Goal: Task Accomplishment & Management: Manage account settings

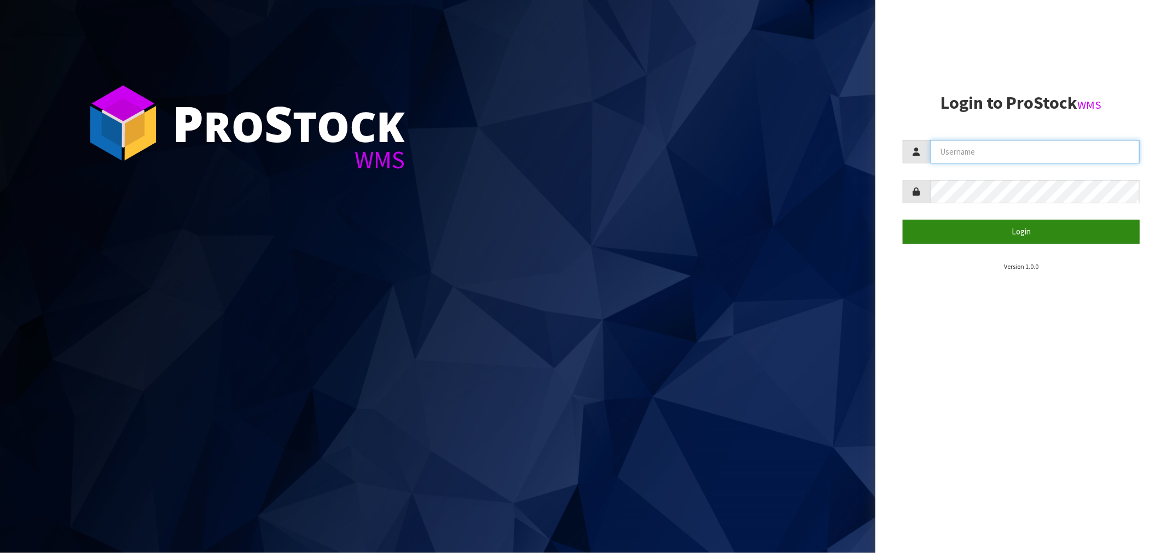
type input "[EMAIL_ADDRESS][DOMAIN_NAME]"
click at [1024, 225] on button "Login" at bounding box center [1020, 232] width 237 height 24
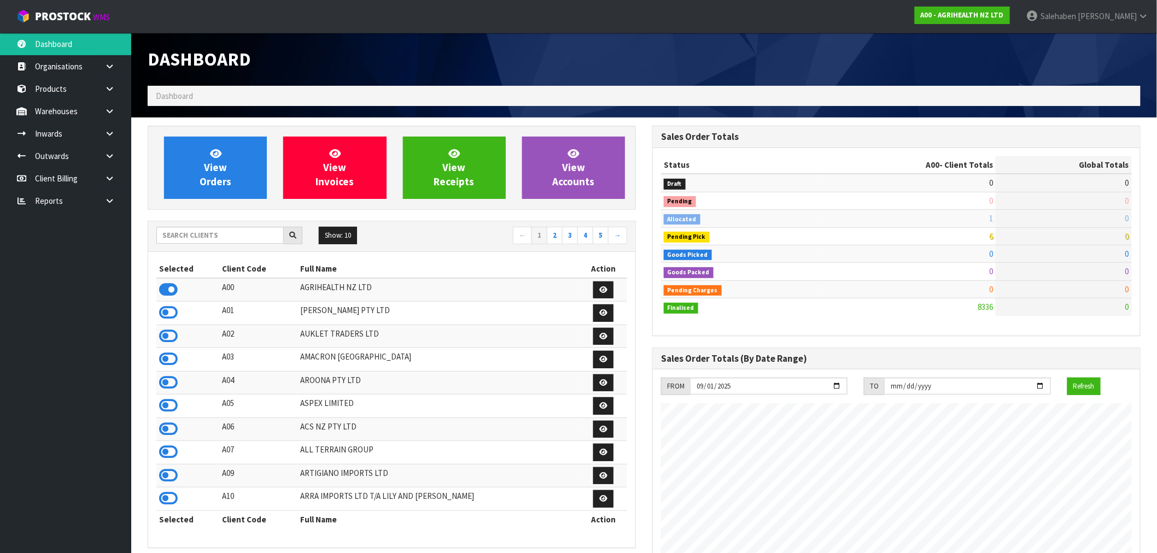
scroll to position [829, 505]
click at [242, 241] on input "text" at bounding box center [219, 235] width 127 height 17
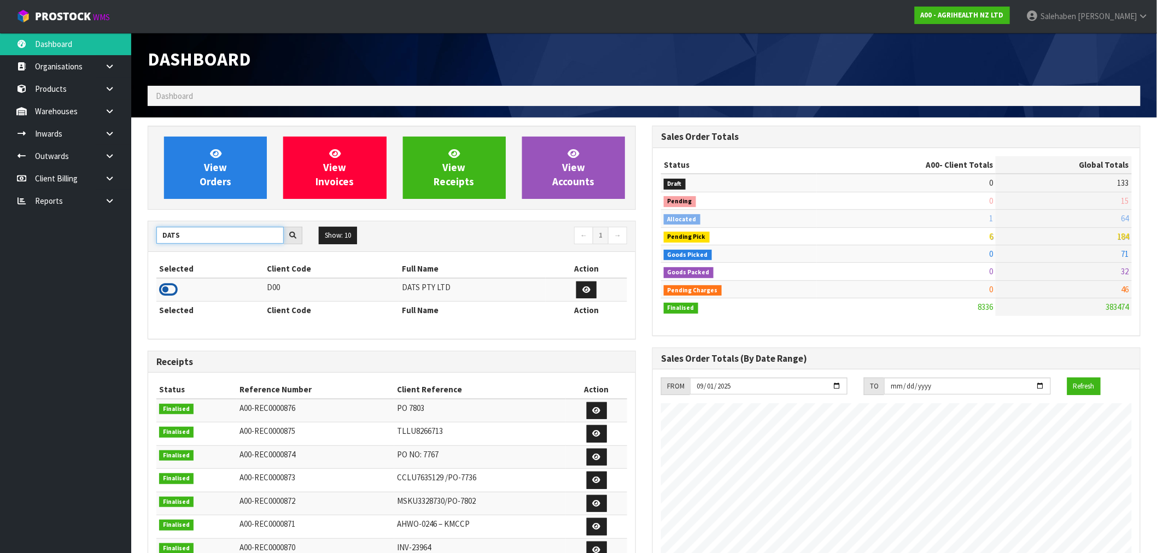
type input "DATS"
click at [171, 290] on icon at bounding box center [168, 290] width 19 height 16
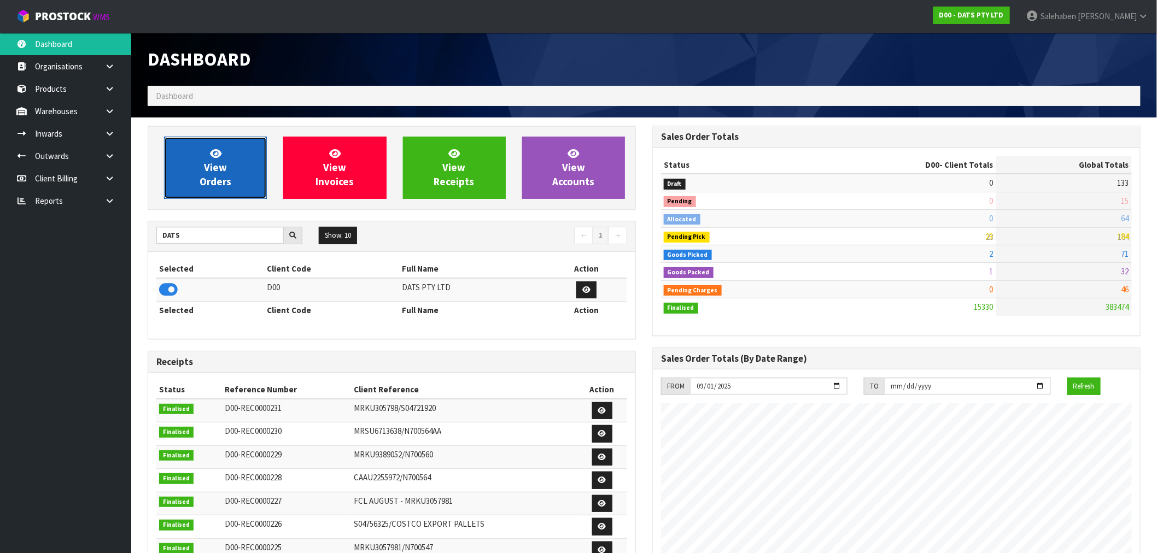
click at [205, 165] on span "View Orders" at bounding box center [216, 167] width 32 height 41
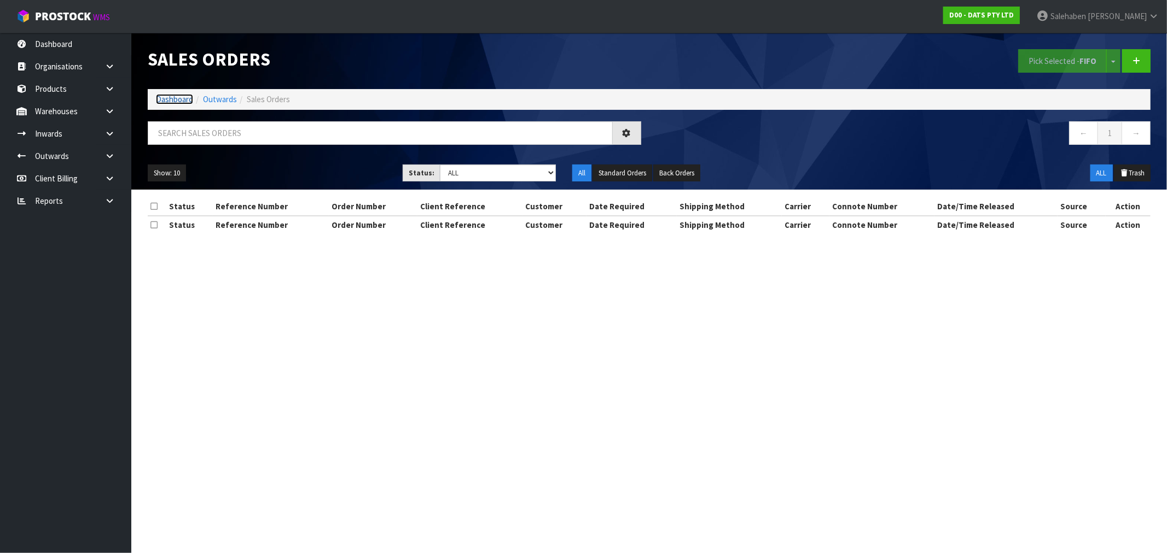
click at [166, 100] on link "Dashboard" at bounding box center [174, 99] width 37 height 10
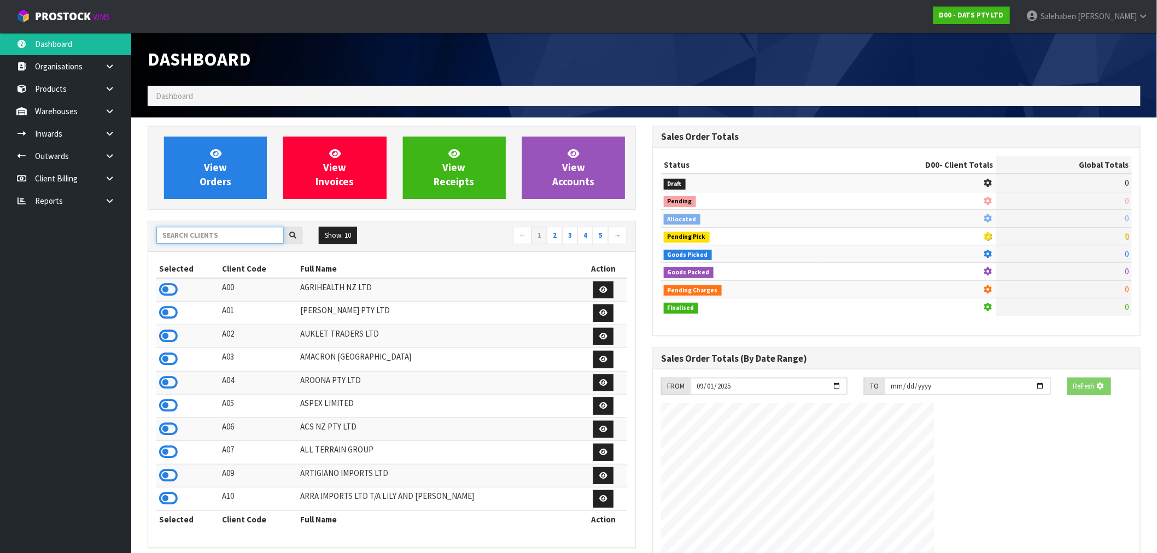
click at [218, 233] on input "text" at bounding box center [219, 235] width 127 height 17
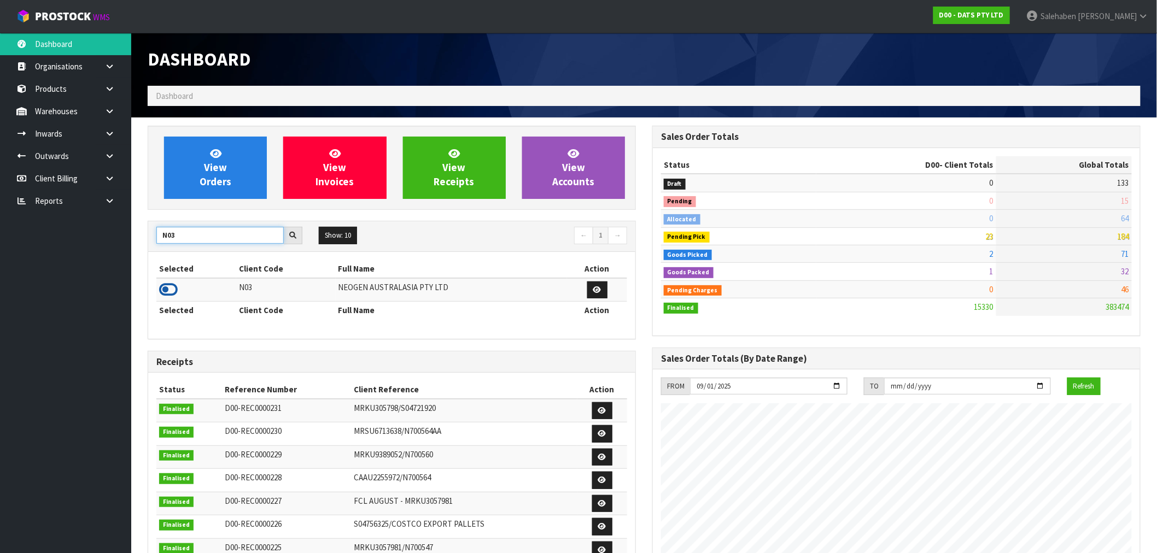
type input "N03"
click at [170, 286] on icon at bounding box center [168, 290] width 19 height 16
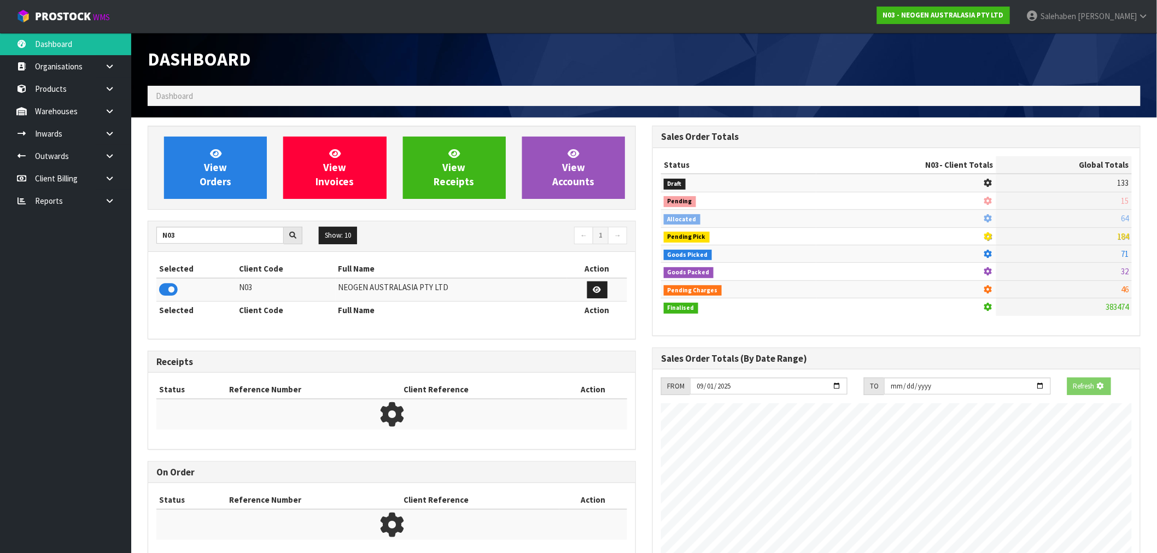
scroll to position [682, 505]
click at [205, 189] on link "View Orders" at bounding box center [215, 168] width 103 height 62
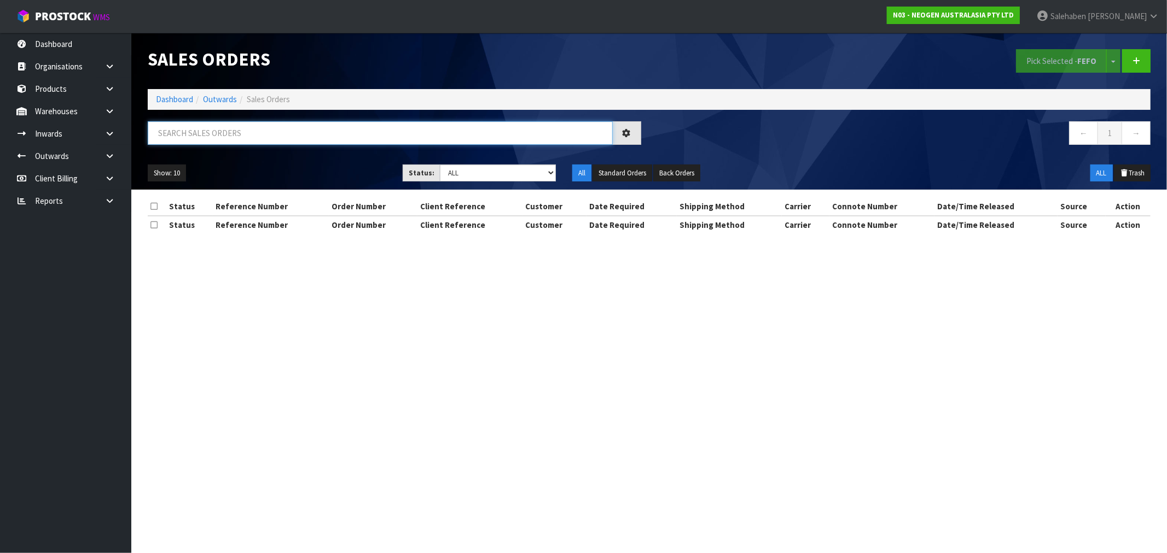
click at [241, 134] on input "text" at bounding box center [380, 133] width 465 height 24
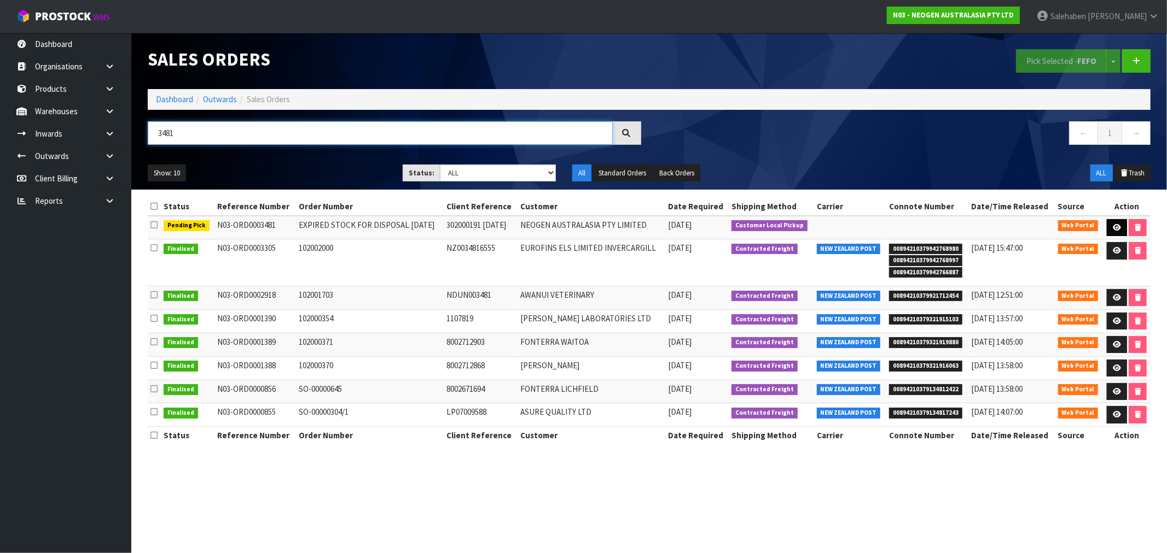
type input "3481"
click at [1118, 226] on icon at bounding box center [1116, 227] width 8 height 7
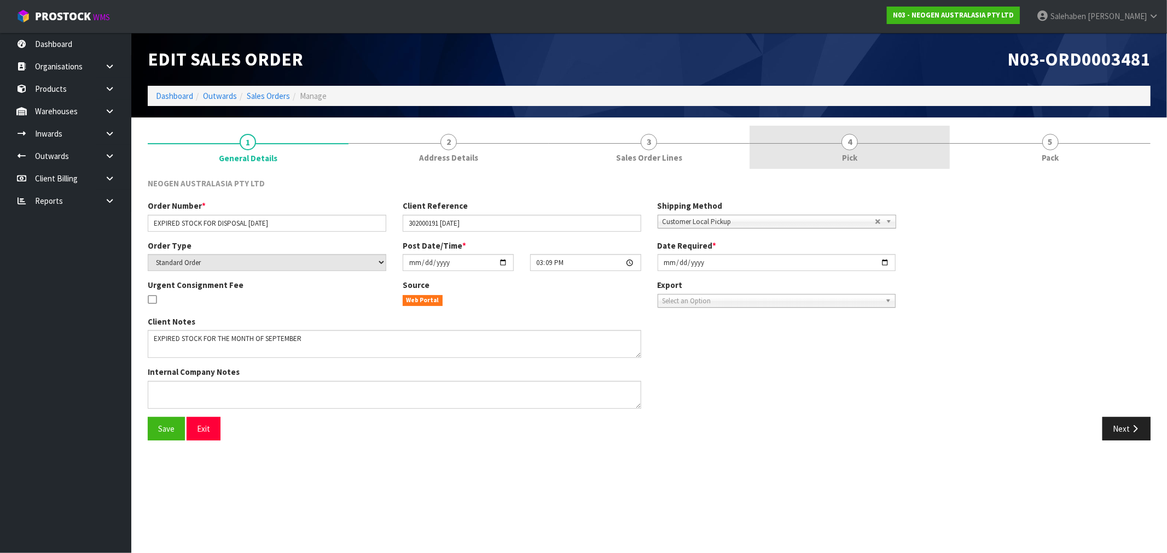
click at [846, 149] on span "4" at bounding box center [849, 142] width 16 height 16
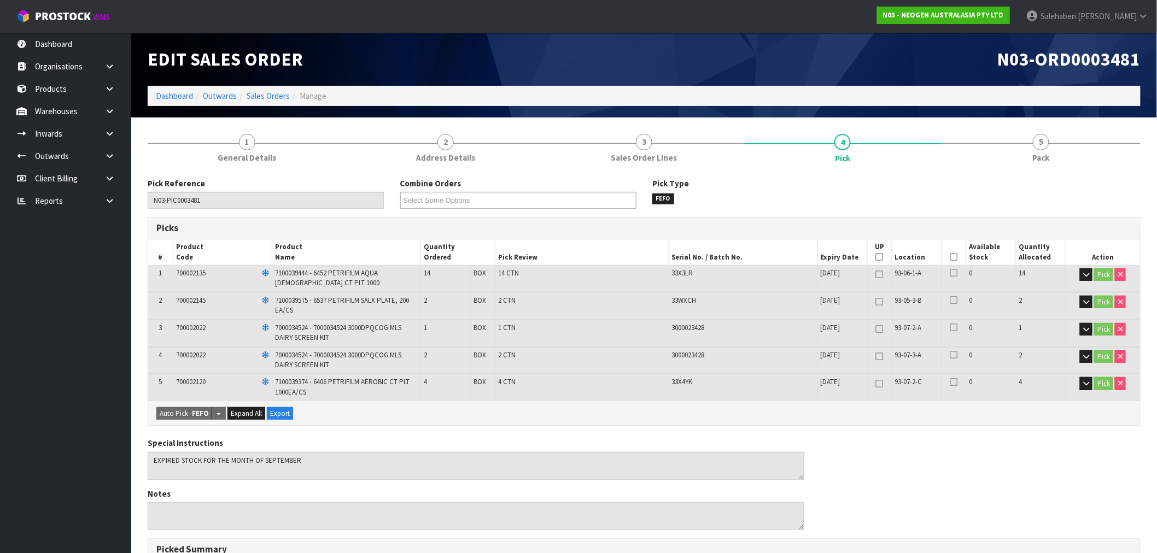
click at [954, 258] on icon at bounding box center [955, 257] width 8 height 1
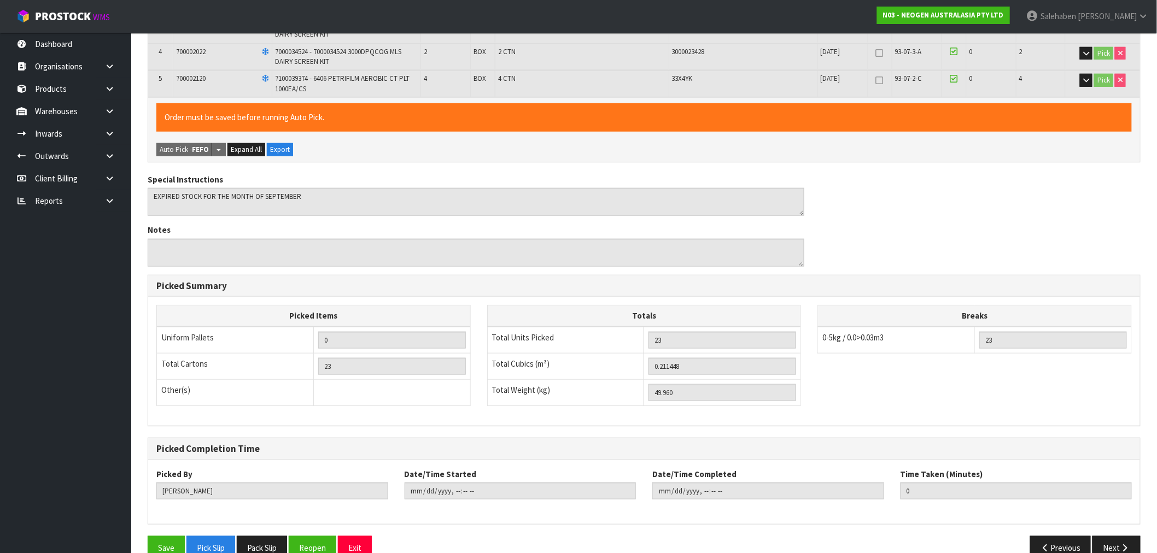
scroll to position [325, 0]
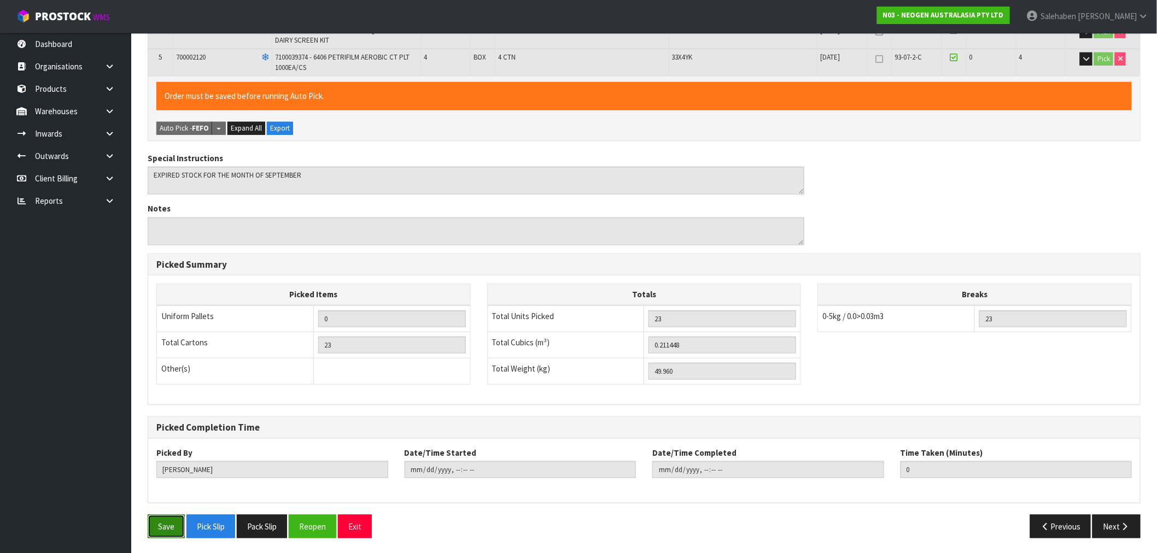
click at [167, 534] on button "Save" at bounding box center [166, 527] width 37 height 24
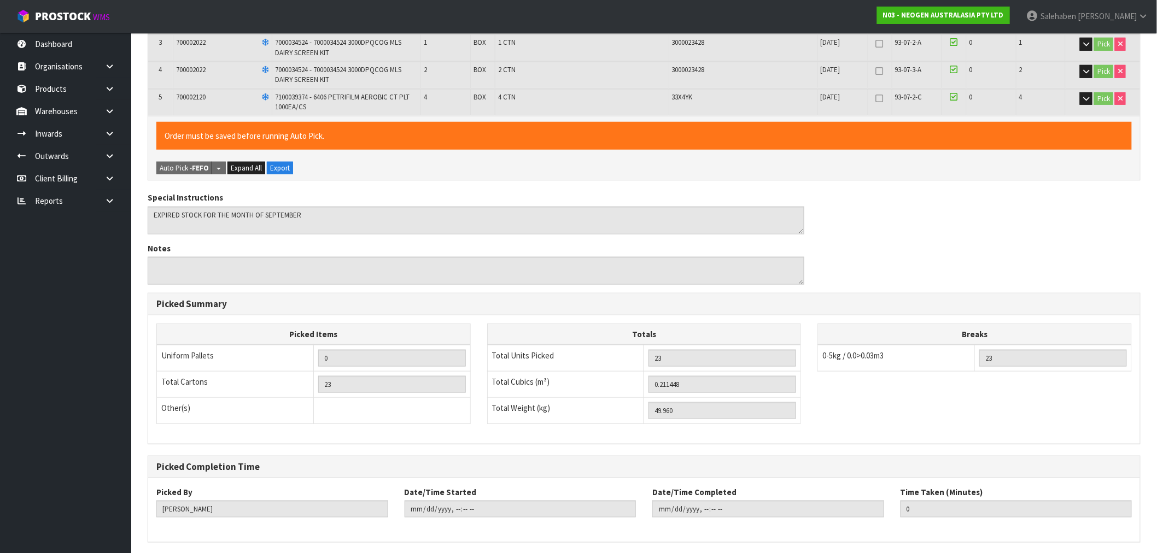
scroll to position [0, 0]
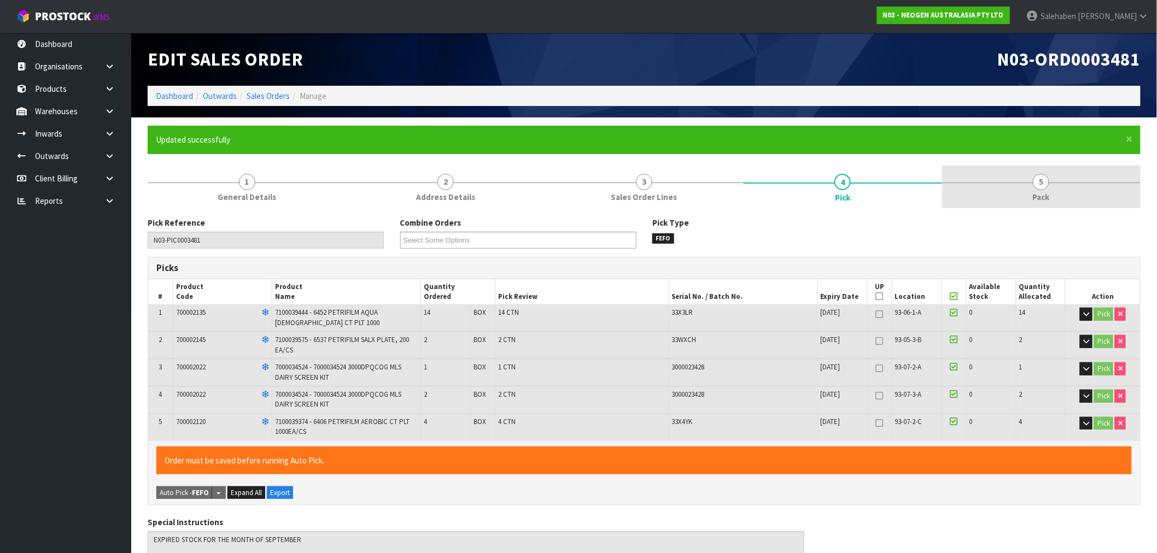
click at [1042, 188] on span "5" at bounding box center [1041, 182] width 16 height 16
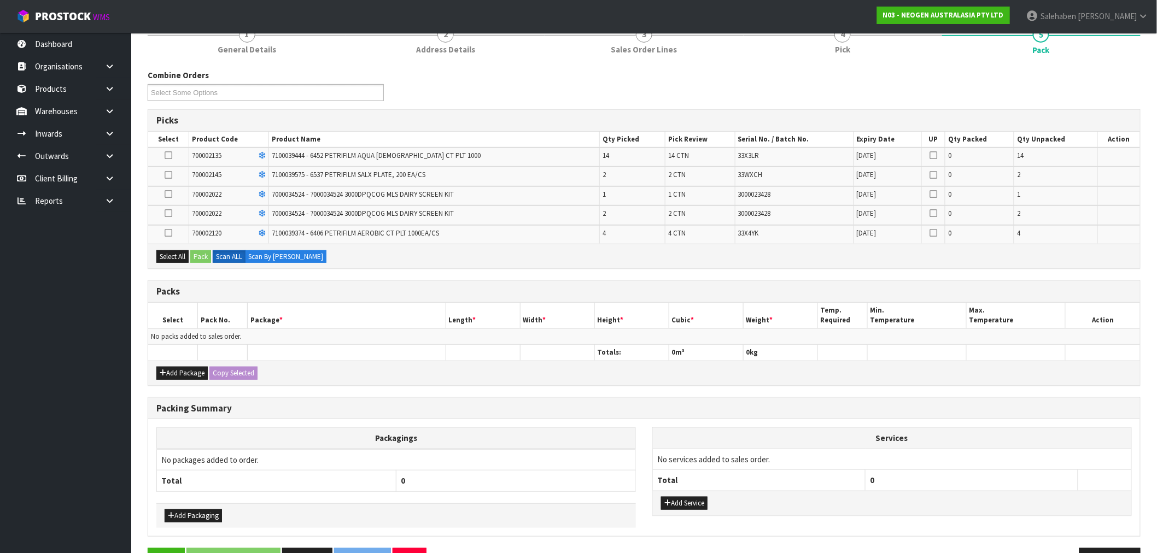
scroll to position [179, 0]
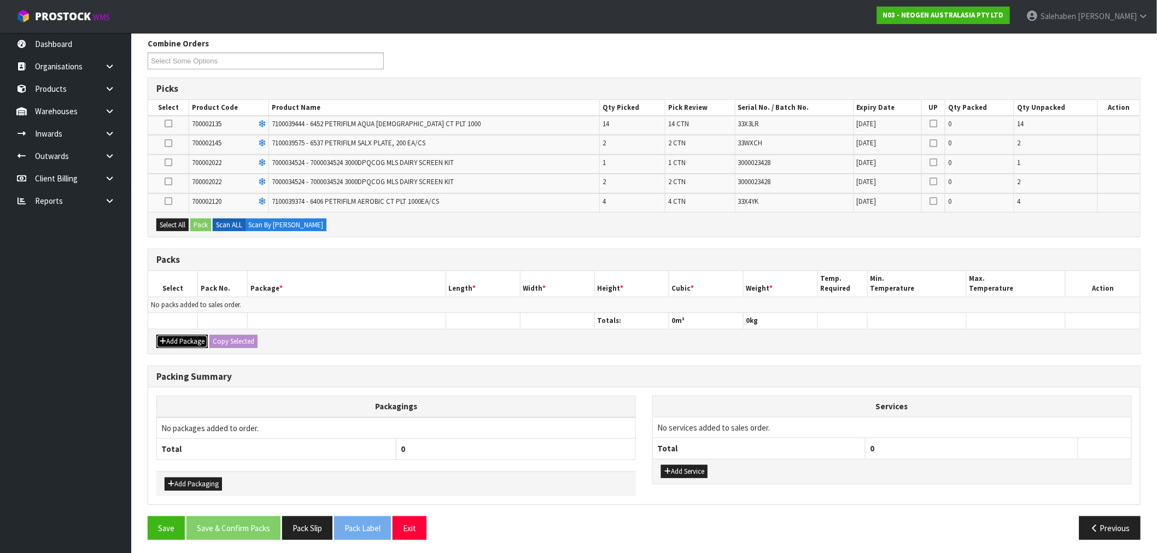
click at [191, 342] on button "Add Package" at bounding box center [181, 341] width 51 height 13
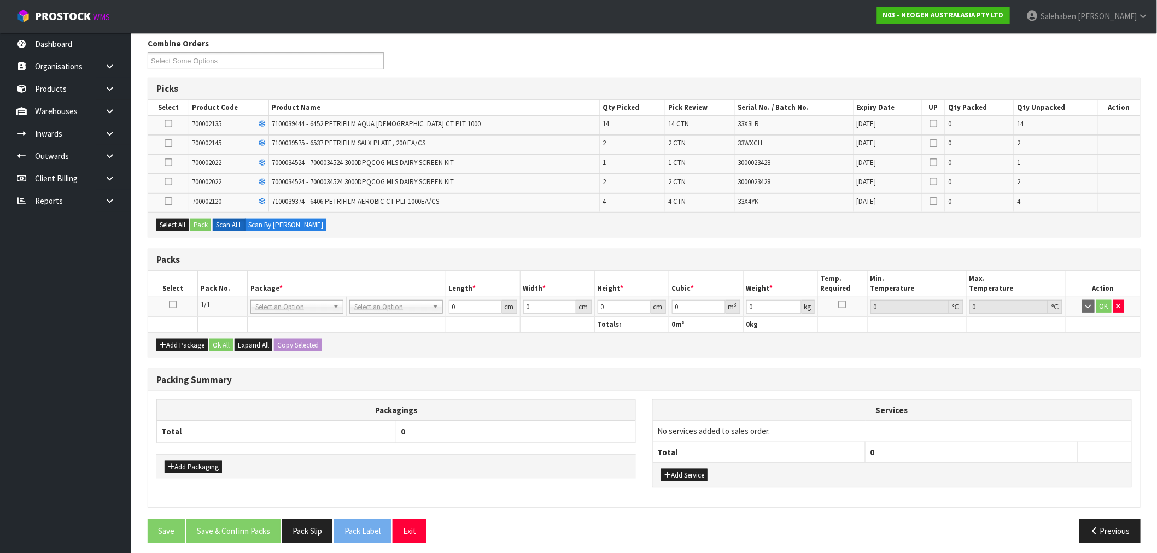
click at [176, 305] on icon at bounding box center [173, 305] width 8 height 1
click at [175, 221] on button "Select All" at bounding box center [172, 225] width 32 height 13
click at [203, 219] on button "Pack" at bounding box center [200, 225] width 21 height 13
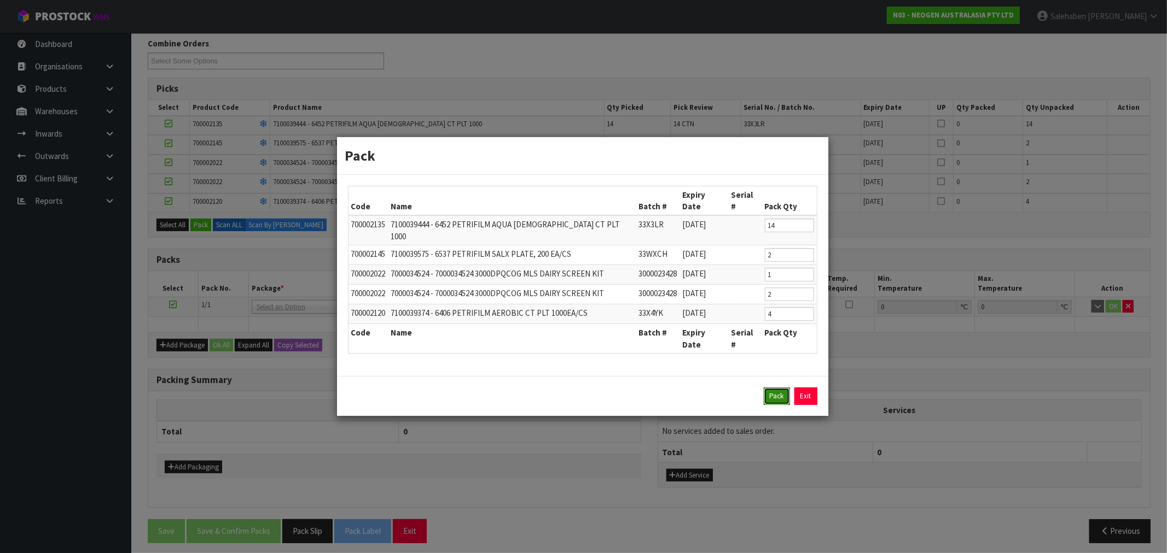
click at [773, 388] on button "Pack" at bounding box center [776, 397] width 26 height 18
type input "0.000"
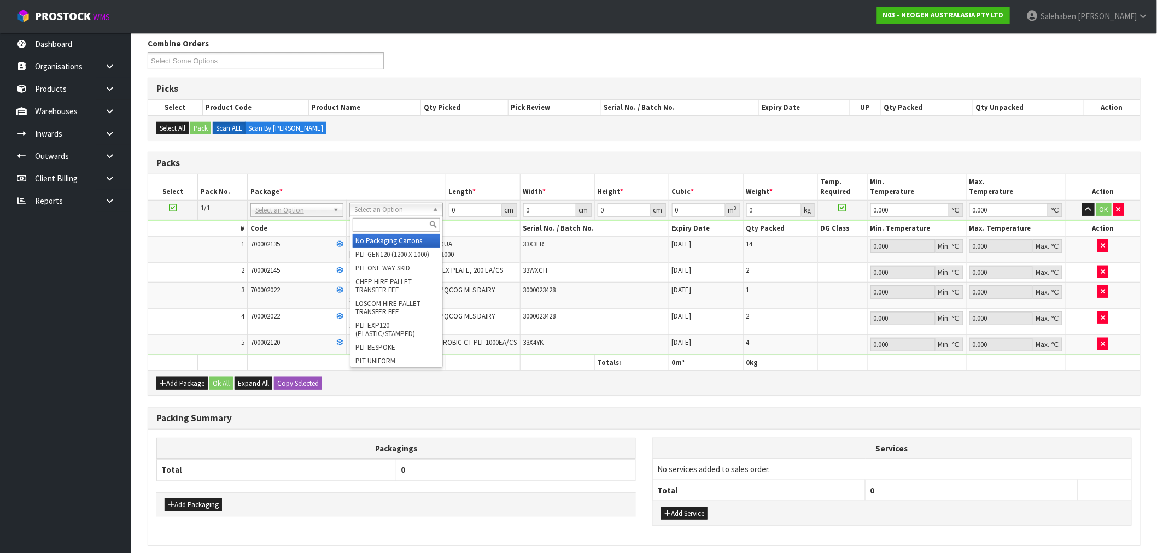
click at [395, 228] on input "text" at bounding box center [397, 225] width 88 height 14
type input "ret"
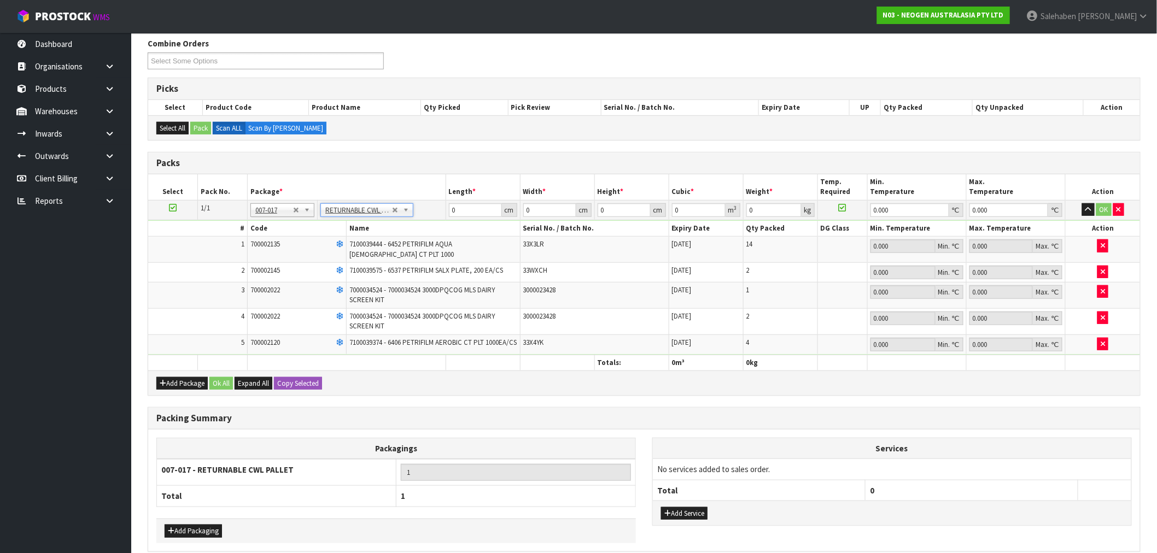
type input "49.96"
drag, startPoint x: 466, startPoint y: 206, endPoint x: 398, endPoint y: 225, distance: 71.0
click at [415, 223] on tbody "1/1 NONE 007-001 007-002 007-004 007-009 007-013 007-014 007-015 007-017 007-01…" at bounding box center [644, 277] width 992 height 155
type input "120"
type input "100"
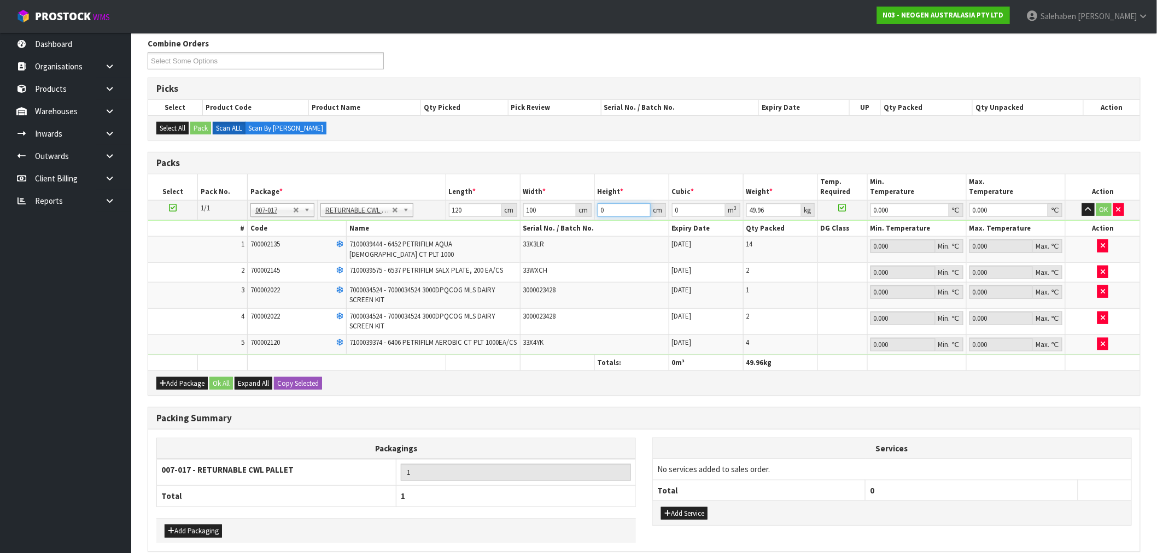
type input "1"
type input "0.012"
type input "12"
type input "0.144"
type input "120"
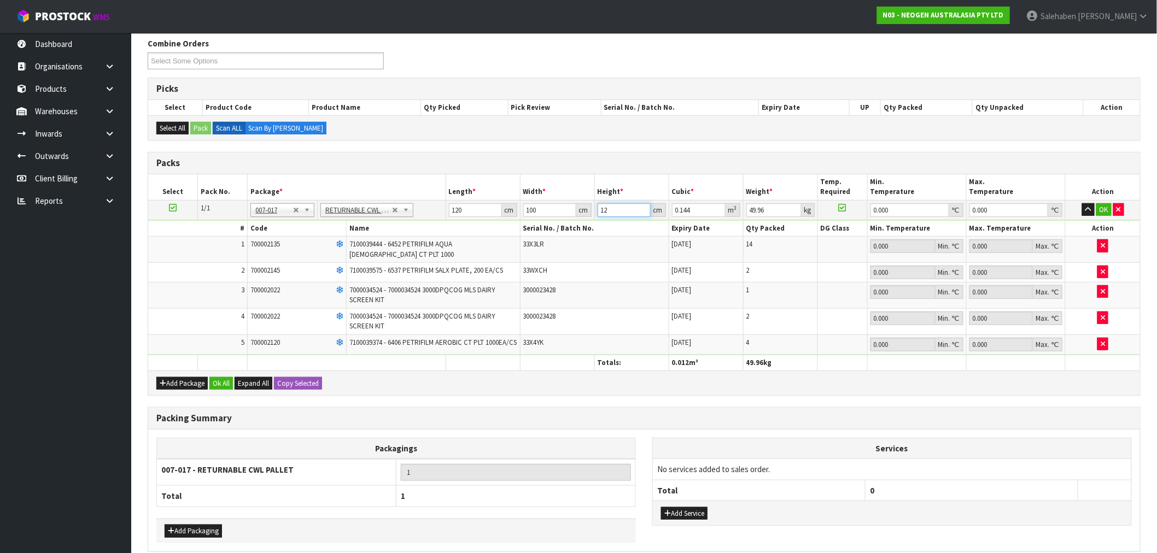
type input "1.44"
type input "120"
type input "55"
click at [215, 387] on button "Ok All" at bounding box center [221, 383] width 24 height 13
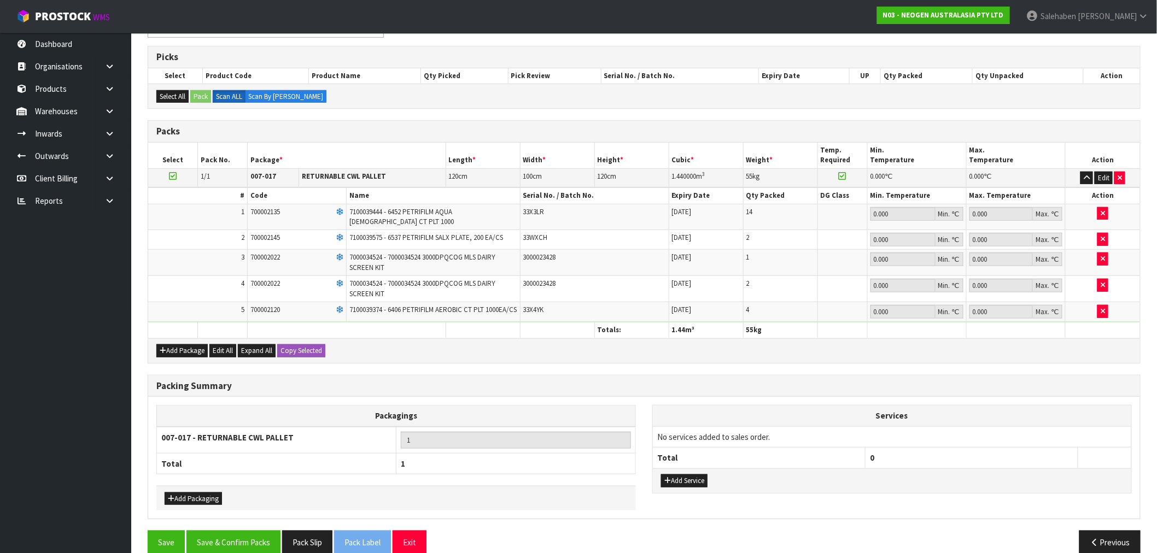
scroll to position [229, 0]
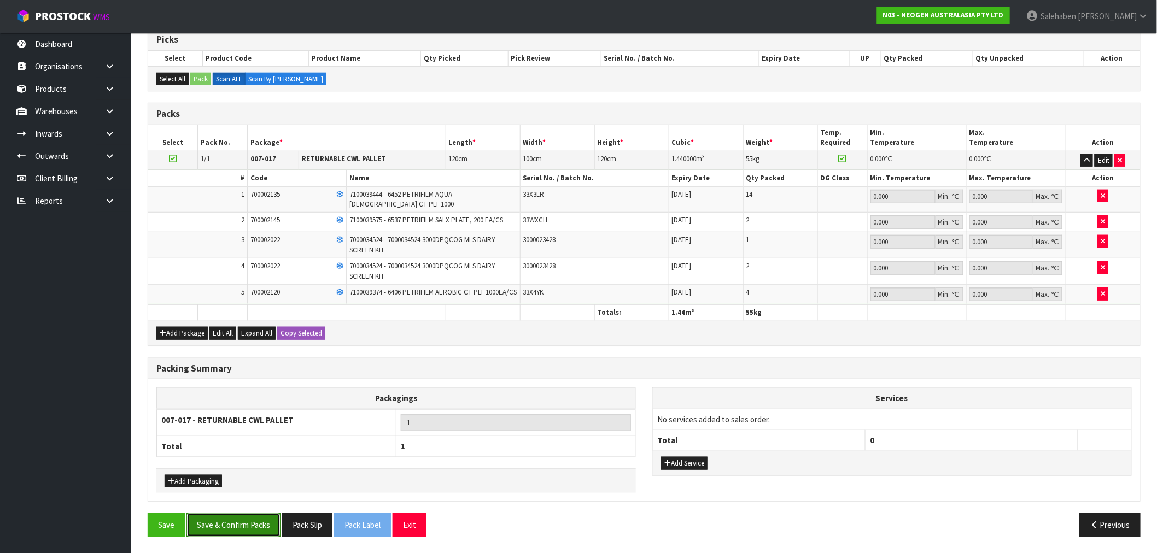
click at [223, 523] on button "Save & Confirm Packs" at bounding box center [233, 526] width 94 height 24
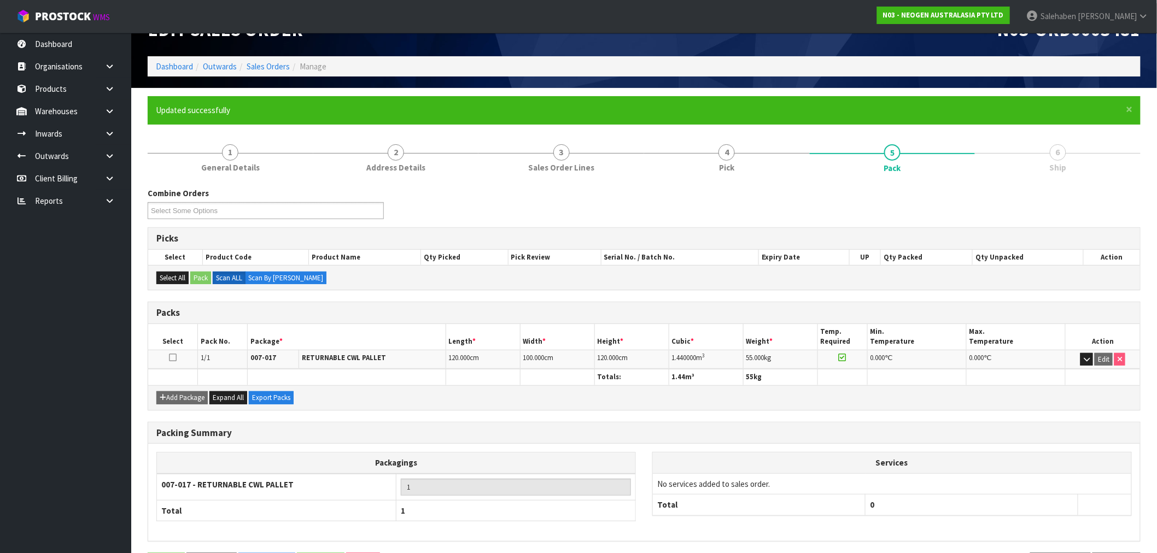
scroll to position [69, 0]
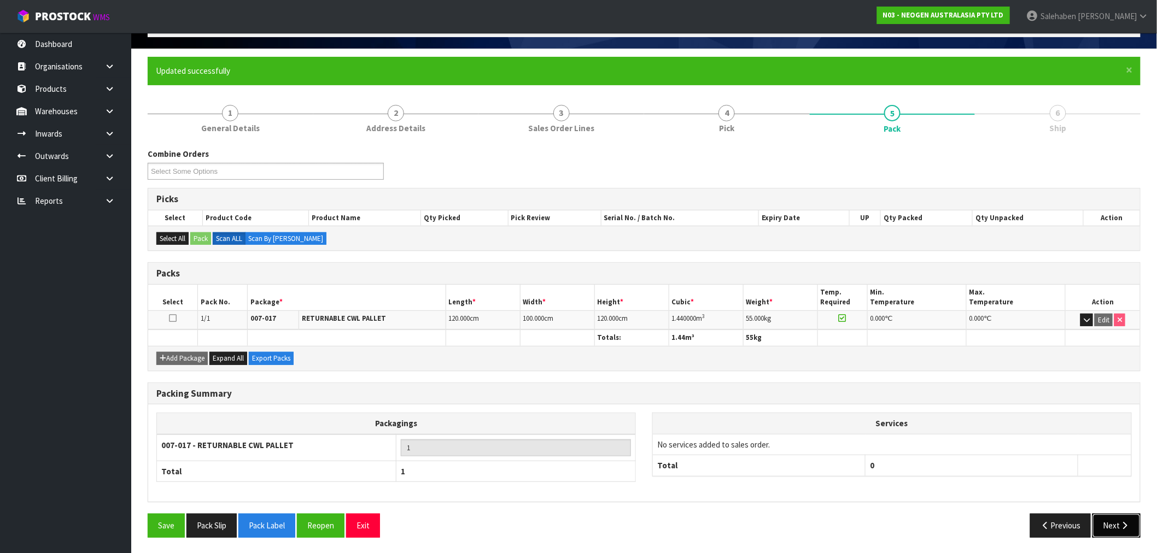
click at [1101, 532] on button "Next" at bounding box center [1117, 526] width 48 height 24
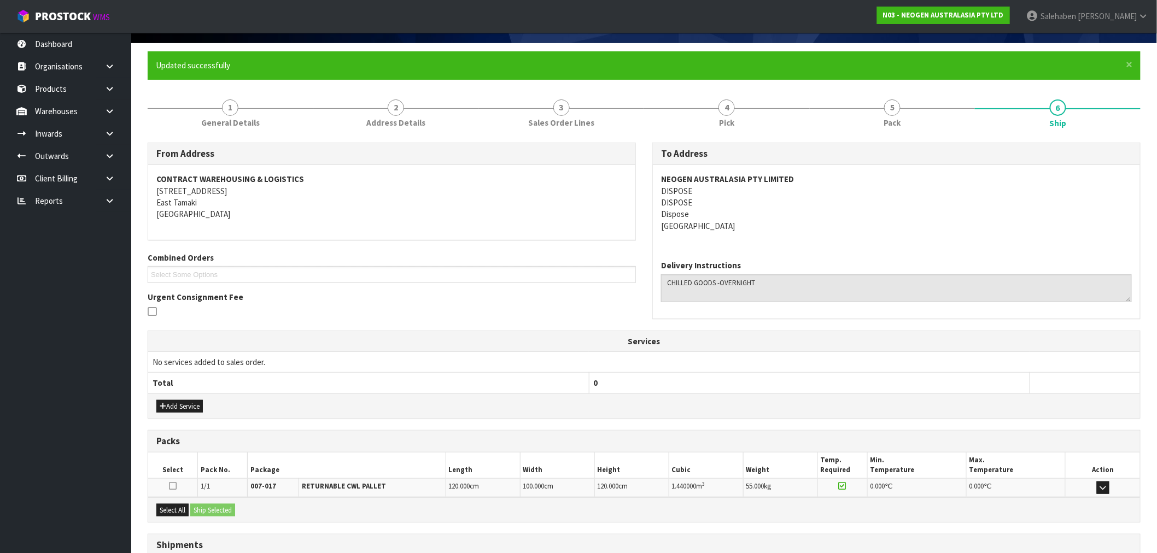
scroll to position [161, 0]
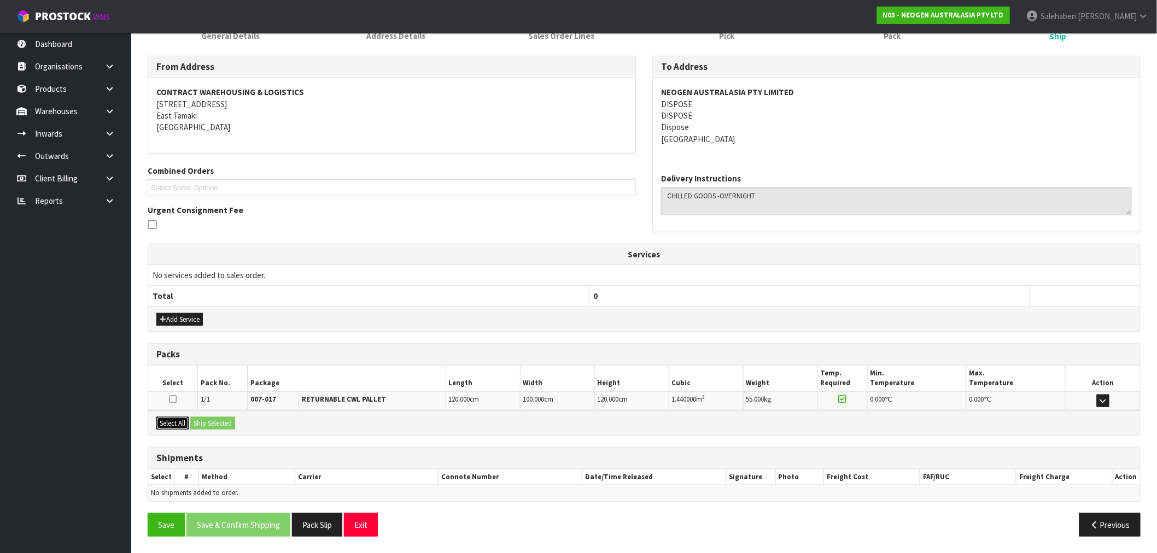
click at [170, 417] on button "Select All" at bounding box center [172, 423] width 32 height 13
click at [217, 413] on div "Select All Ship Selected" at bounding box center [644, 423] width 992 height 25
click at [215, 420] on button "Ship Selected" at bounding box center [212, 423] width 45 height 13
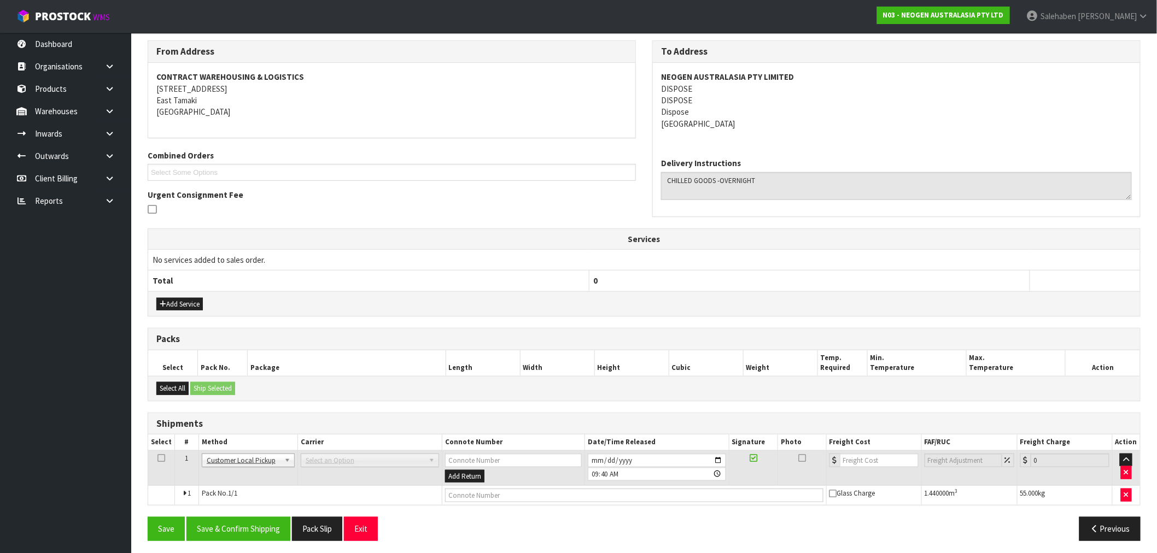
scroll to position [181, 0]
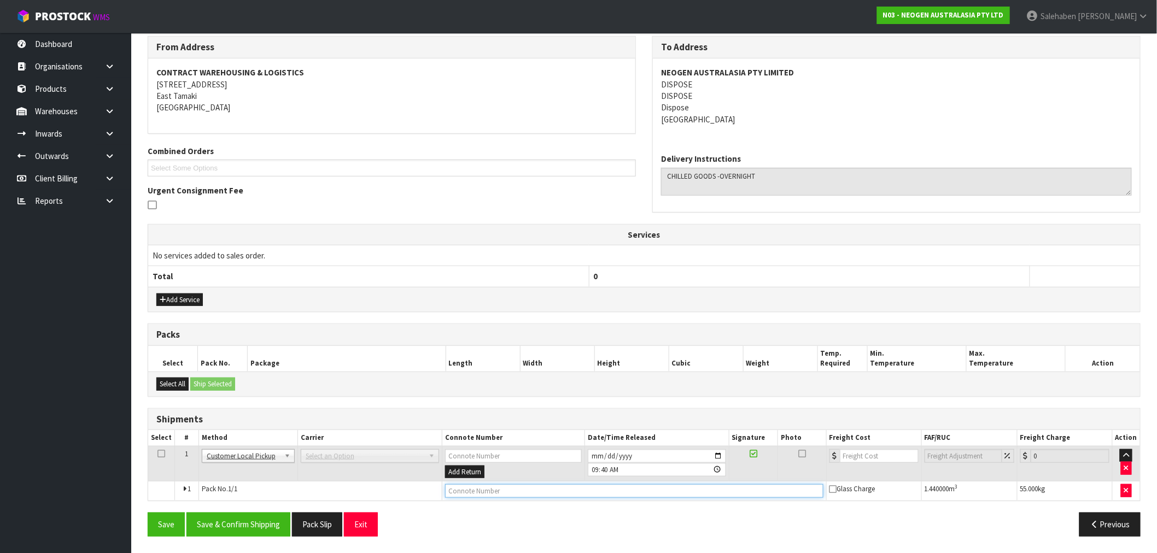
click at [474, 492] on input "text" at bounding box center [634, 492] width 378 height 14
type input "C"
click at [462, 492] on input "DISDPOSED" at bounding box center [634, 492] width 378 height 14
type input "DISPOSED"
click at [256, 526] on button "Save & Confirm Shipping" at bounding box center [238, 525] width 104 height 24
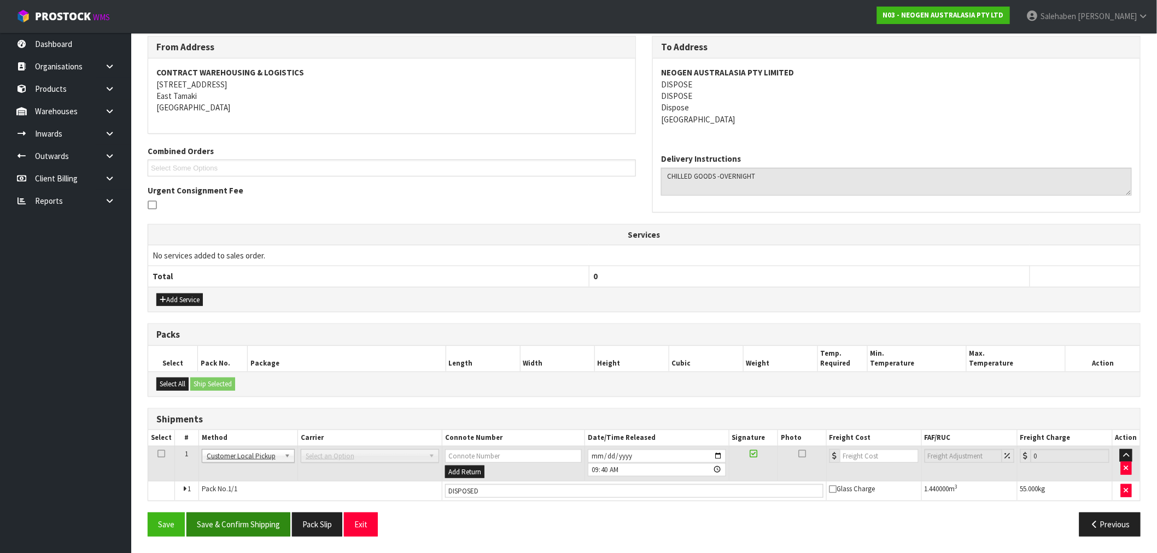
scroll to position [0, 0]
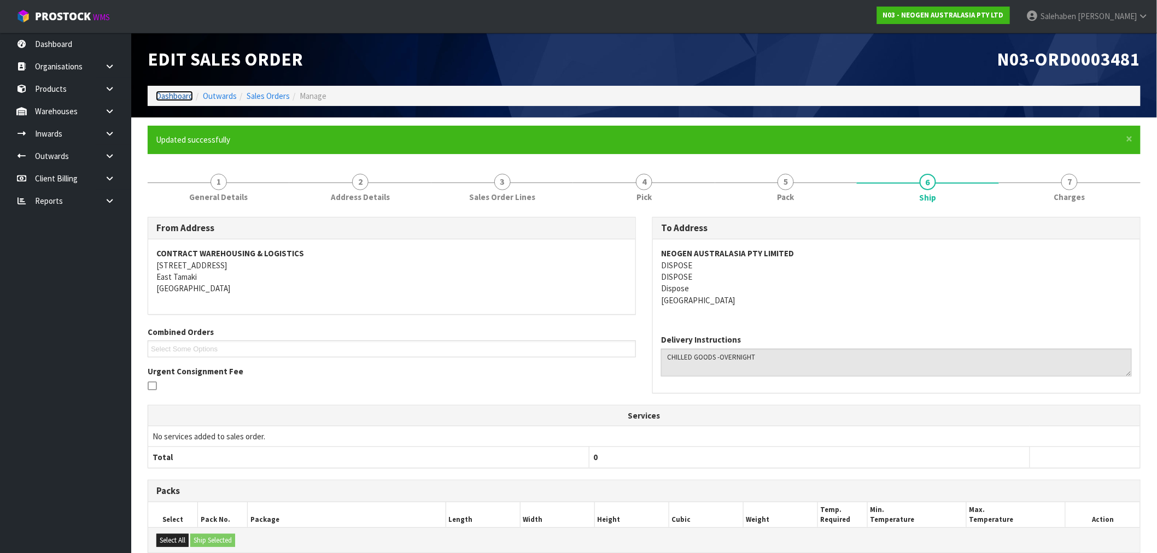
click at [167, 94] on link "Dashboard" at bounding box center [174, 96] width 37 height 10
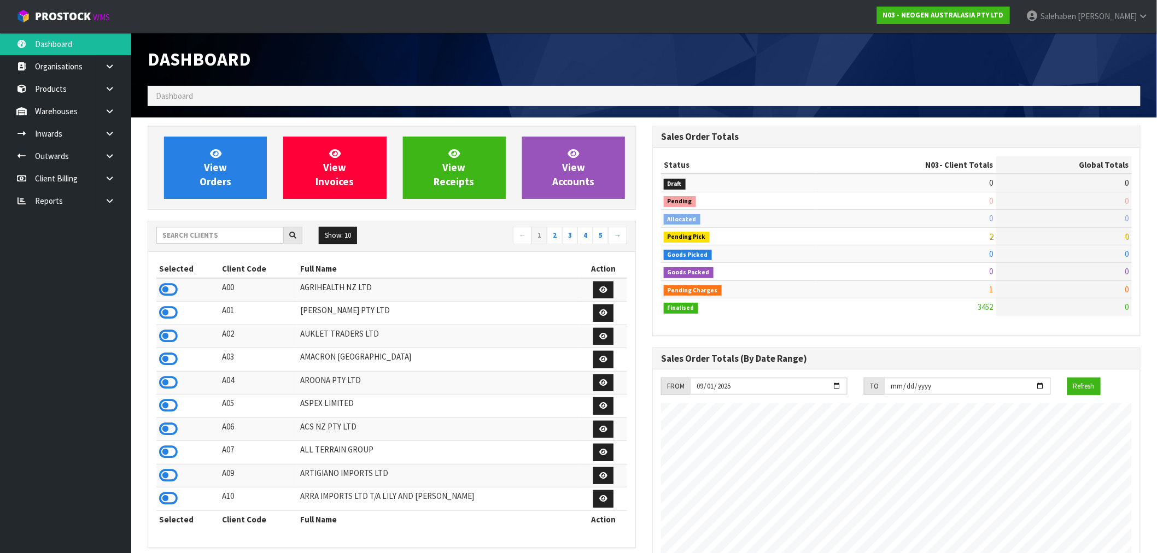
scroll to position [829, 505]
click at [255, 236] on input "text" at bounding box center [219, 235] width 127 height 17
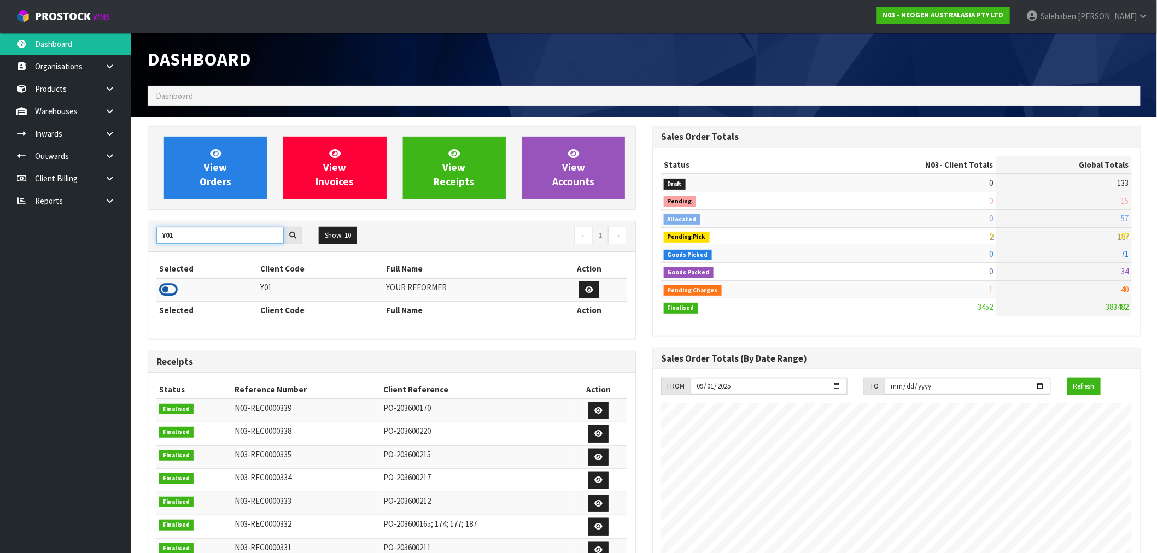
type input "Y01"
click at [171, 285] on icon at bounding box center [168, 290] width 19 height 16
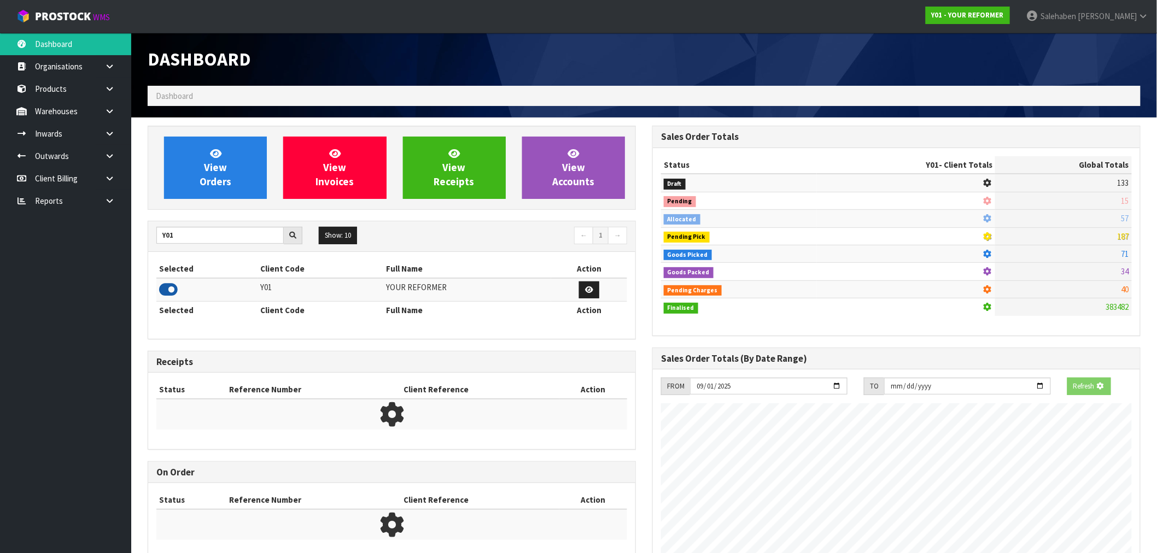
scroll to position [722, 505]
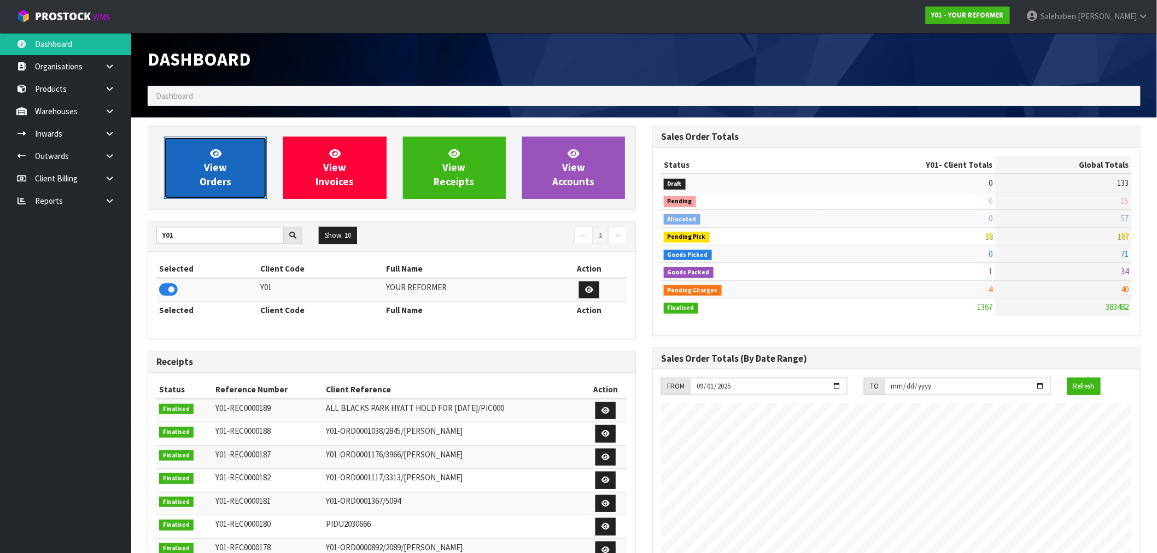
click at [195, 159] on link "View Orders" at bounding box center [215, 168] width 103 height 62
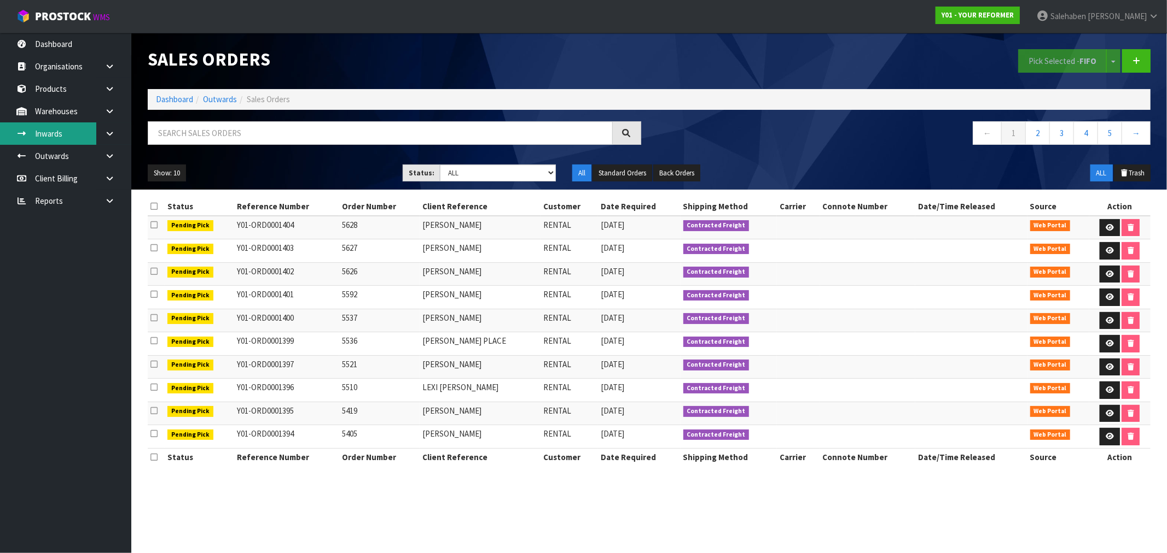
click at [53, 134] on link "Inwards" at bounding box center [65, 134] width 131 height 22
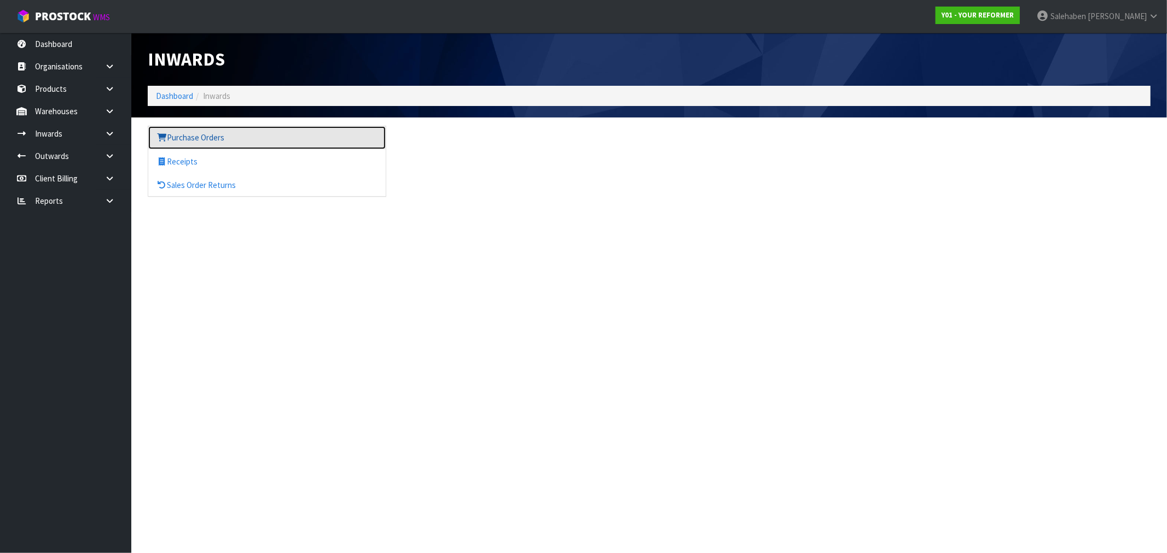
click at [200, 134] on link "Purchase Orders" at bounding box center [266, 137] width 237 height 22
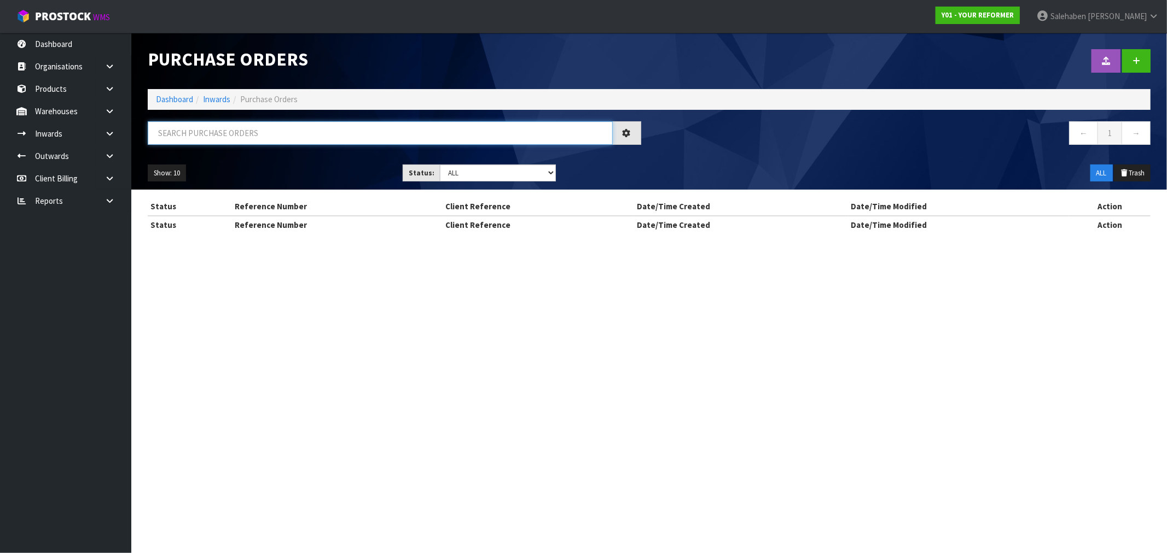
click at [187, 129] on input "text" at bounding box center [380, 133] width 465 height 24
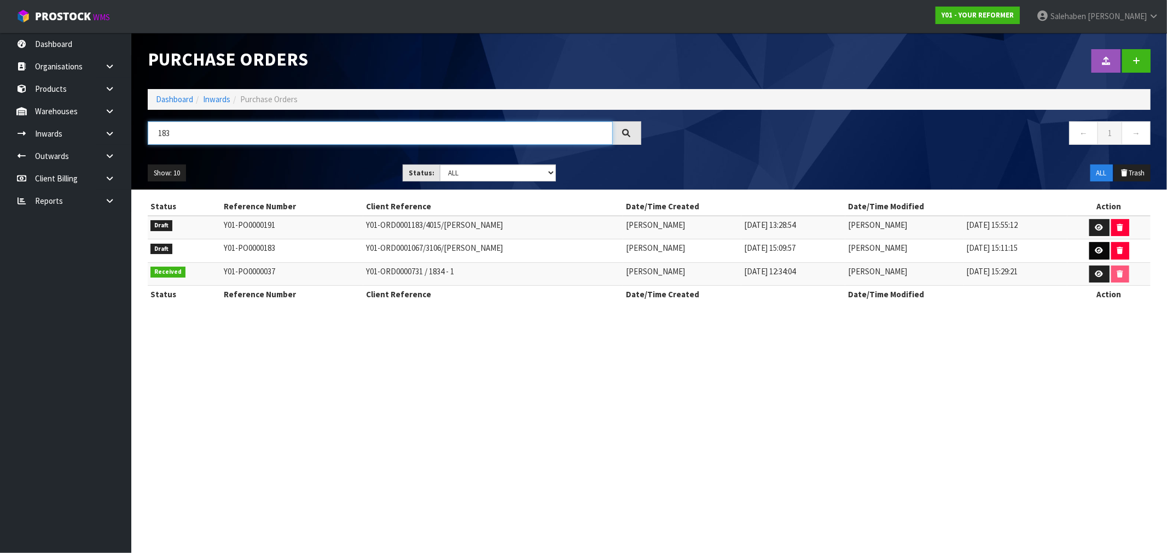
type input "183"
click at [1105, 254] on link at bounding box center [1099, 251] width 20 height 18
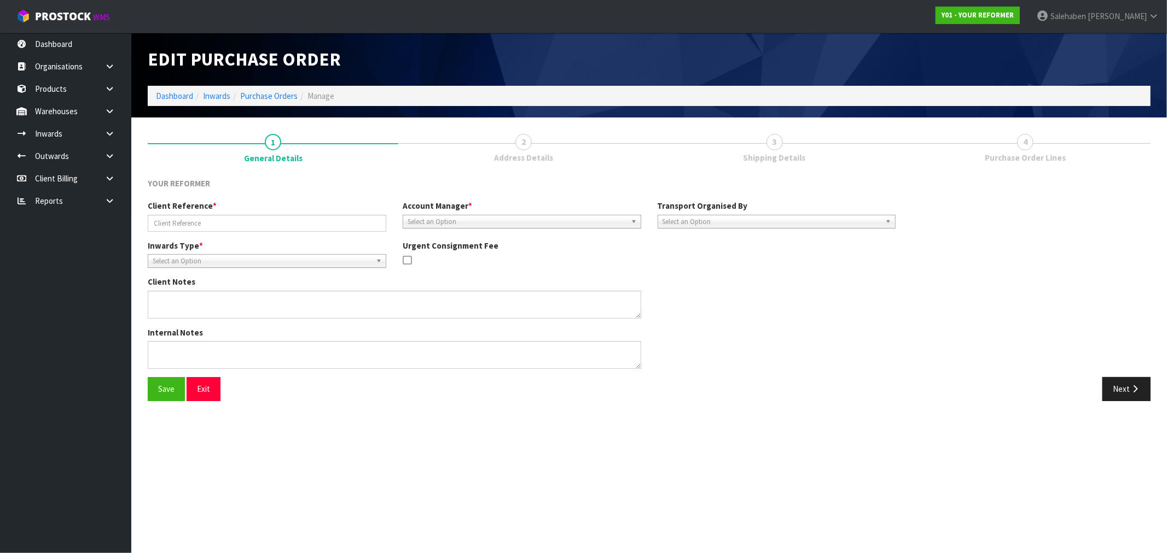
type input "Y01-ORD0001067/3106/[PERSON_NAME]"
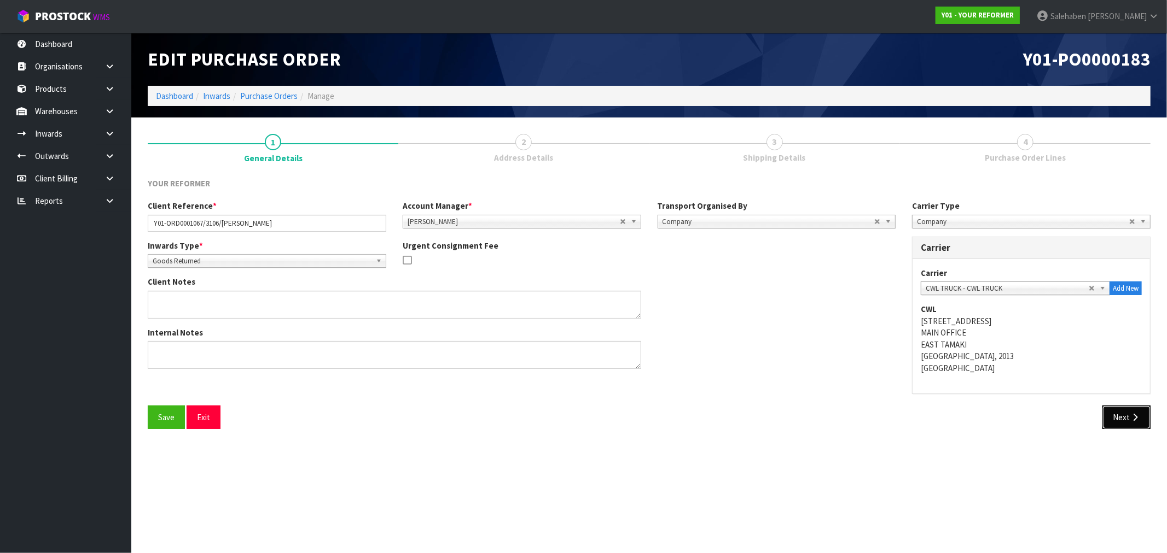
click at [1141, 417] on button "Next" at bounding box center [1126, 418] width 48 height 24
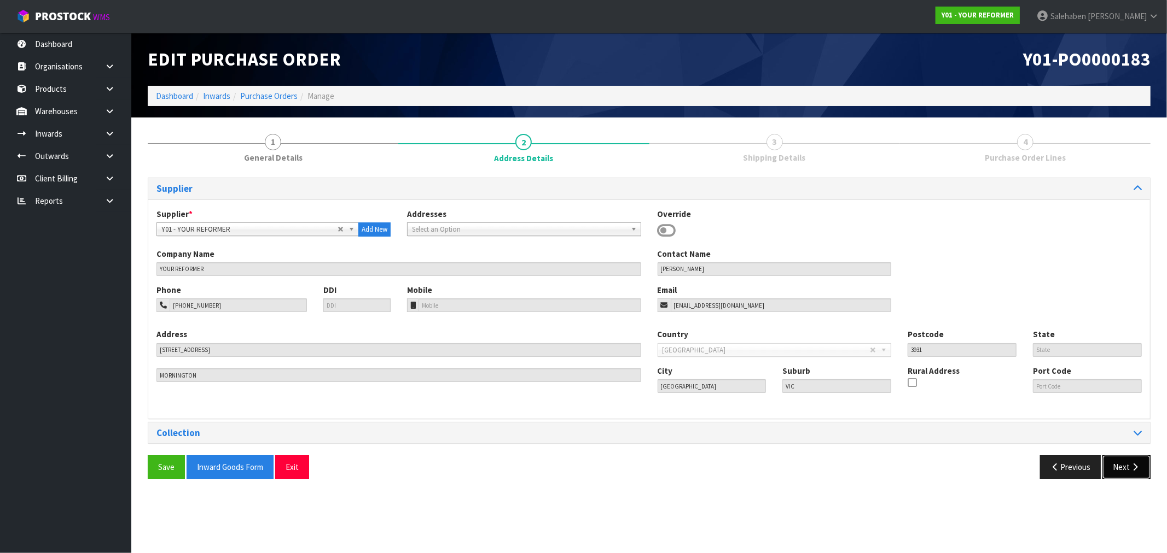
click at [1127, 467] on button "Next" at bounding box center [1126, 468] width 48 height 24
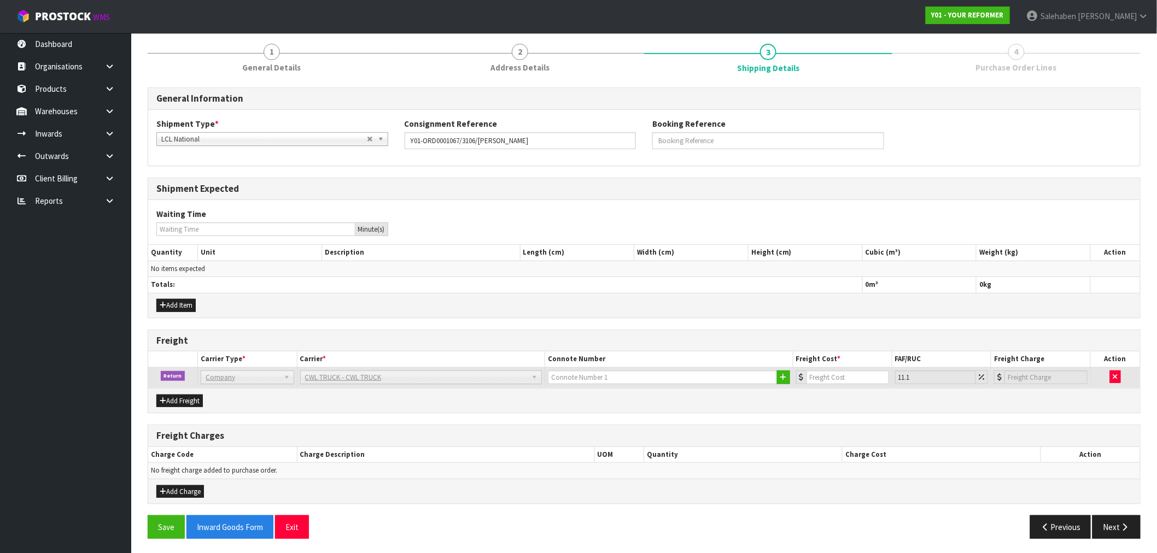
scroll to position [93, 0]
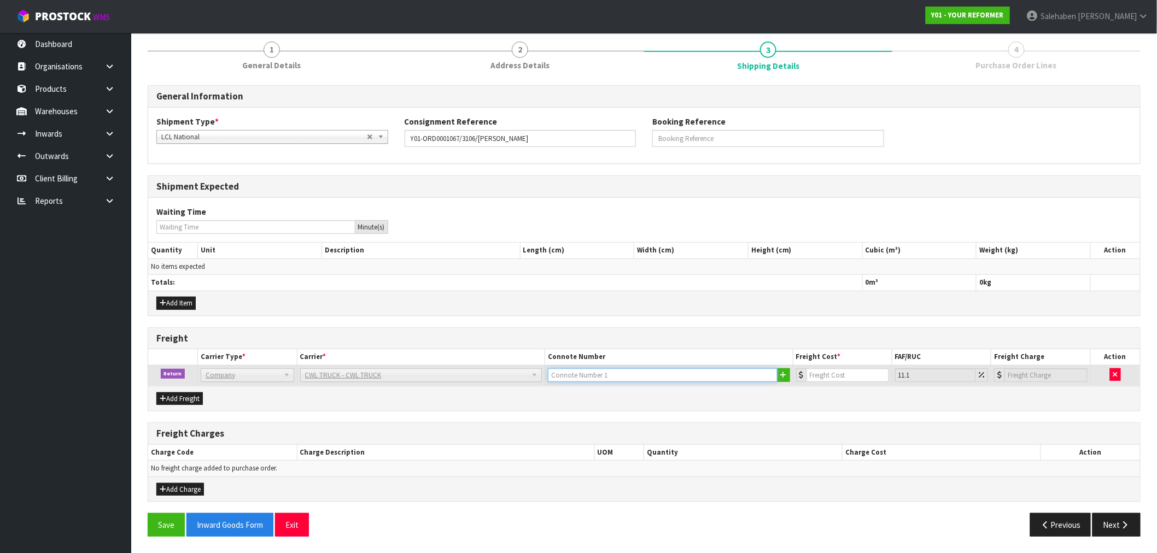
click at [581, 381] on input "text" at bounding box center [663, 376] width 230 height 14
type input "CWL TRUCK COLLECTED"
click at [829, 374] on input "number" at bounding box center [848, 376] width 83 height 14
type input "2"
type input "2.22"
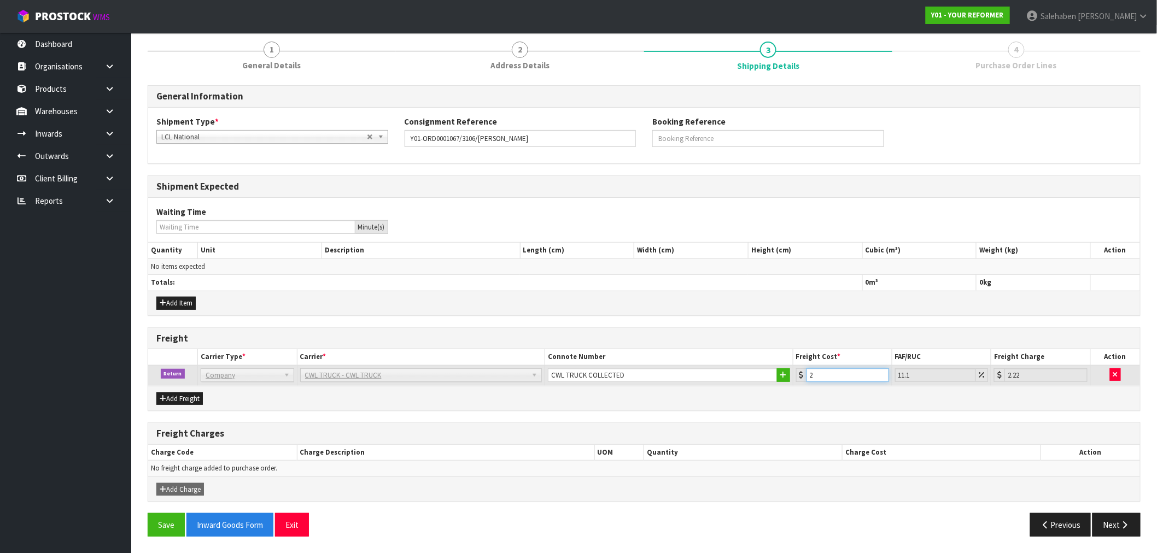
type input "24"
type input "26.66"
type input "240"
type input "266.64"
type input "240.4"
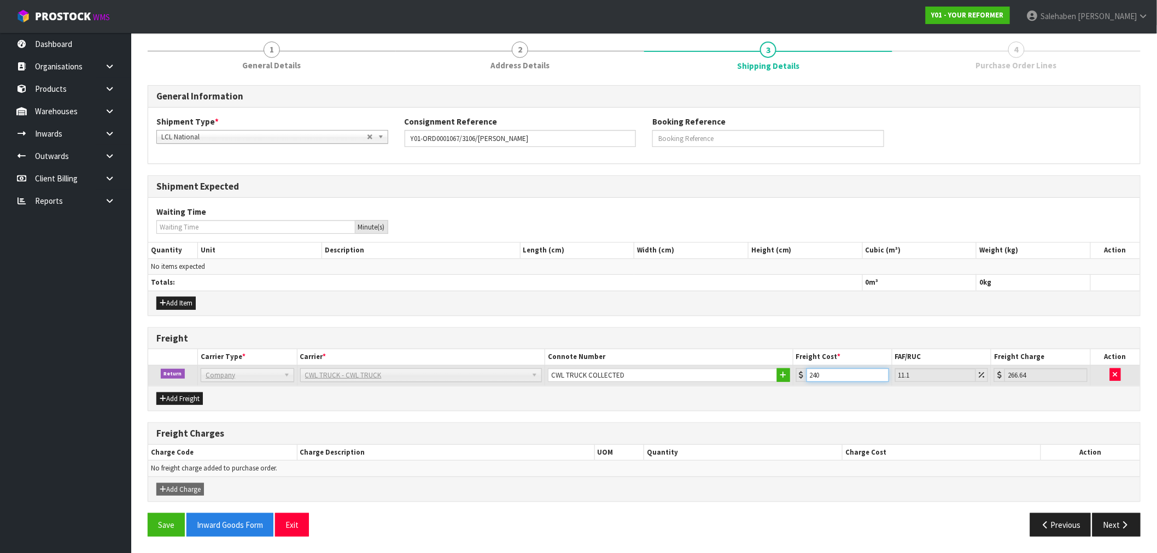
type input "267.08"
type input "240.4"
click at [171, 523] on button "Save" at bounding box center [166, 526] width 37 height 24
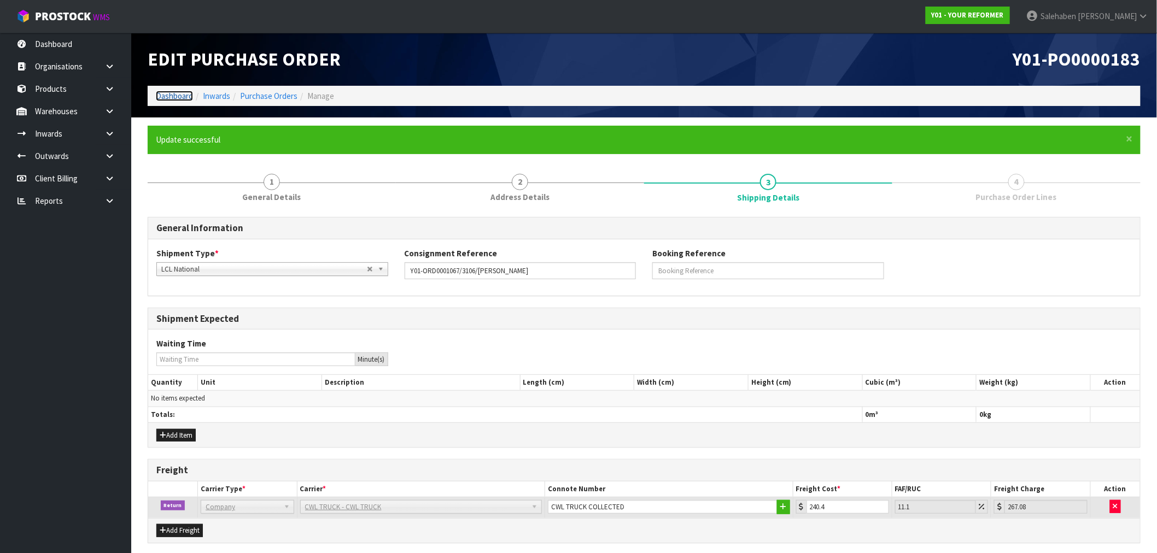
click at [186, 96] on link "Dashboard" at bounding box center [174, 96] width 37 height 10
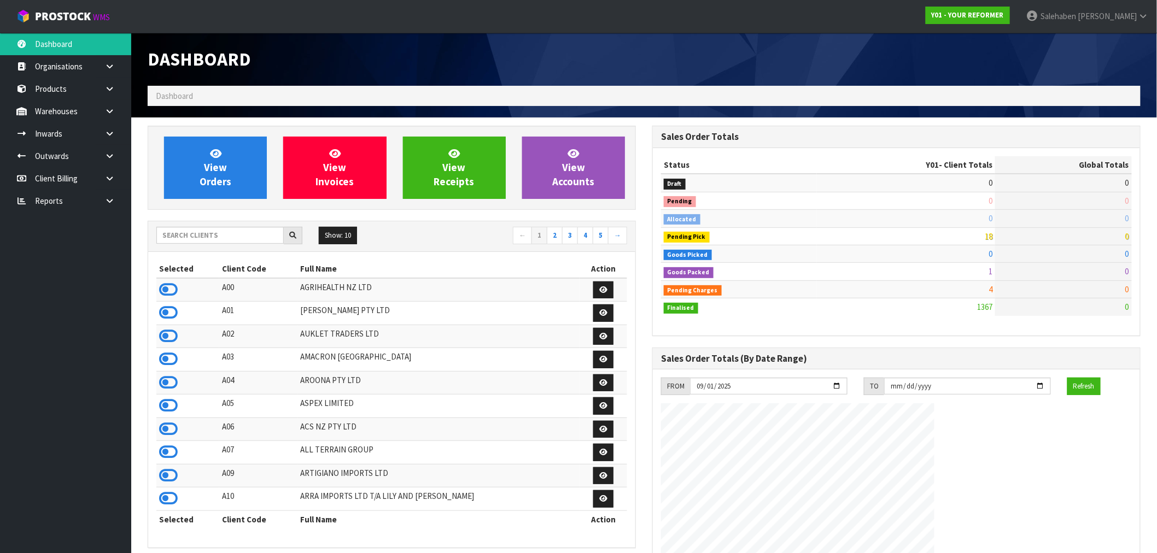
scroll to position [722, 505]
click at [223, 170] on span "View Orders" at bounding box center [216, 167] width 32 height 41
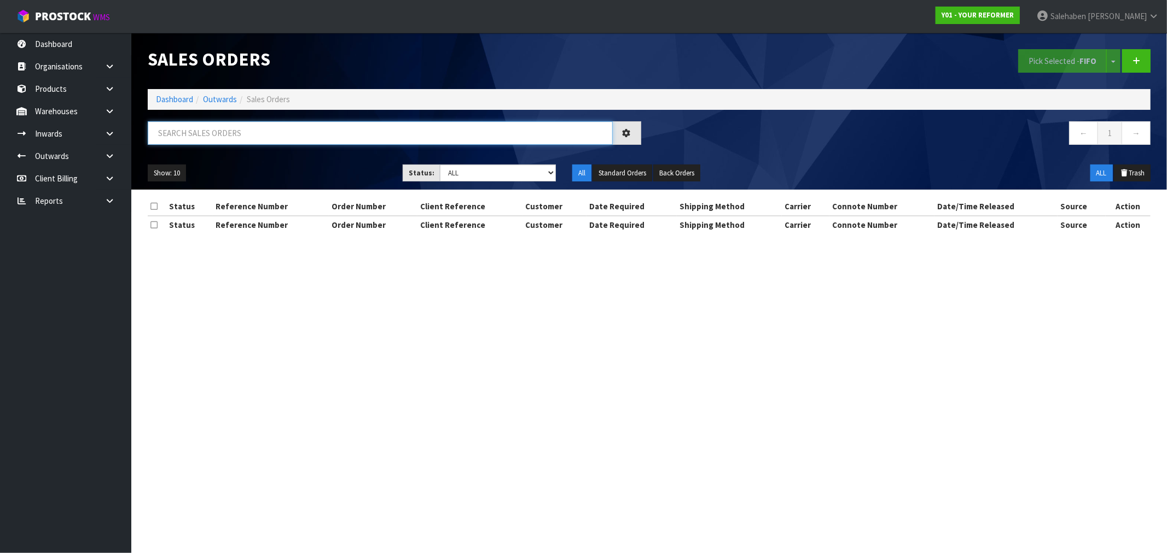
click at [213, 137] on input "text" at bounding box center [380, 133] width 465 height 24
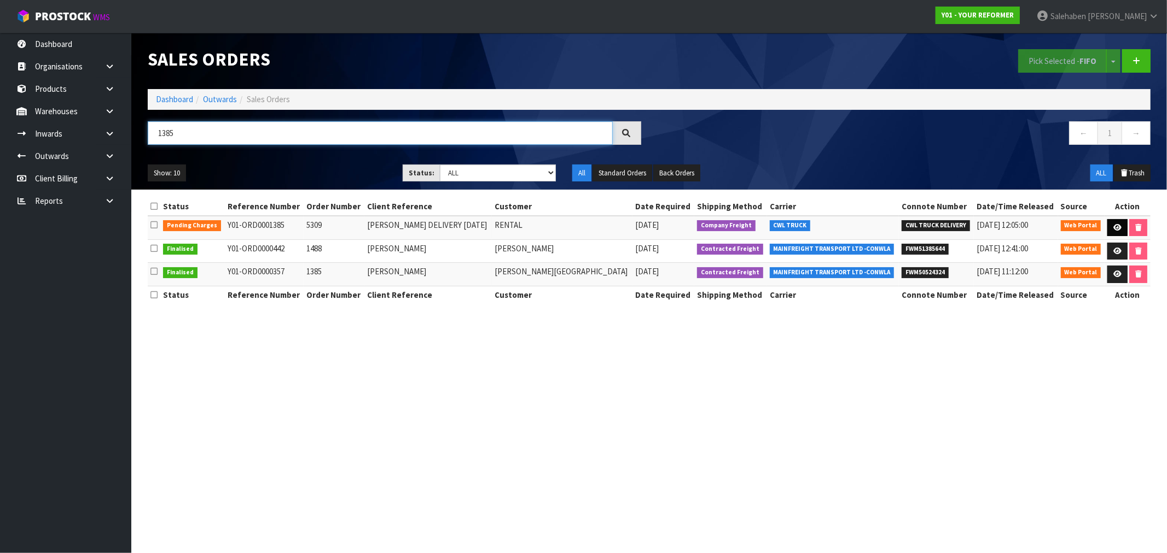
type input "1385"
click at [1116, 223] on link at bounding box center [1117, 228] width 20 height 18
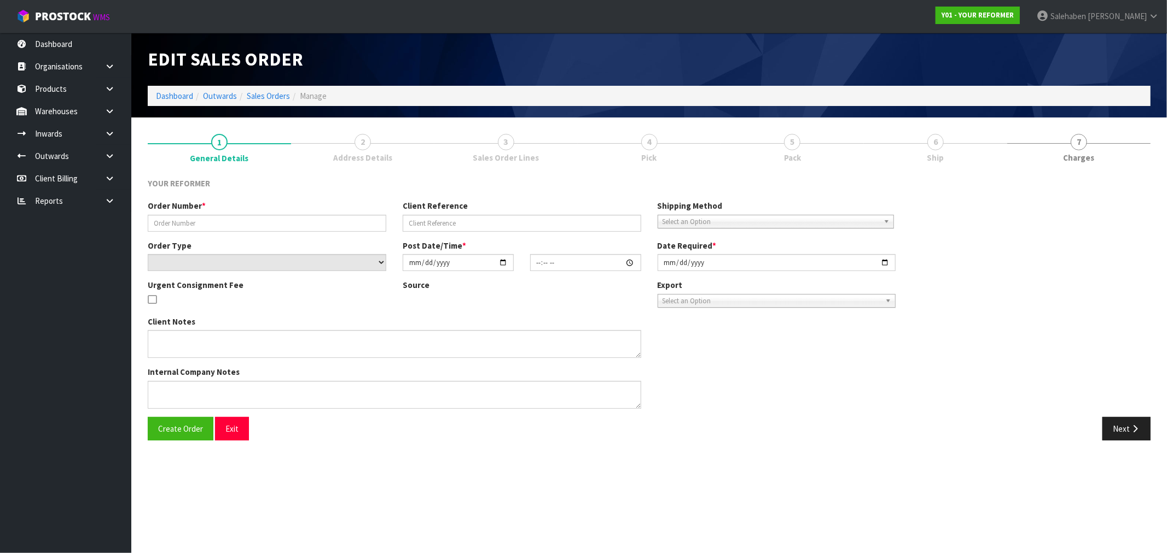
type input "5309"
type input "[PERSON_NAME] DELIVERY [DATE]"
select select "number:0"
type input "[DATE]"
type input "15:46:00.000"
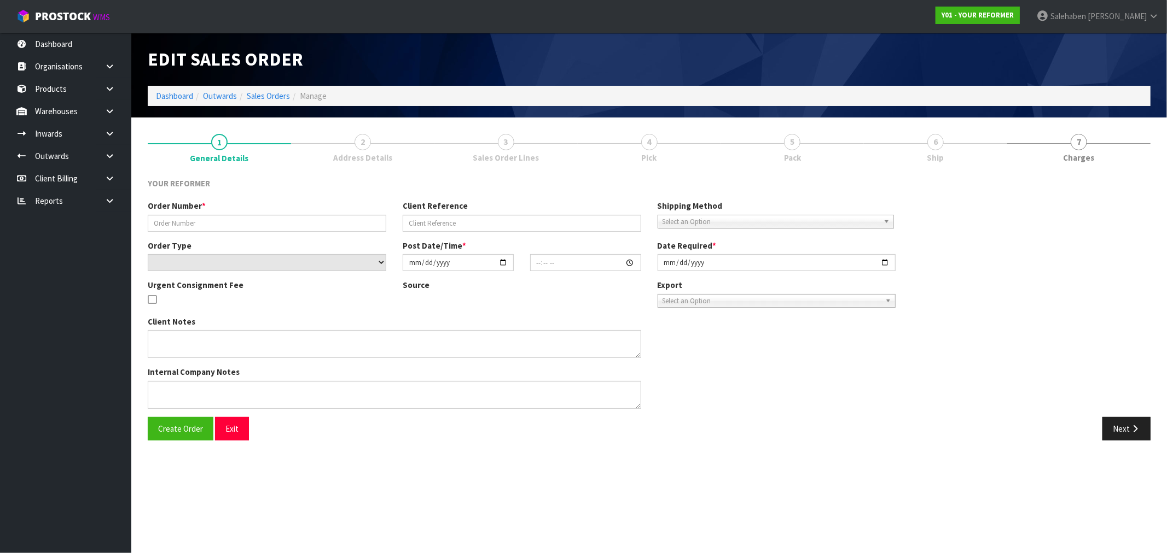
type input "[DATE]"
type textarea "[PERSON_NAME] [STREET_ADDRESS] [PHONE_NUMBER]"
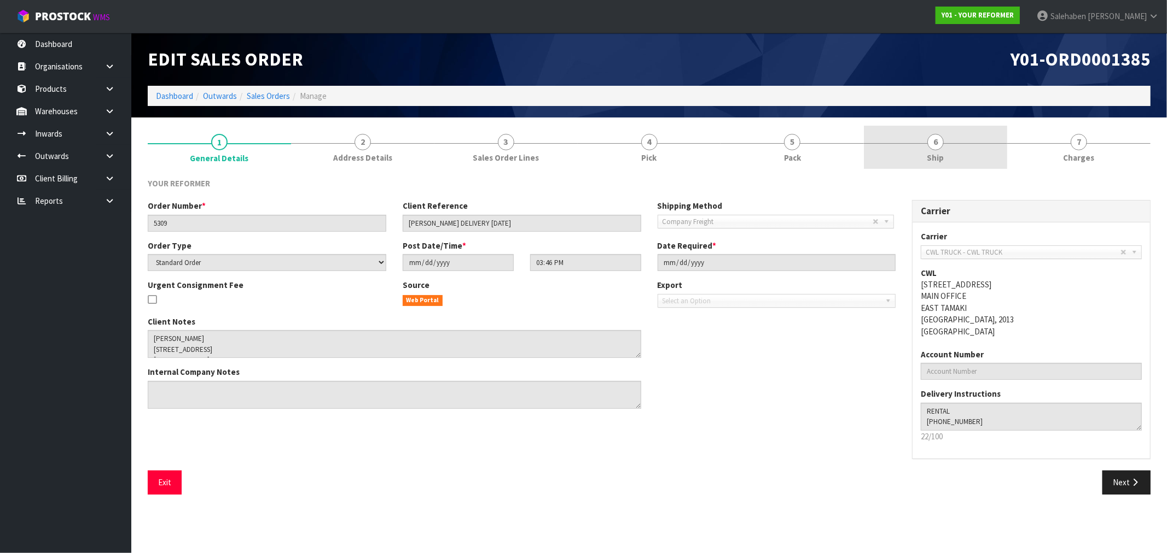
click at [936, 167] on link "6 Ship" at bounding box center [935, 147] width 143 height 43
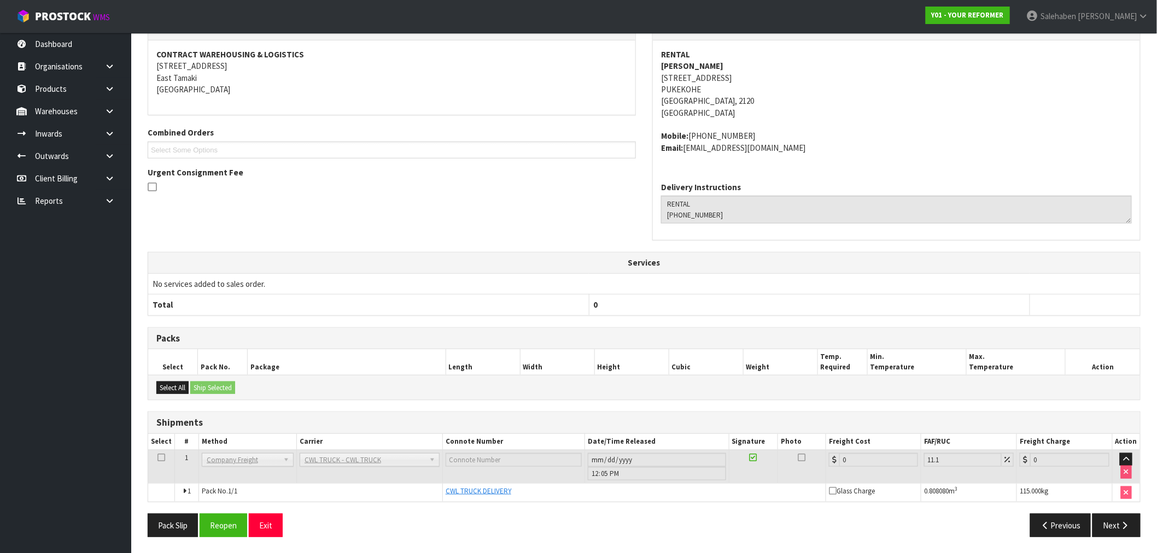
scroll to position [161, 0]
click at [226, 527] on button "Reopen" at bounding box center [224, 526] width 48 height 24
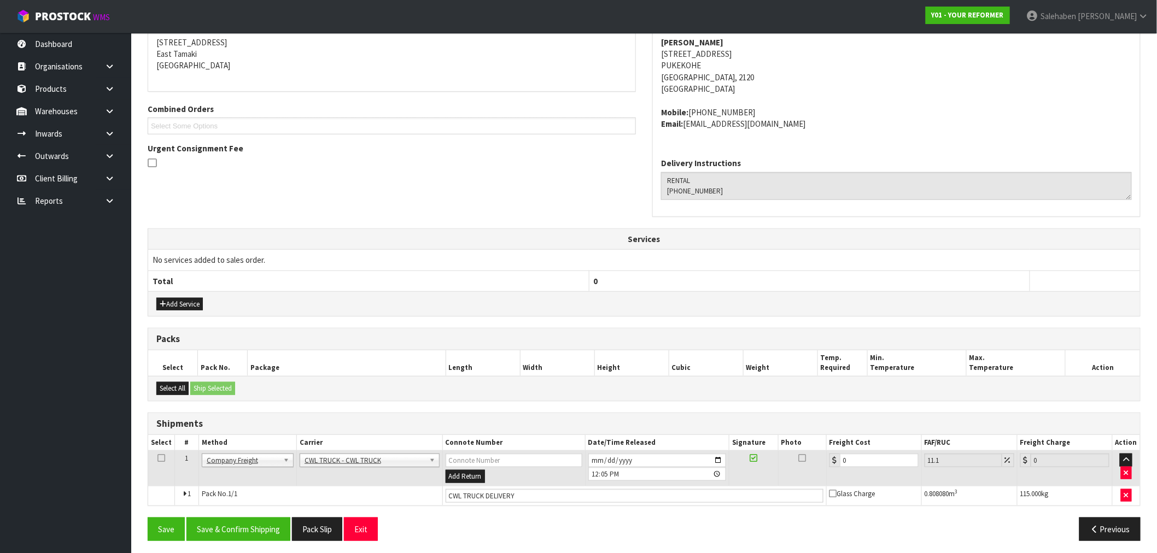
scroll to position [228, 0]
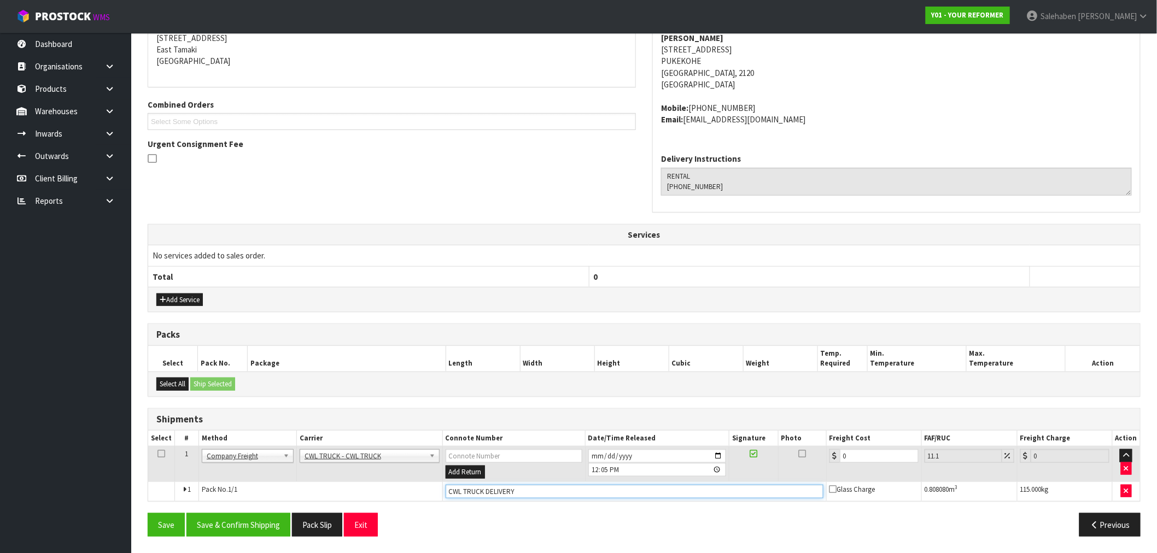
click at [531, 493] on input "CWL TRUCK DELIVERY" at bounding box center [635, 492] width 378 height 14
type input "CWL TRUCK DELIVERED"
drag, startPoint x: 858, startPoint y: 458, endPoint x: 805, endPoint y: 469, distance: 53.6
click at [813, 469] on tr "1 Client Local Pickup Customer Local Pickup Company Freight Contracted Freight …" at bounding box center [644, 465] width 992 height 36
type input "3"
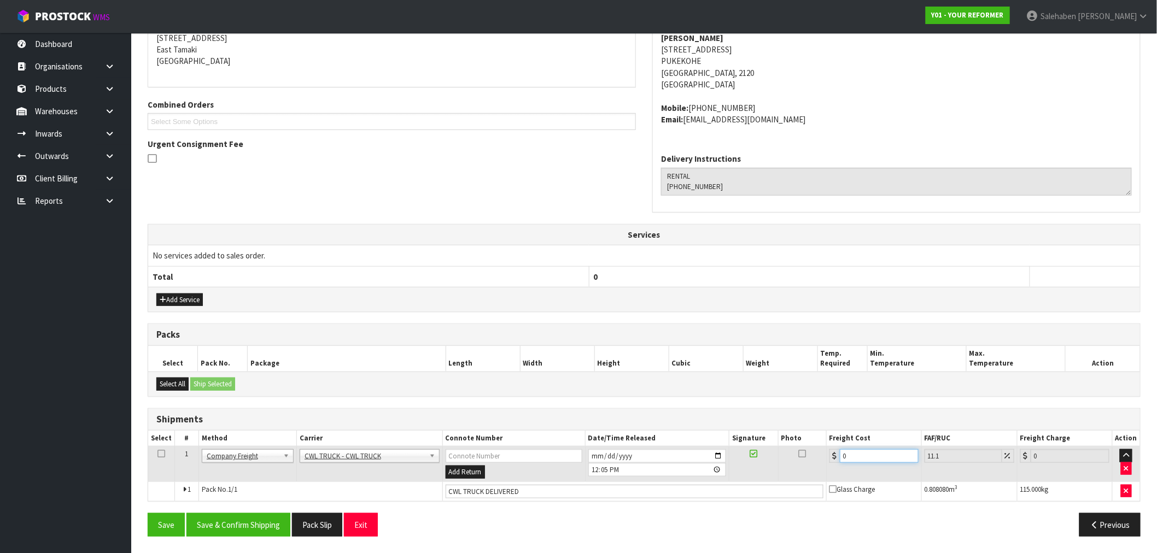
type input "3.33"
type input "30"
type input "33.33"
type input "305"
type input "338.86"
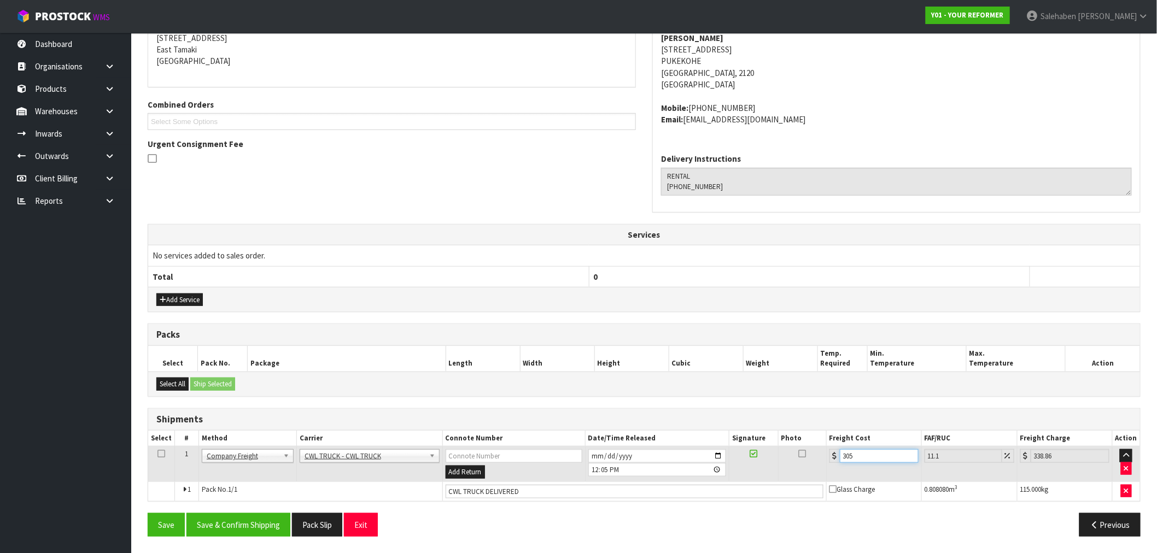
type input "305.4"
type input "339.3"
type input "305.40"
click at [214, 529] on button "Save & Confirm Shipping" at bounding box center [238, 526] width 104 height 24
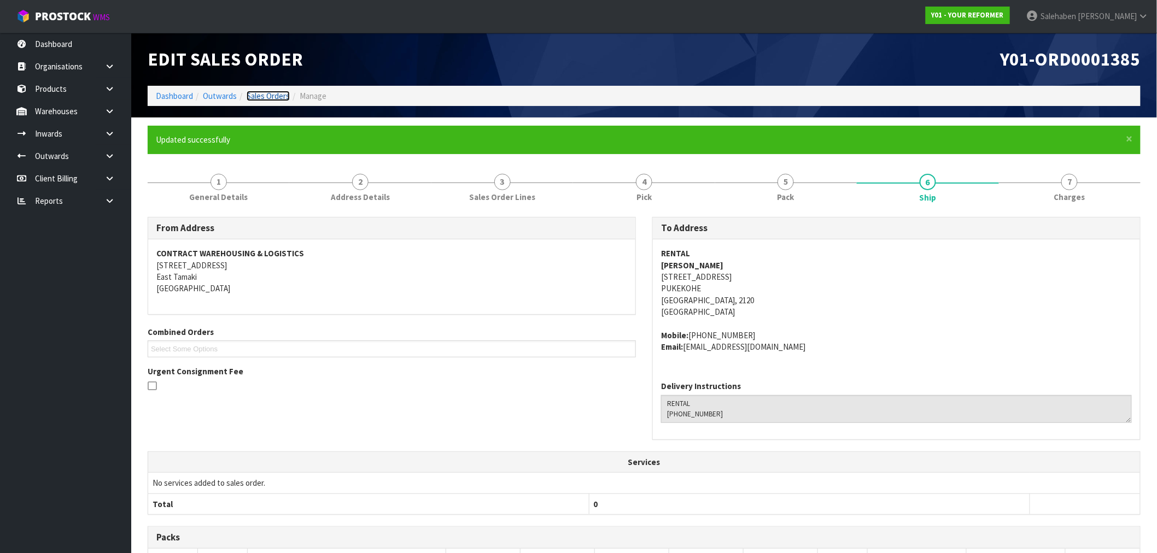
click at [276, 96] on link "Sales Orders" at bounding box center [268, 96] width 43 height 10
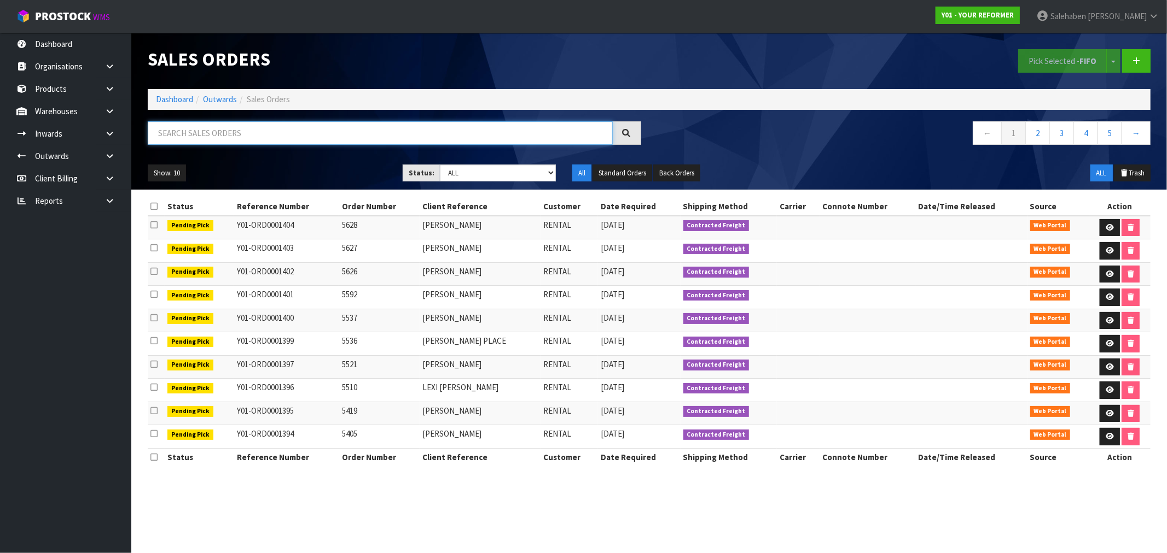
click at [290, 139] on input "text" at bounding box center [380, 133] width 465 height 24
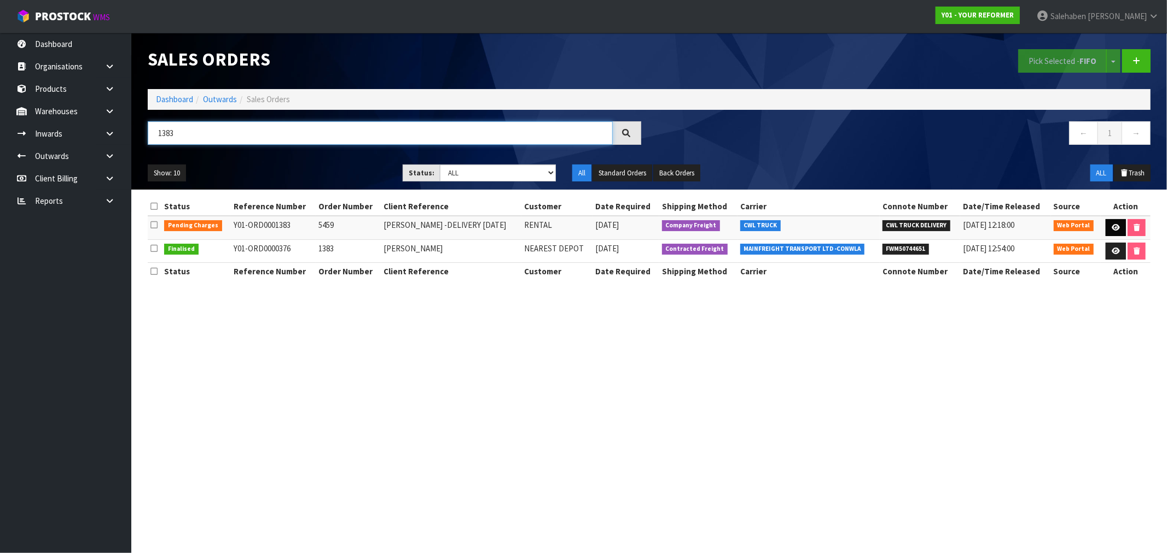
type input "1383"
click at [1111, 230] on icon at bounding box center [1115, 227] width 8 height 7
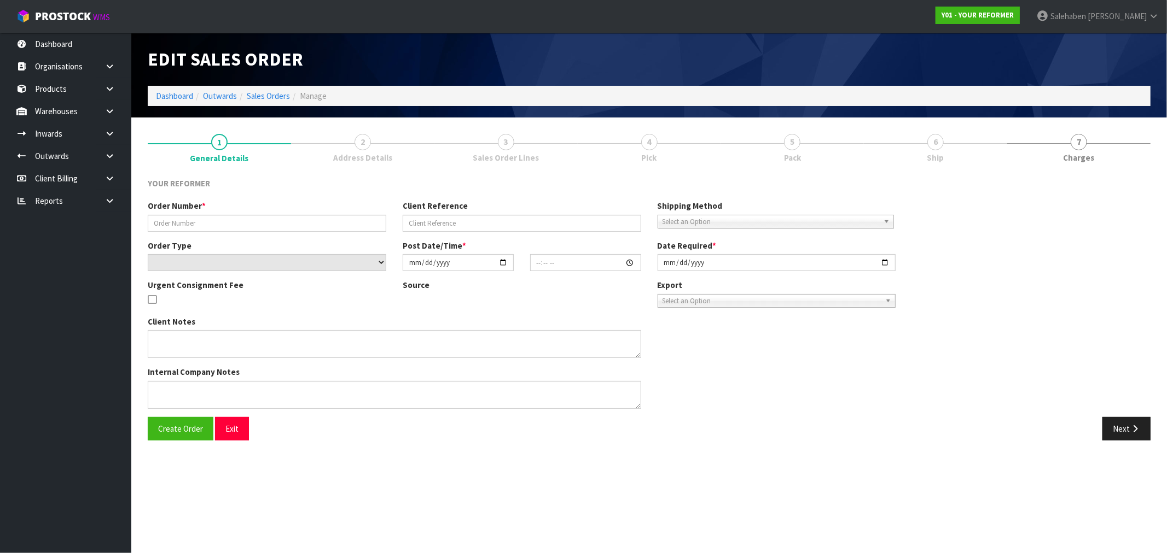
type input "5459"
type input "[PERSON_NAME] -DELIVERY [DATE]"
select select "number:0"
type input "[DATE]"
type input "14:23:00.000"
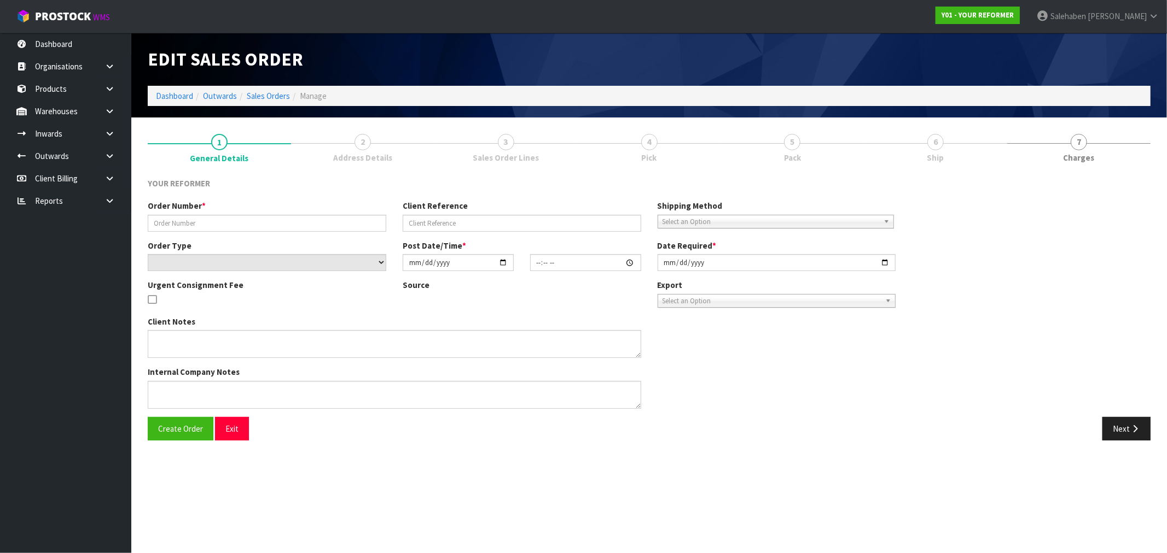
type input "[DATE]"
type textarea "[PERSON_NAME] HAIR COLAB SALON [STREET_ADDRESS] [PHONE_NUMBER]"
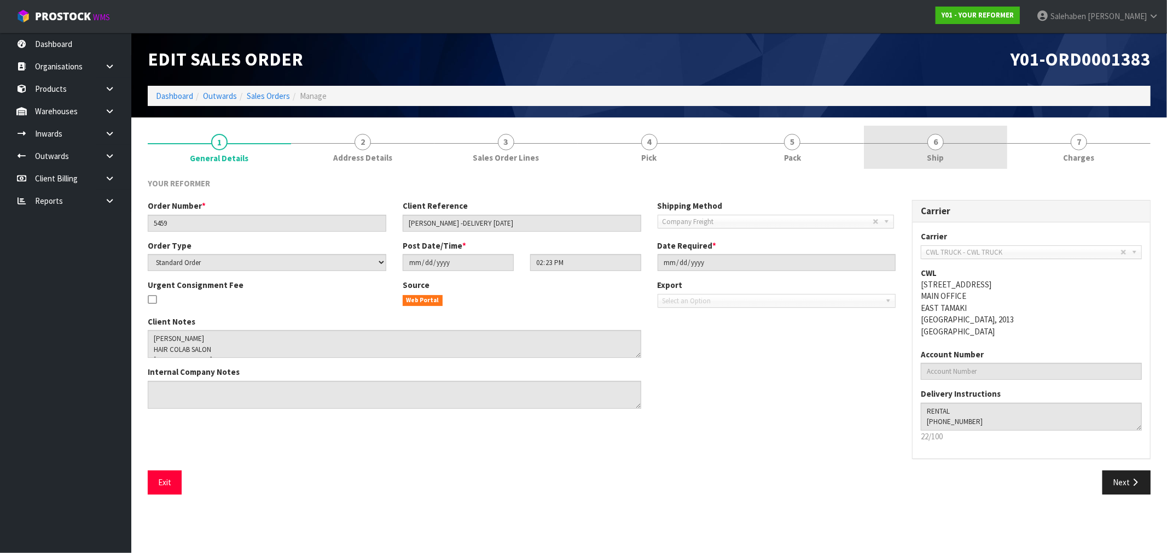
click at [933, 155] on span "Ship" at bounding box center [935, 157] width 17 height 11
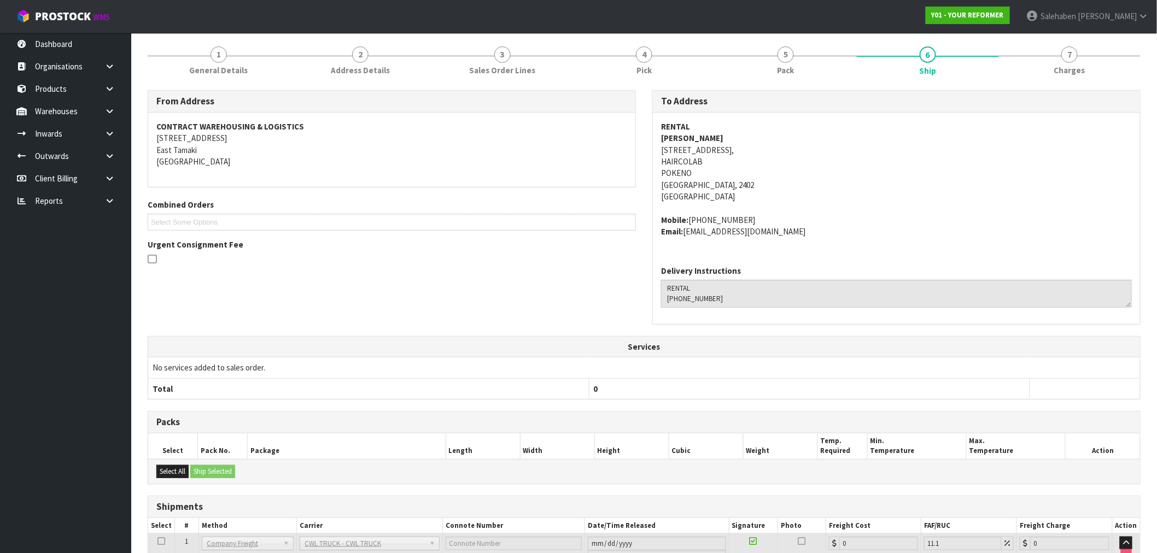
scroll to position [172, 0]
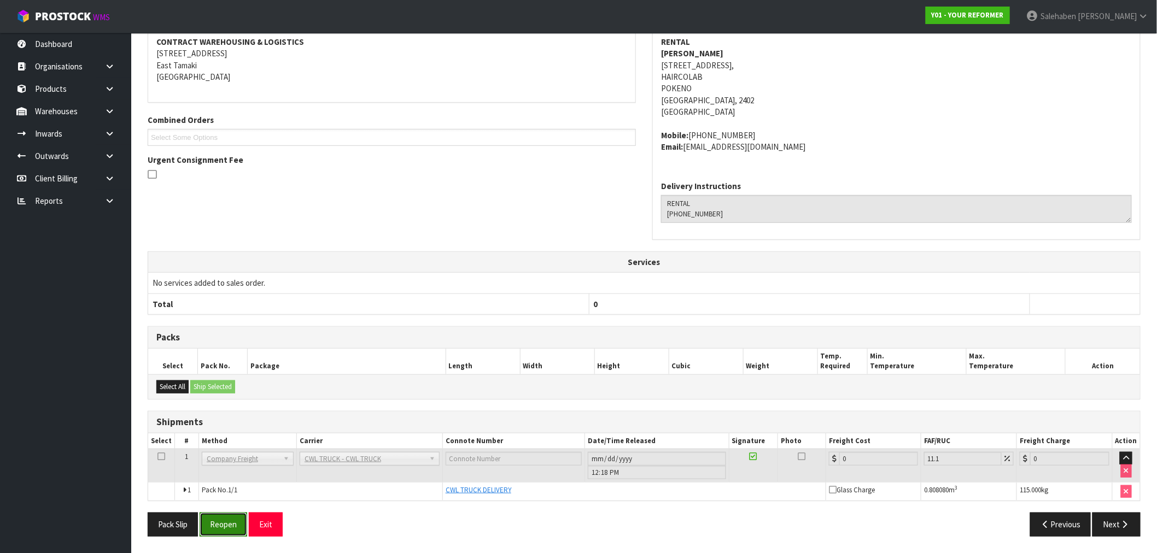
click at [224, 526] on button "Reopen" at bounding box center [224, 525] width 48 height 24
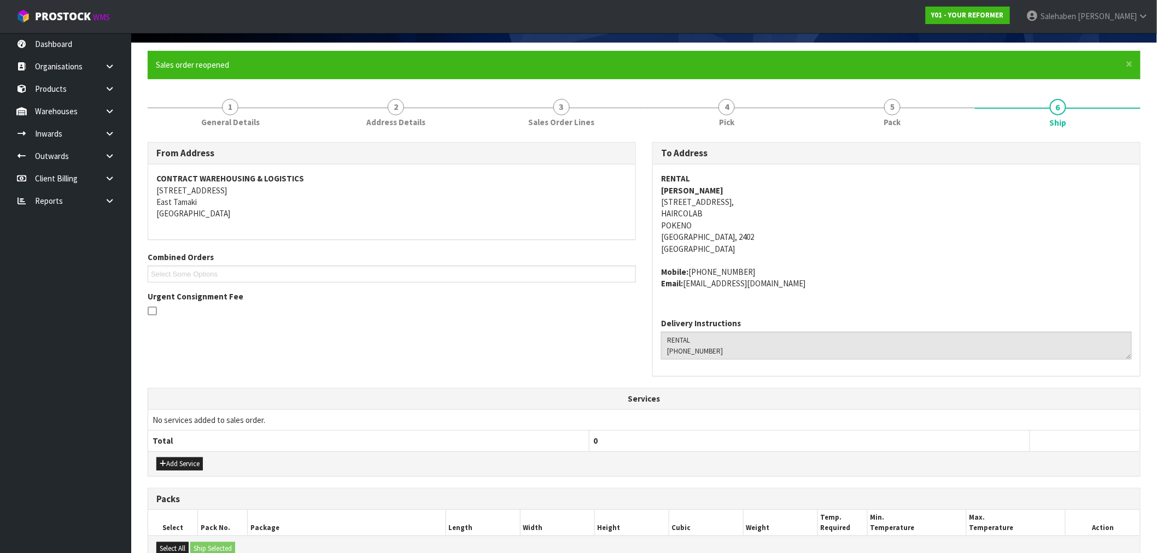
scroll to position [239, 0]
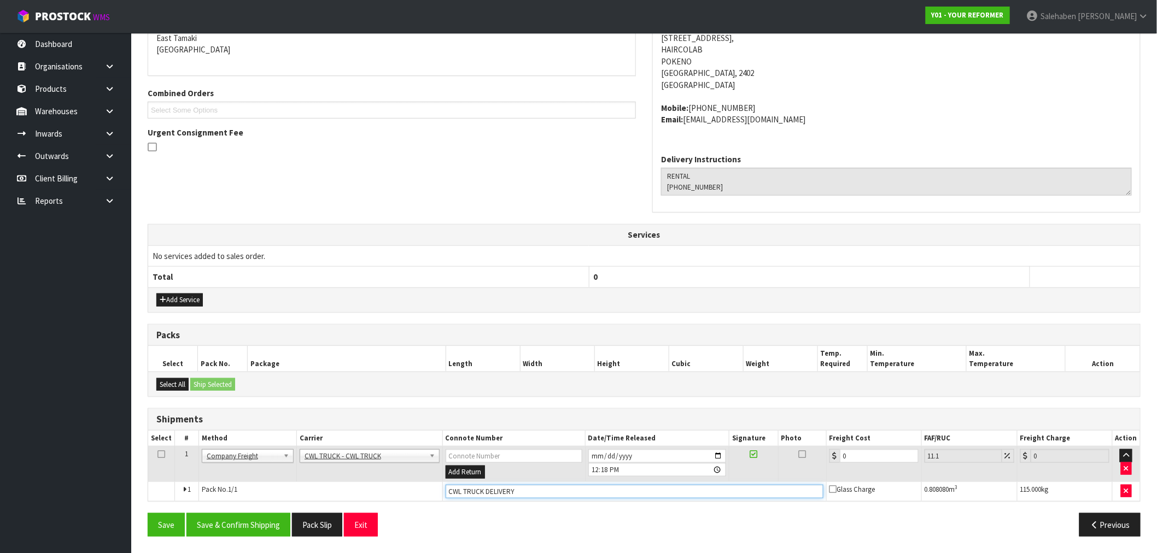
click at [531, 491] on input "CWL TRUCK DELIVERY" at bounding box center [635, 492] width 378 height 14
type input "CWL TRUCK DELIVERED"
drag, startPoint x: 846, startPoint y: 458, endPoint x: 804, endPoint y: 463, distance: 41.8
click at [811, 462] on tr "1 Client Local Pickup Customer Local Pickup Company Freight Contracted Freight …" at bounding box center [644, 465] width 992 height 36
type input "3"
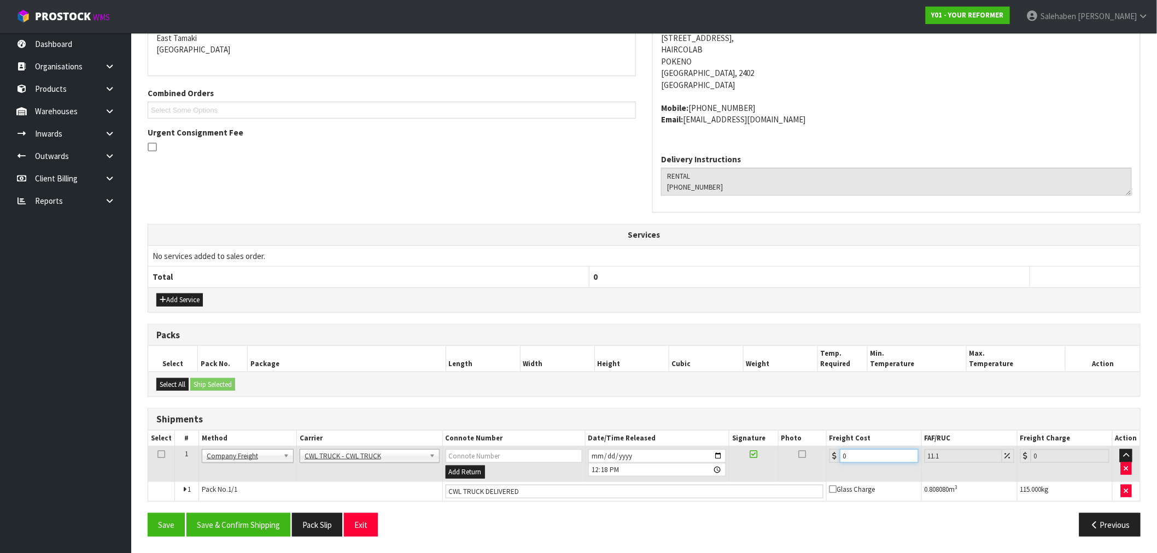
type input "3.33"
type input "30"
type input "33.33"
type input "305"
type input "338.86"
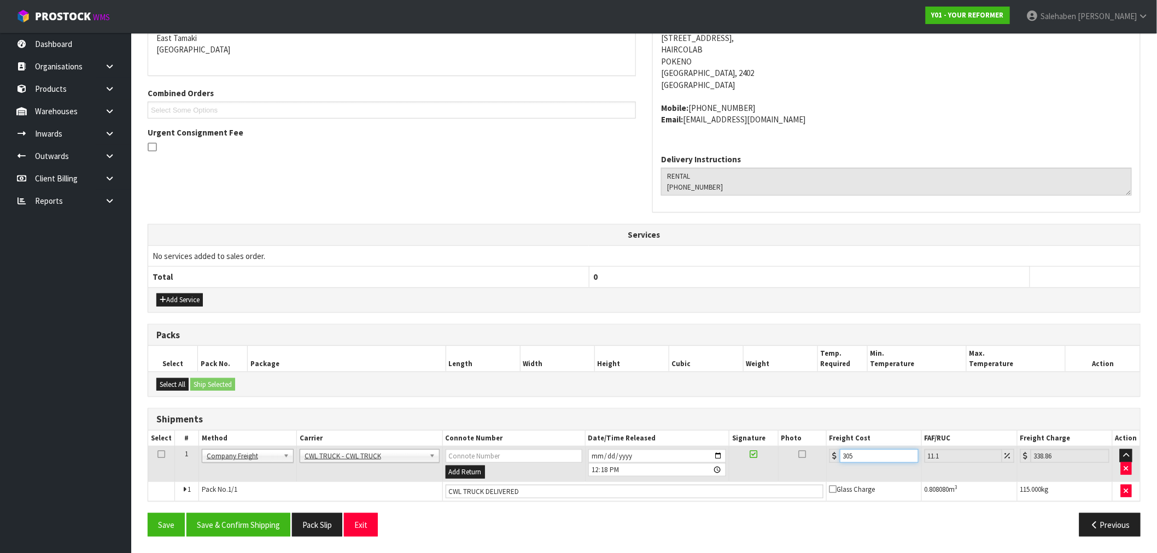
type input "305.4"
type input "339.3"
type input "305.40"
click at [253, 526] on button "Save & Confirm Shipping" at bounding box center [238, 526] width 104 height 24
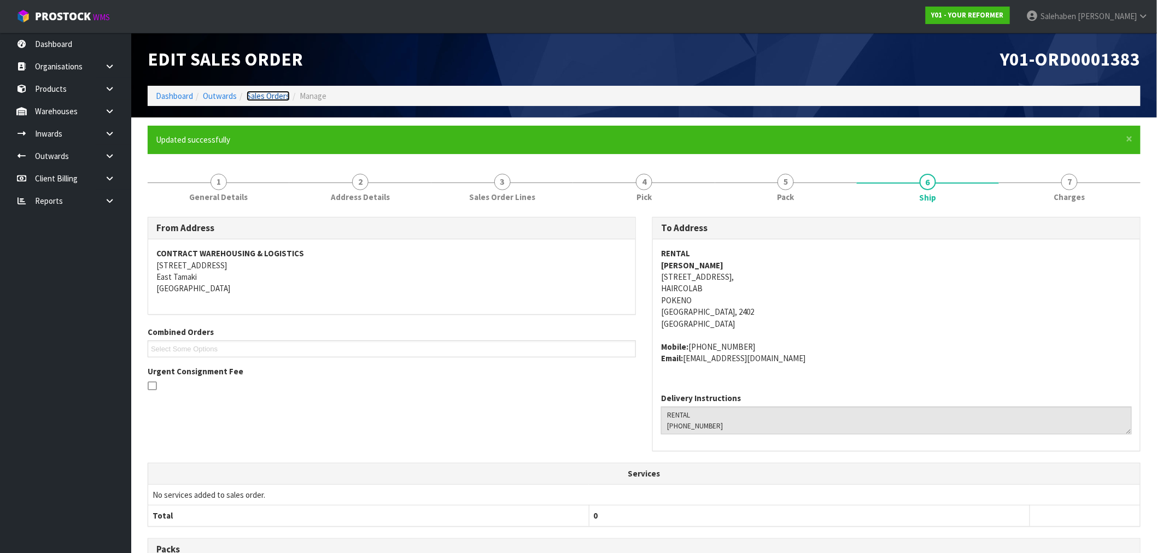
click at [272, 96] on link "Sales Orders" at bounding box center [268, 96] width 43 height 10
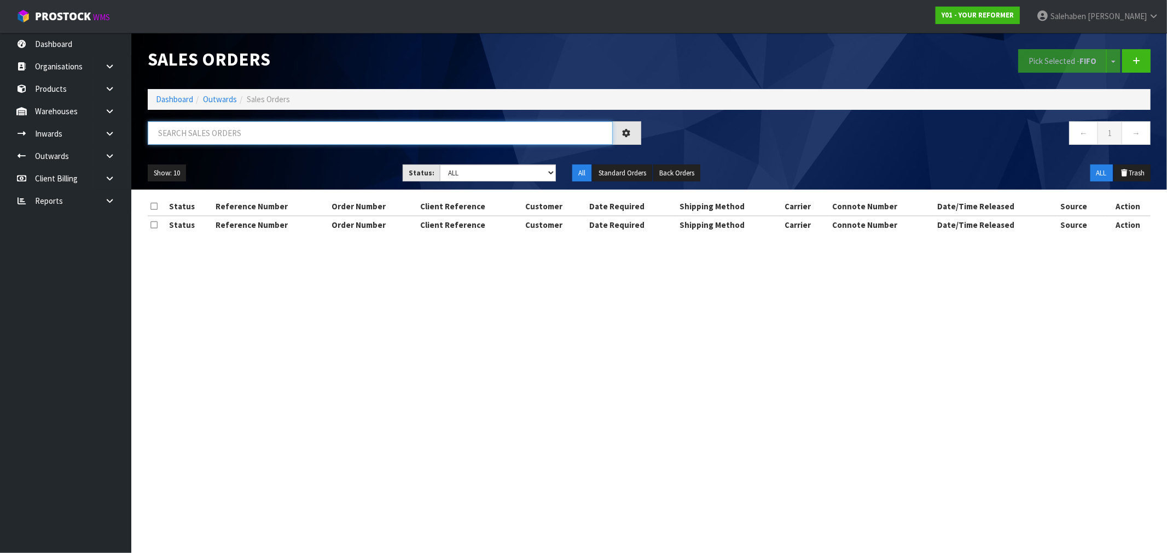
click at [305, 134] on input "text" at bounding box center [380, 133] width 465 height 24
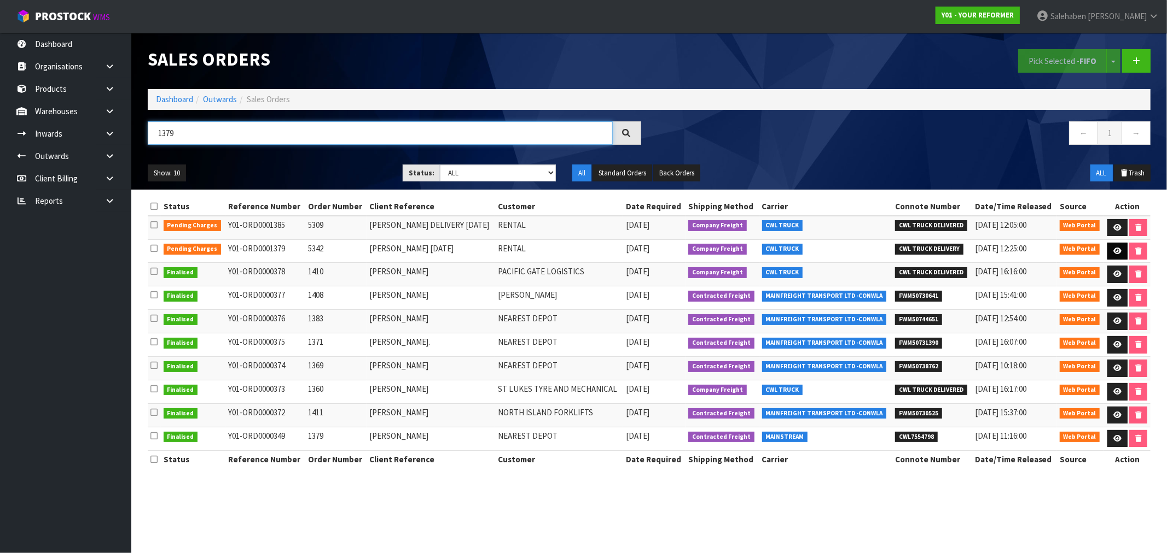
type input "1379"
click at [1113, 250] on icon at bounding box center [1117, 251] width 8 height 7
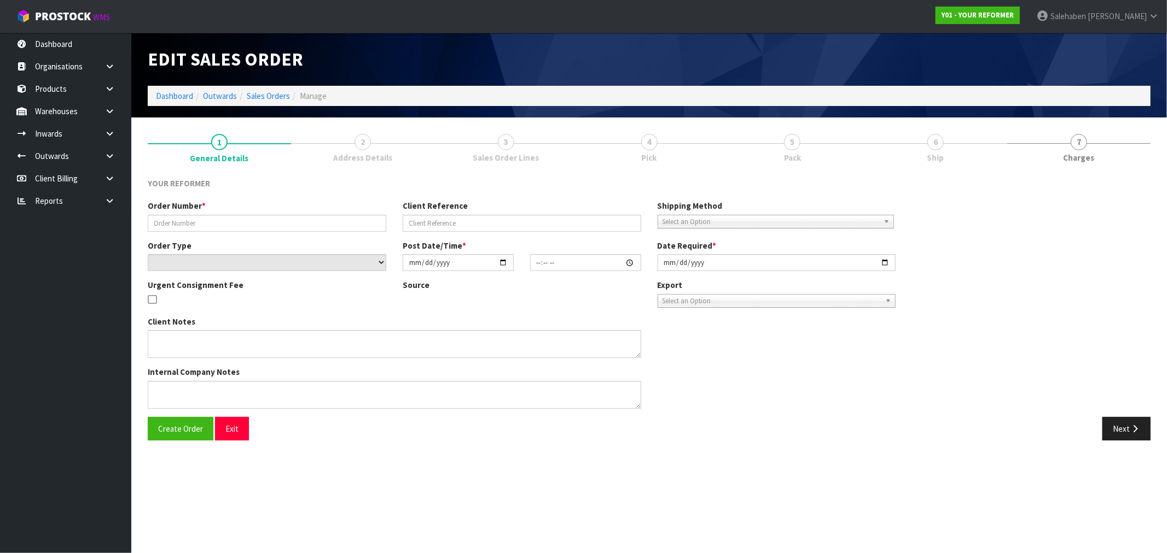
type input "5342"
type input "[PERSON_NAME] [DATE]"
select select "number:0"
type input "[DATE]"
type input "11:36:00.000"
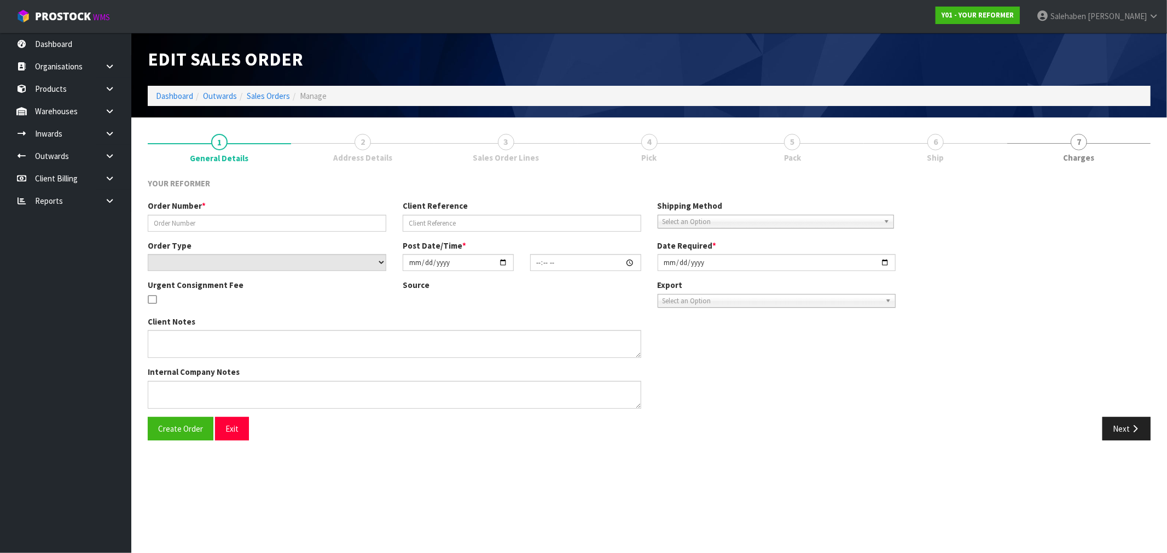
type input "[DATE]"
type textarea "[PERSON_NAME] [STREET_ADDRESS] [PHONE_NUMBER]"
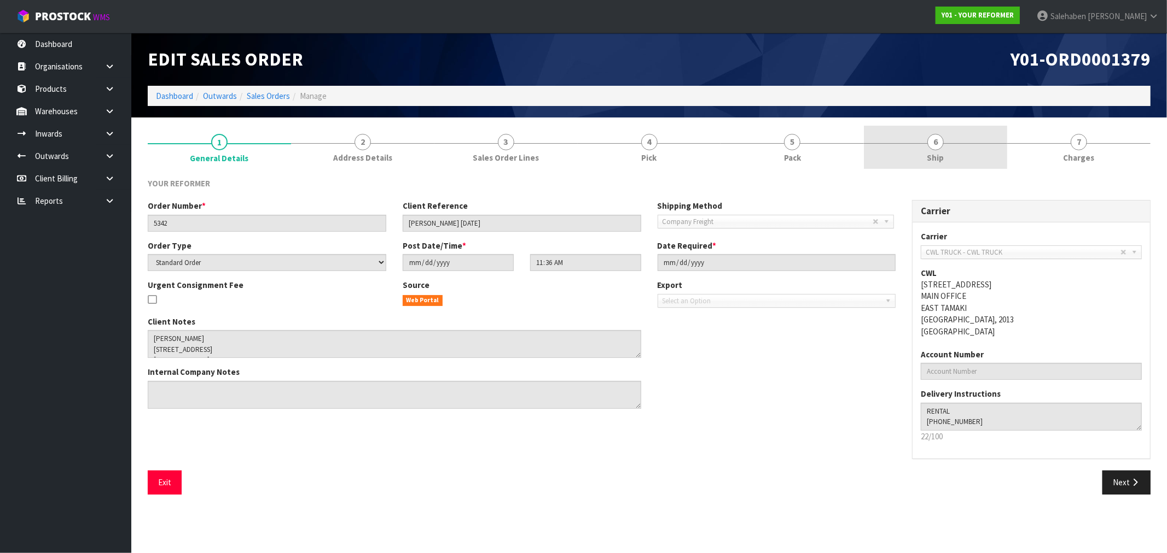
drag, startPoint x: 941, startPoint y: 159, endPoint x: 925, endPoint y: 162, distance: 16.2
click at [941, 159] on span "Ship" at bounding box center [935, 157] width 17 height 11
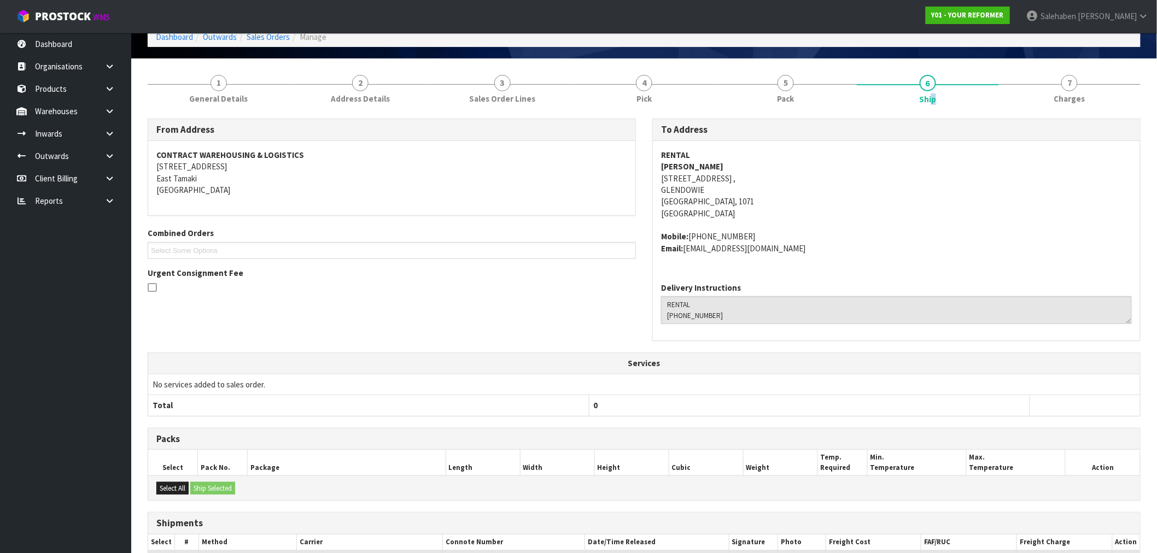
scroll to position [161, 0]
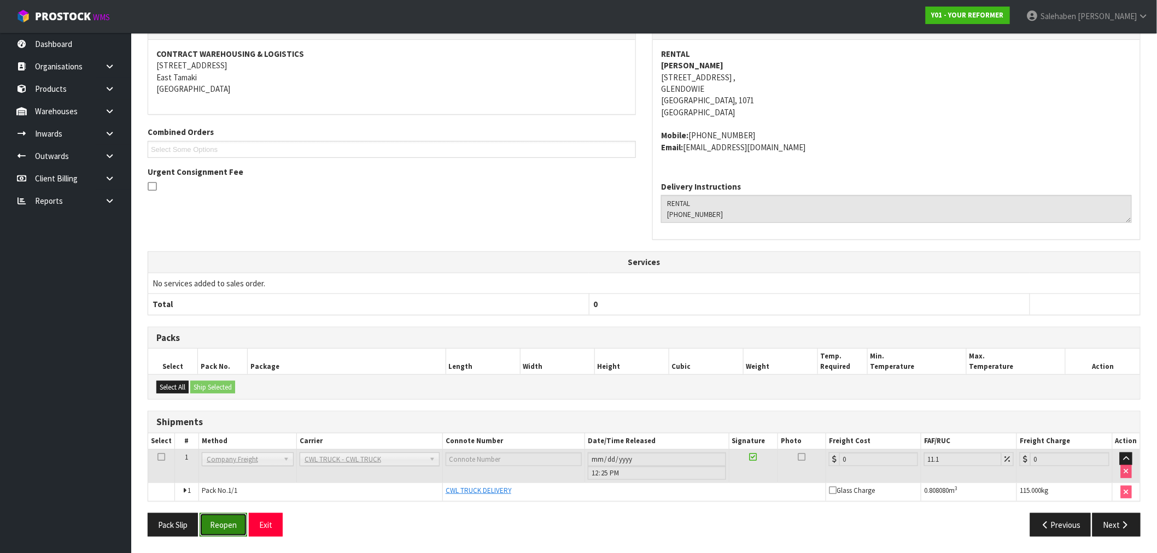
click at [229, 527] on button "Reopen" at bounding box center [224, 526] width 48 height 24
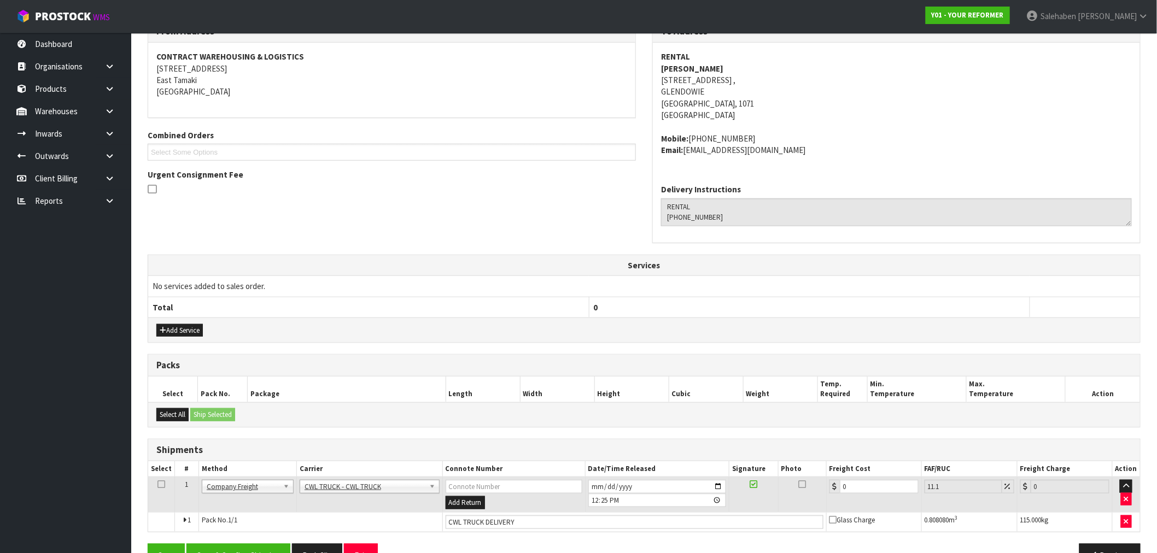
scroll to position [200, 0]
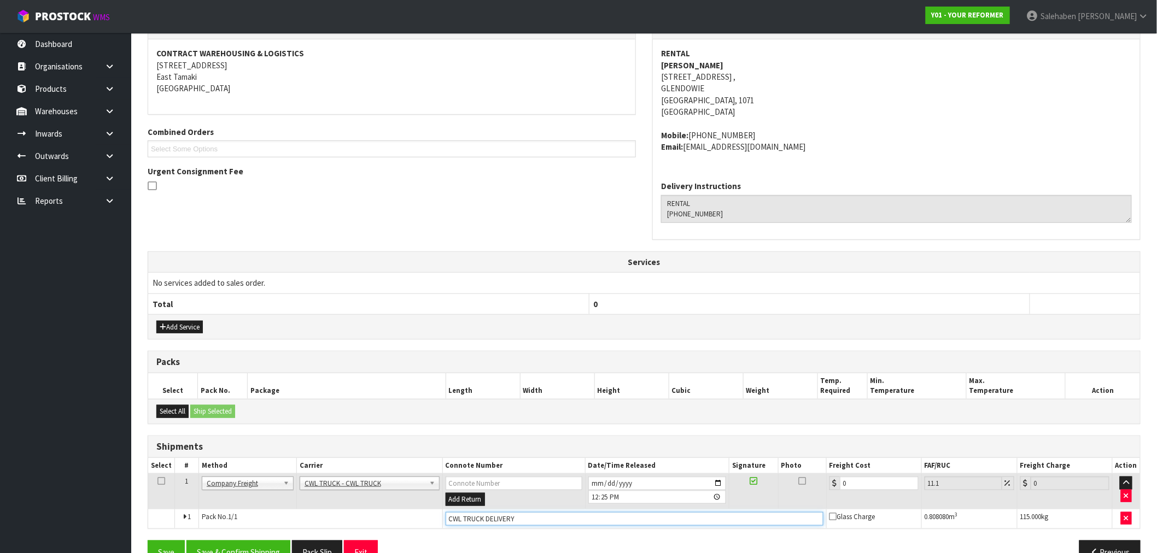
click at [526, 518] on input "CWL TRUCK DELIVERY" at bounding box center [635, 519] width 378 height 14
type input "CWL TRUCK DELIVERED"
drag, startPoint x: 862, startPoint y: 480, endPoint x: 811, endPoint y: 500, distance: 54.7
click at [811, 500] on tr "1 Client Local Pickup Customer Local Pickup Company Freight Contracted Freight …" at bounding box center [644, 492] width 992 height 36
type input "2"
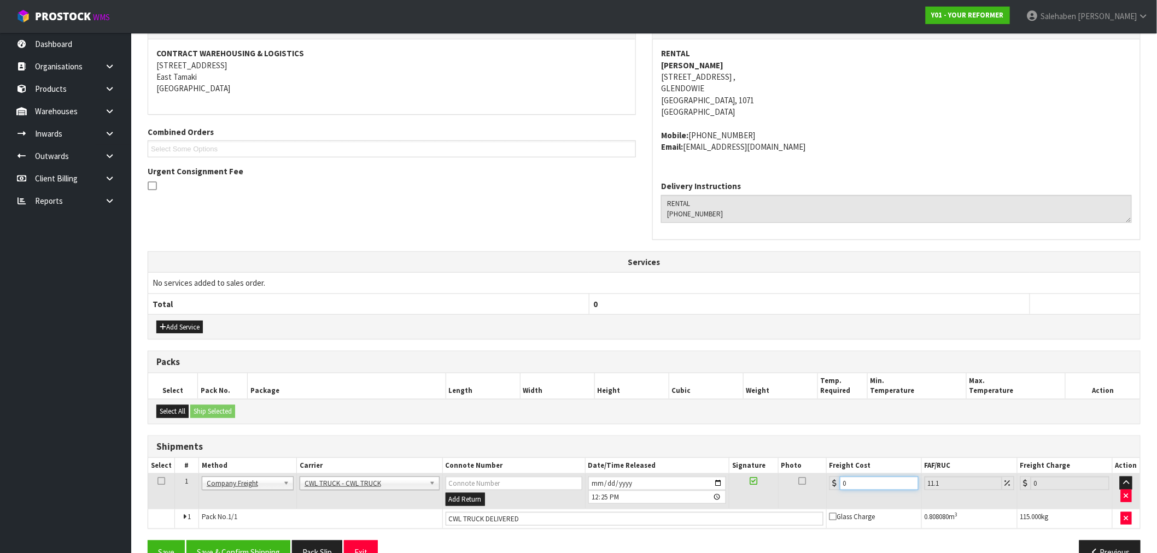
type input "2.22"
type input "22"
type input "24.44"
type input "225"
type input "249.97"
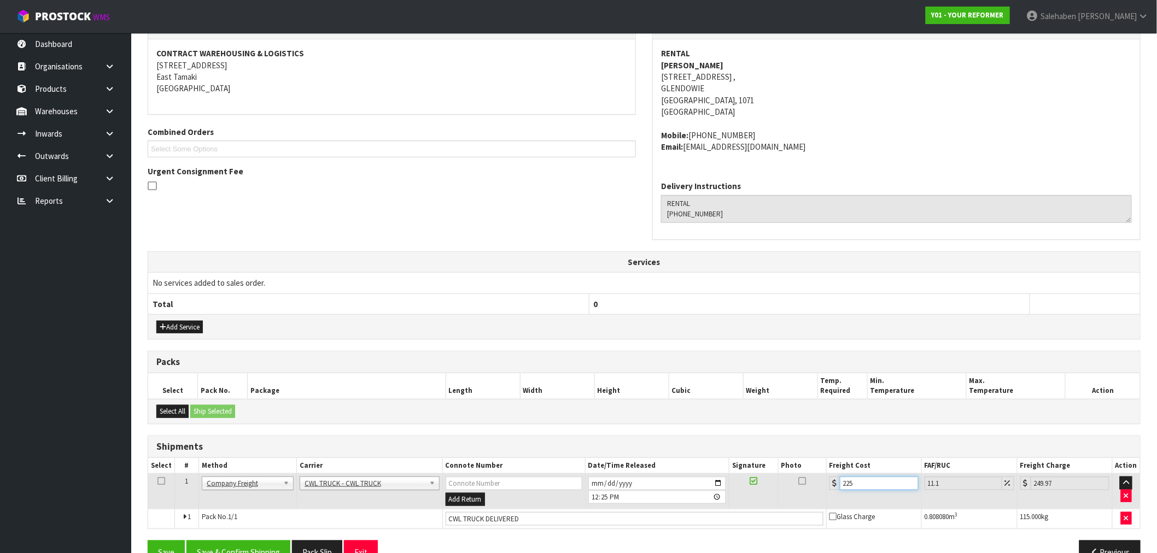
type input "225.5"
type input "250.53"
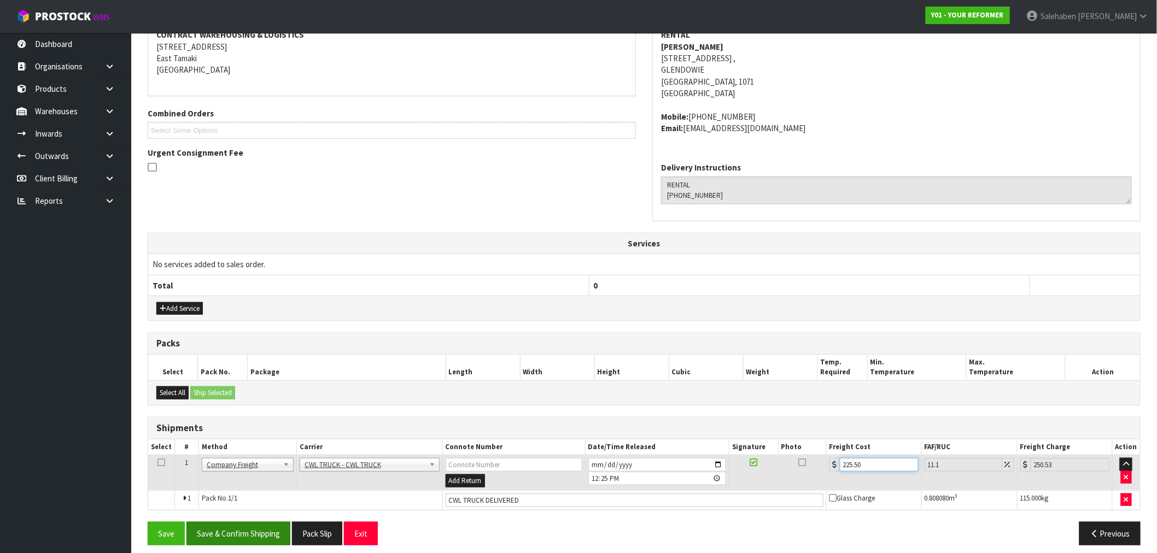
scroll to position [228, 0]
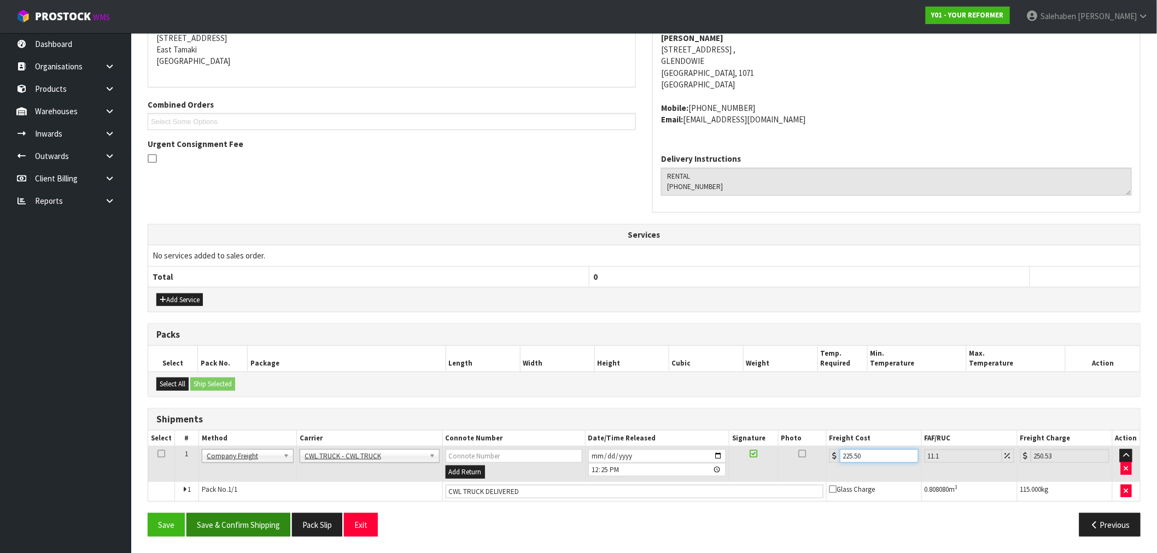
type input "225.50"
click at [235, 528] on button "Save & Confirm Shipping" at bounding box center [238, 526] width 104 height 24
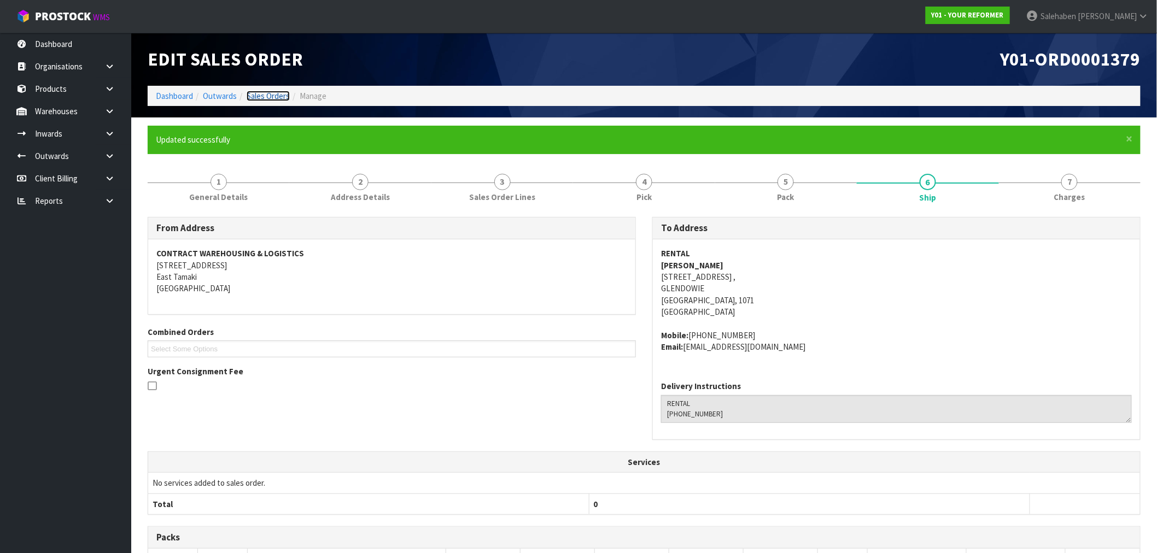
click at [259, 94] on link "Sales Orders" at bounding box center [268, 96] width 43 height 10
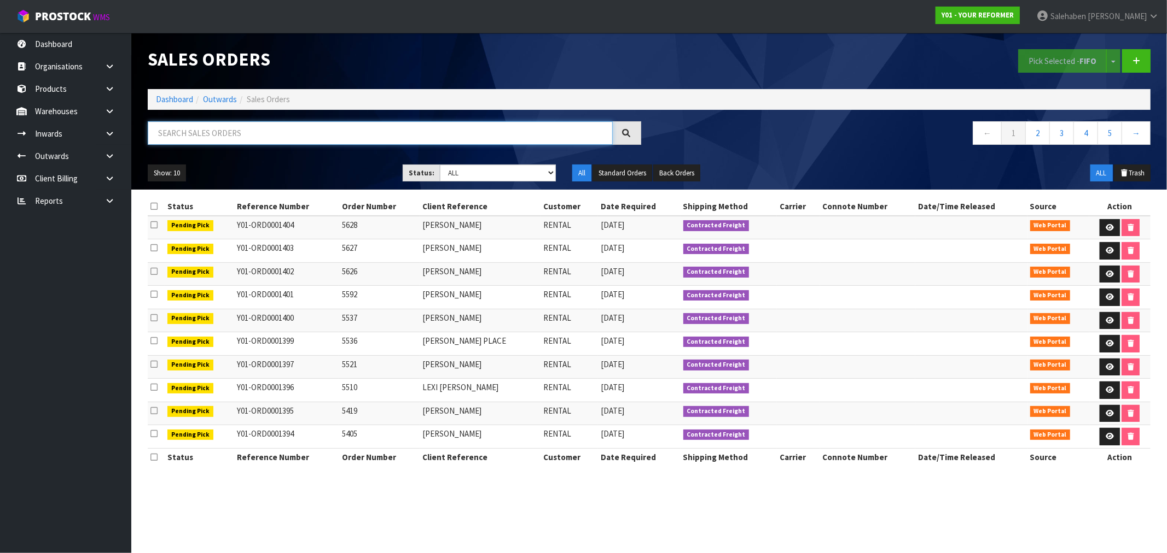
click at [231, 127] on input "text" at bounding box center [380, 133] width 465 height 24
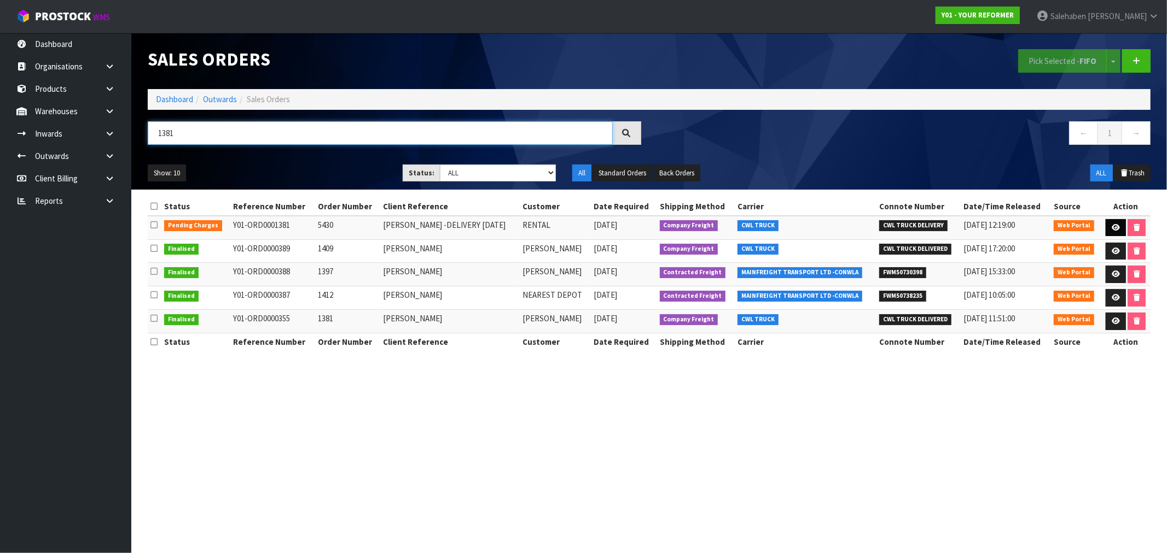
type input "1381"
click at [1111, 223] on link at bounding box center [1115, 228] width 20 height 18
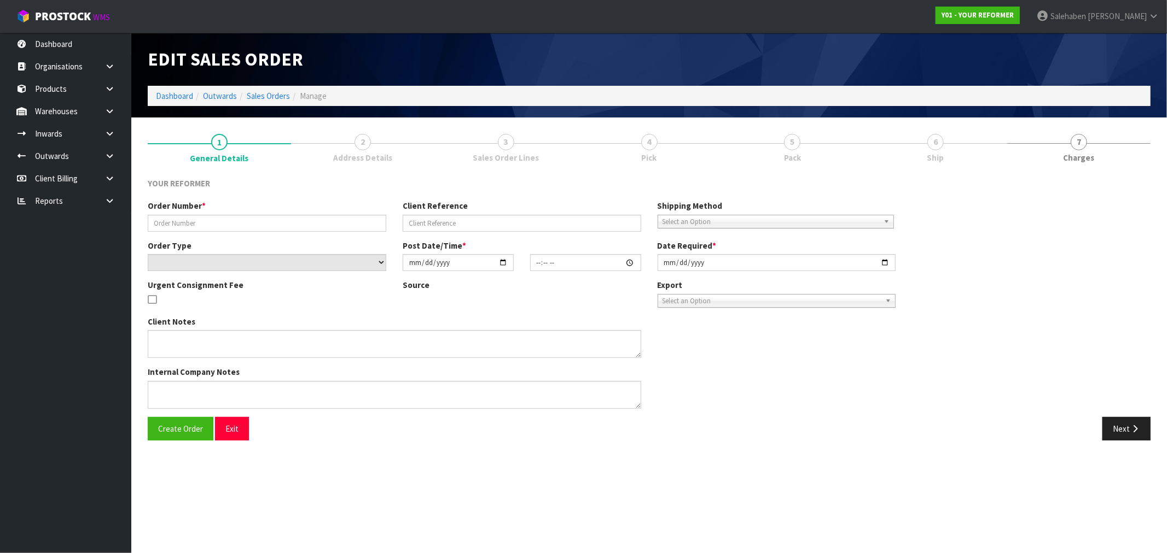
type input "5430"
type input "[PERSON_NAME] -DELIVERY [DATE]"
select select "number:0"
type input "[DATE]"
type input "14:06:00.000"
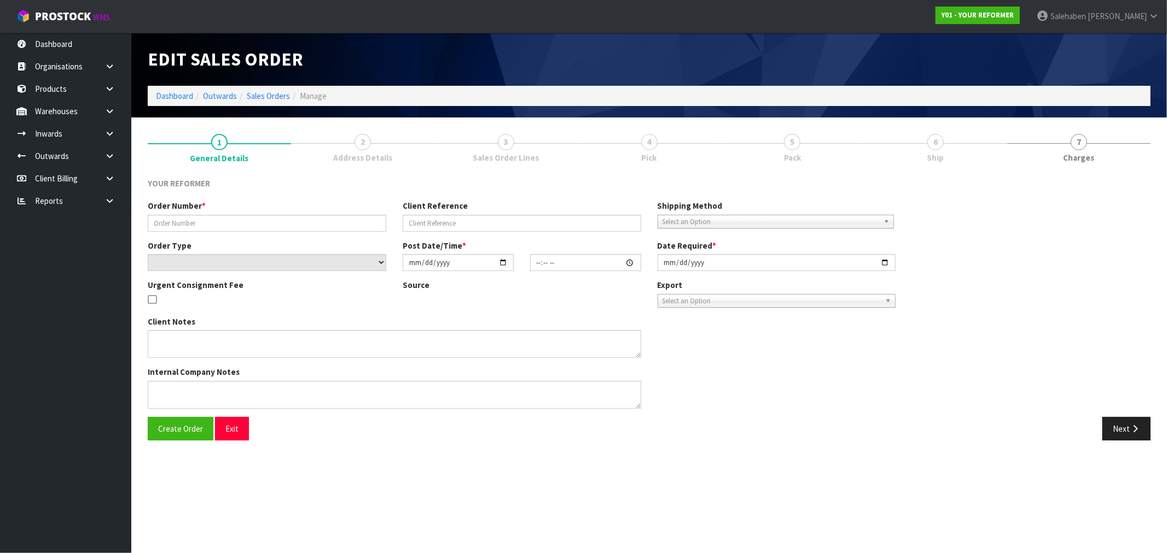
type input "[DATE]"
type textarea "[PERSON_NAME] 17 FANTAIL CRESCENT AUK MARAETAI 2018 [GEOGRAPHIC_DATA] [PHONE_NU…"
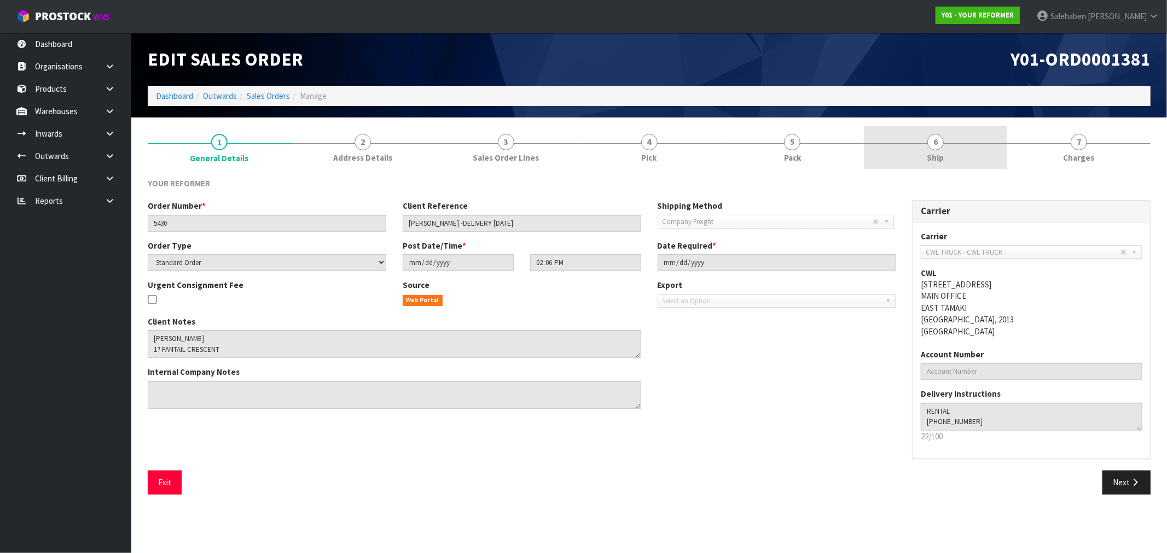
click at [939, 152] on span "Ship" at bounding box center [935, 157] width 17 height 11
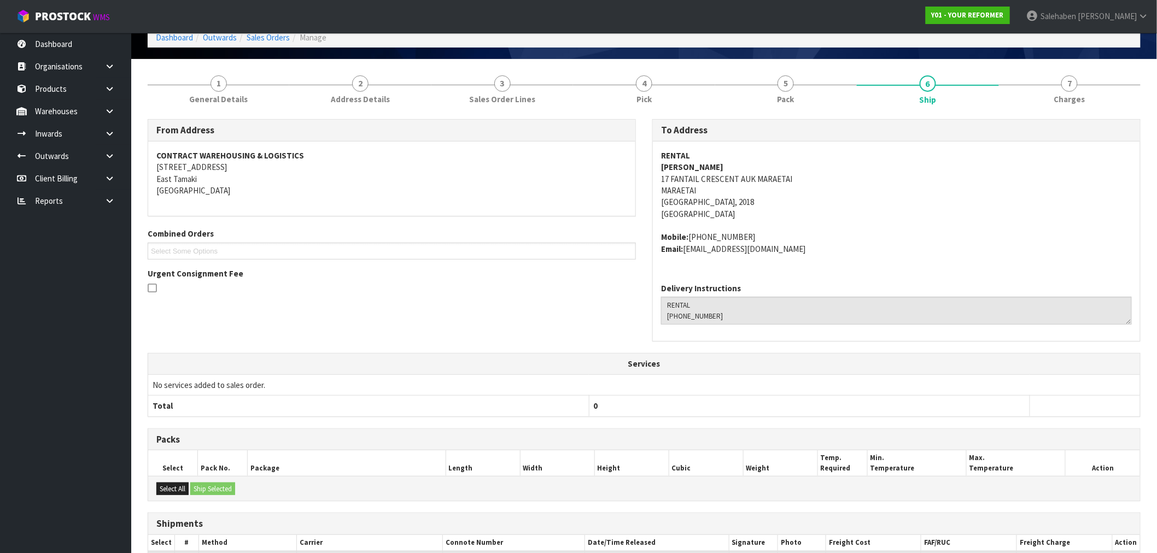
scroll to position [161, 0]
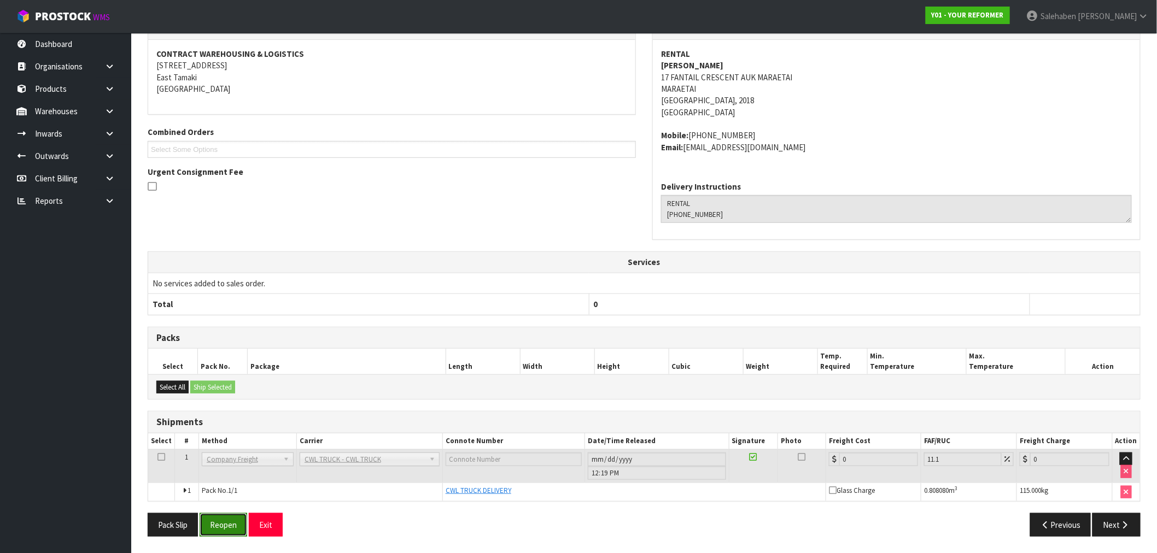
click at [226, 525] on button "Reopen" at bounding box center [224, 526] width 48 height 24
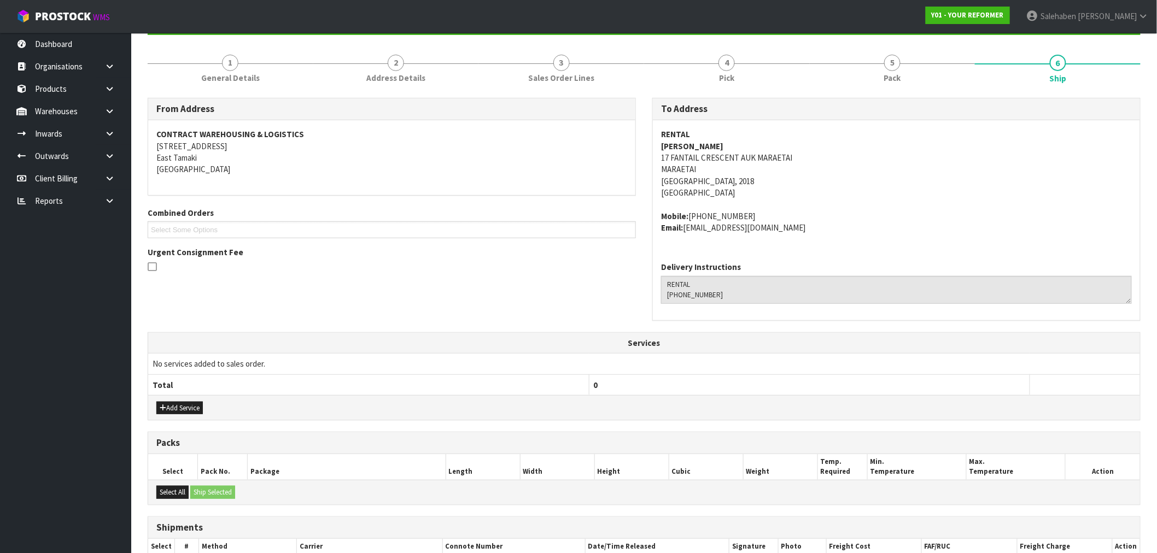
scroll to position [228, 0]
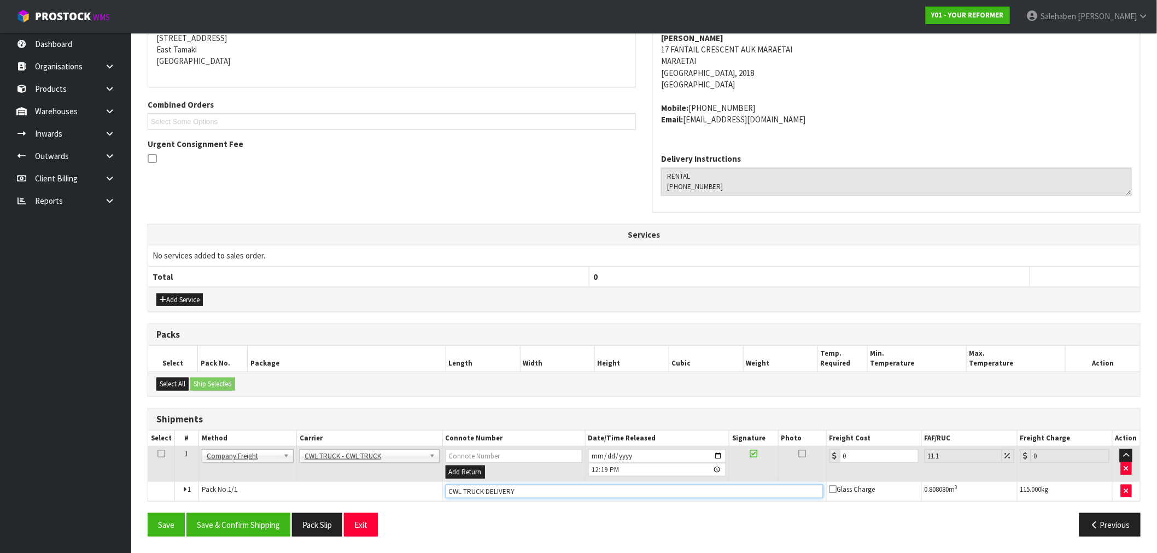
click at [527, 496] on input "CWL TRUCK DELIVERY" at bounding box center [635, 492] width 378 height 14
type input "CWL TRUCK DELIVERED"
drag, startPoint x: 846, startPoint y: 457, endPoint x: 856, endPoint y: 454, distance: 11.2
click at [856, 454] on input "0" at bounding box center [879, 457] width 79 height 14
type input "1"
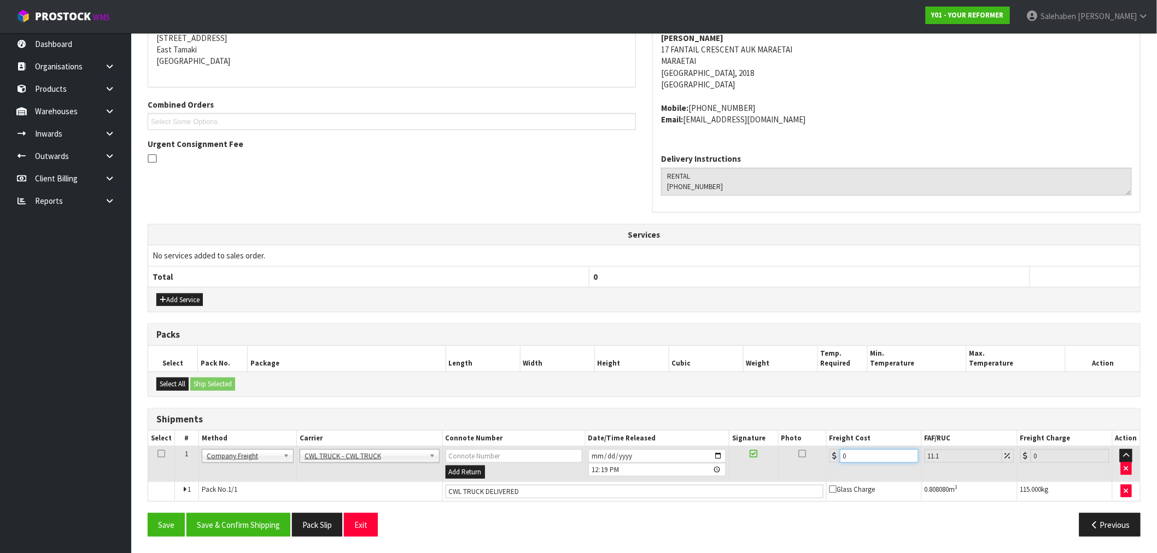
type input "1.11"
type input "16"
type input "17.78"
type input "165"
type input "183.31"
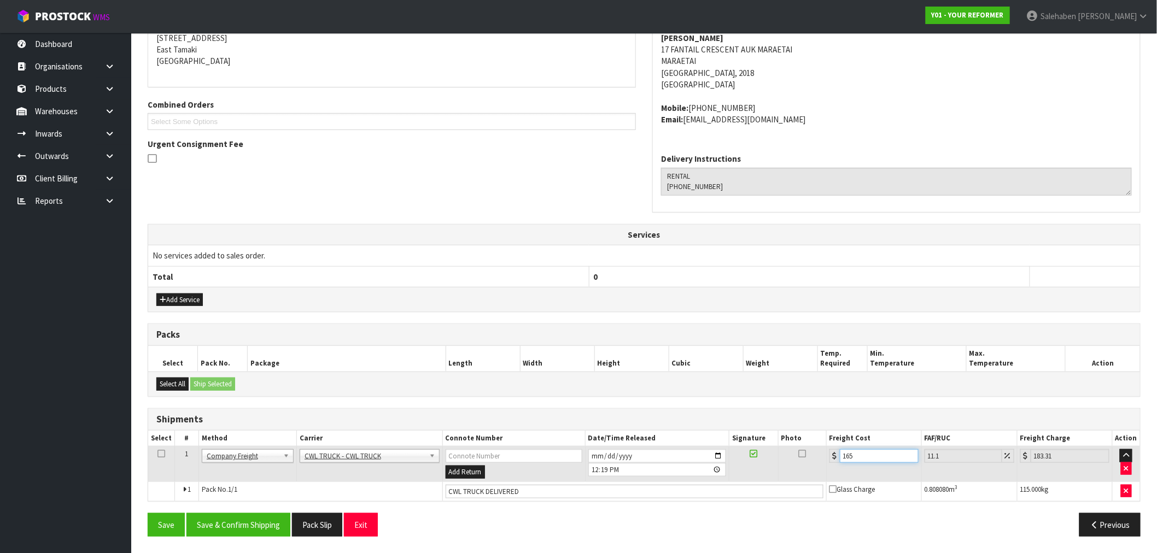
type input "16"
type input "17.78"
type input "168"
type input "186.65"
type input "168.5"
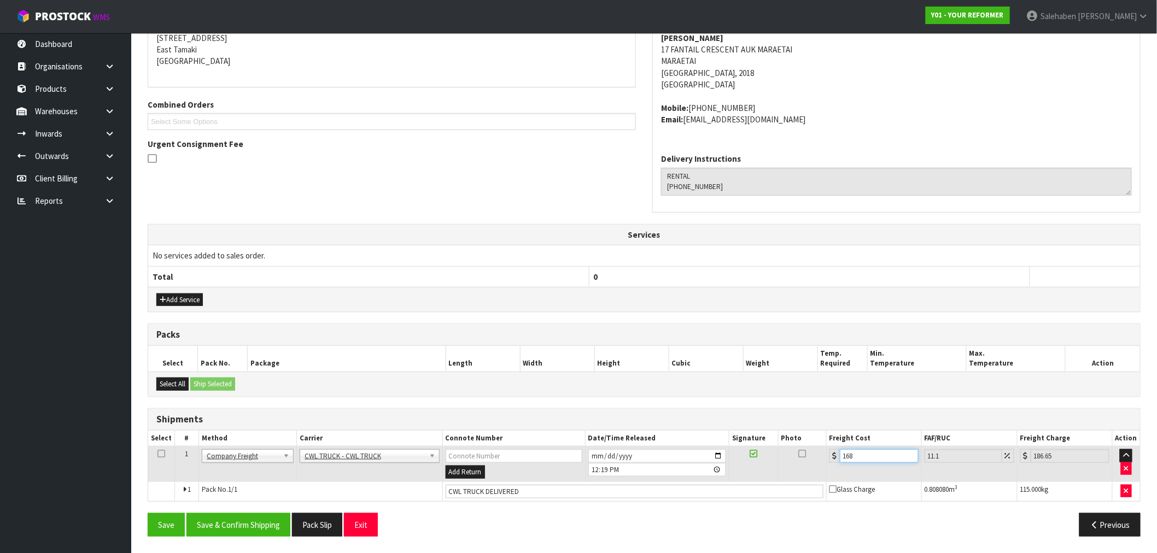
type input "187.2"
type input "168.50"
click at [237, 526] on button "Save & Confirm Shipping" at bounding box center [238, 526] width 104 height 24
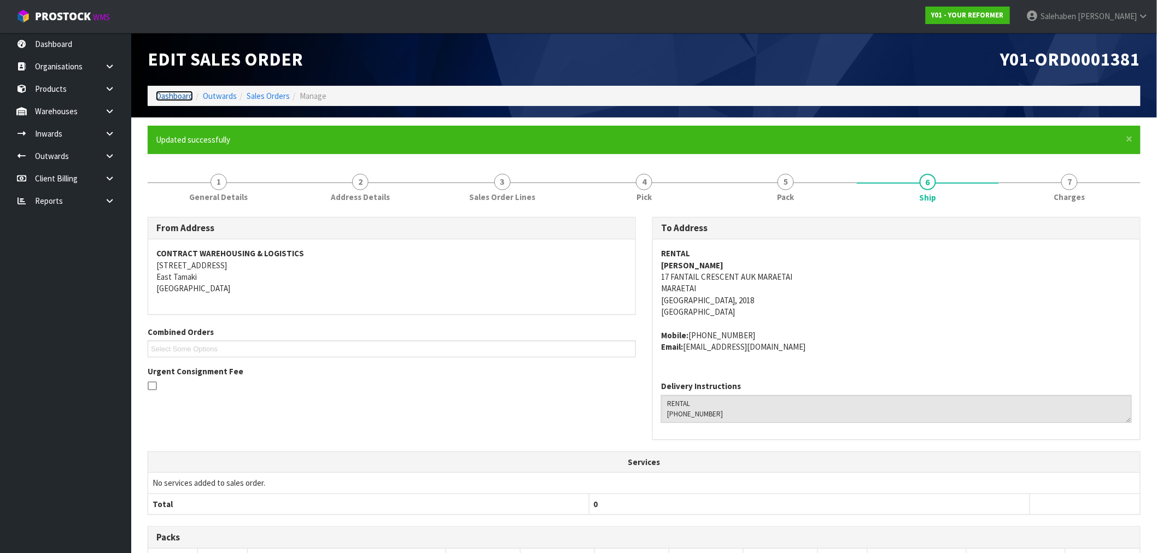
click at [177, 95] on link "Dashboard" at bounding box center [174, 96] width 37 height 10
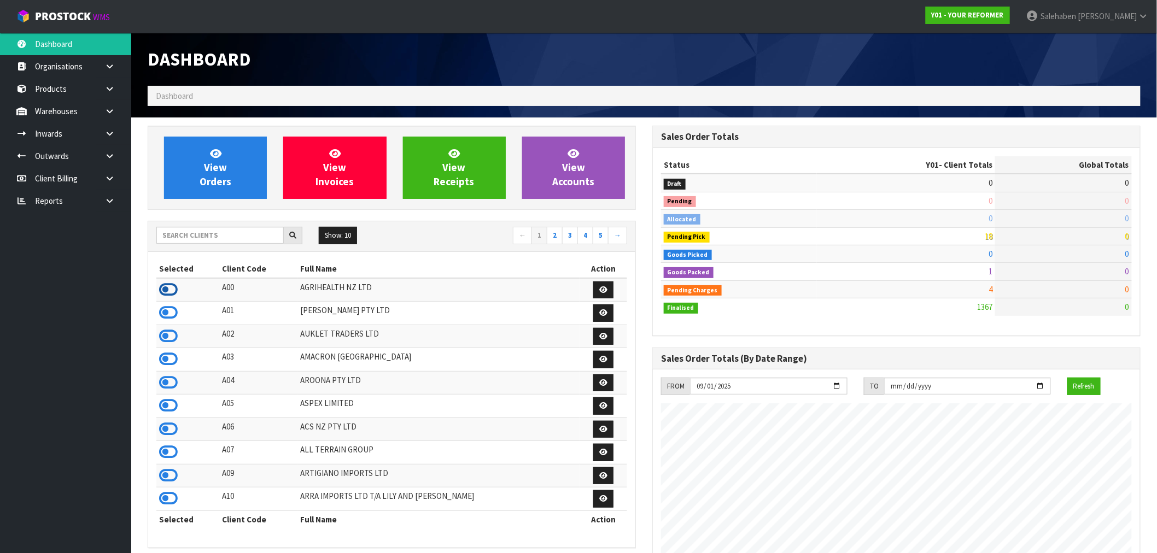
scroll to position [546182, 546399]
click at [172, 290] on icon at bounding box center [168, 290] width 19 height 16
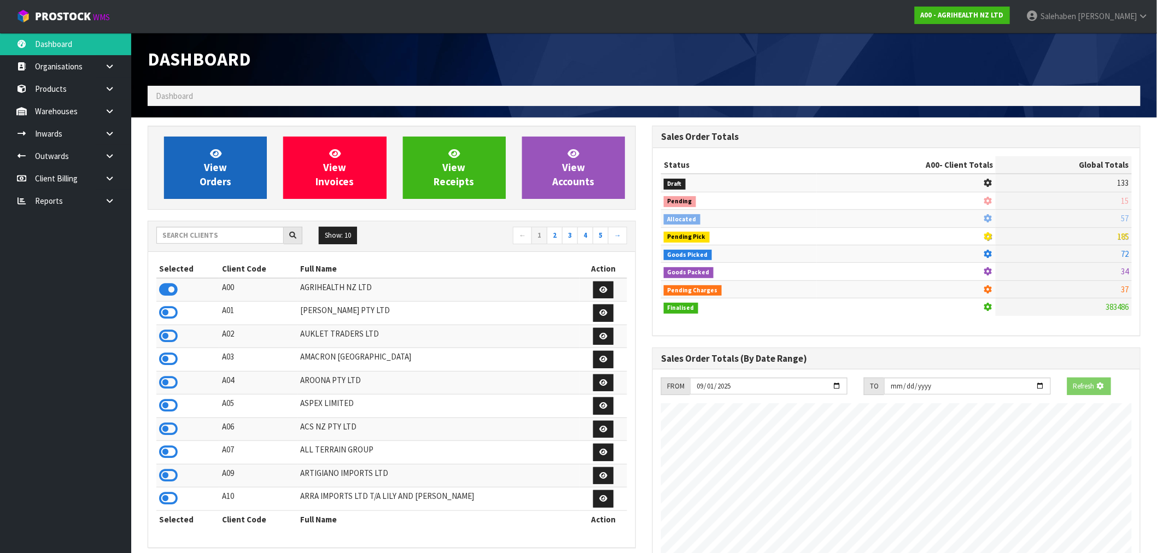
scroll to position [546223, 546399]
click at [210, 154] on icon at bounding box center [215, 153] width 11 height 10
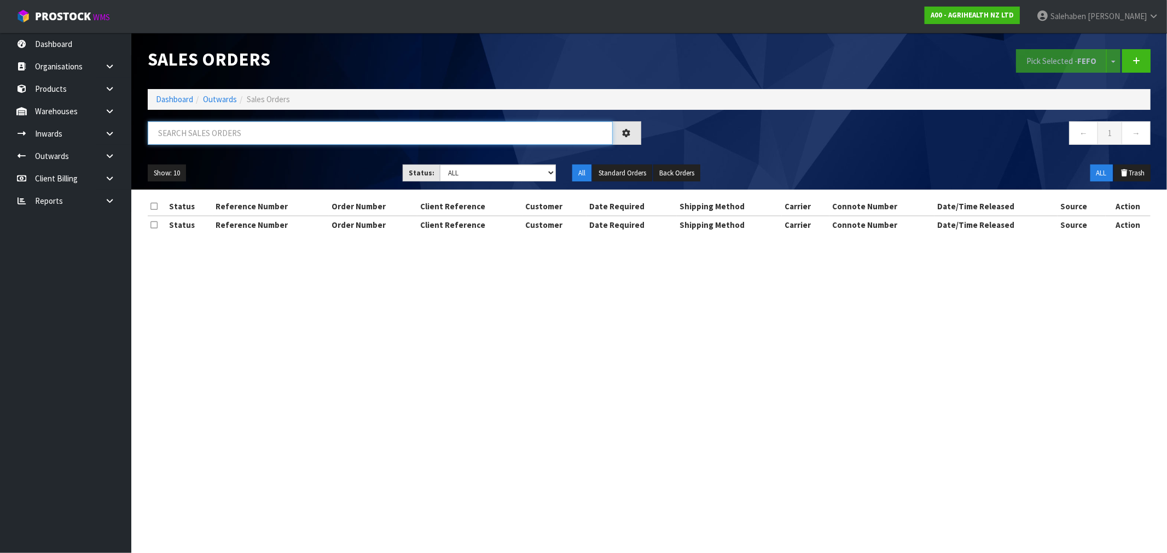
drag, startPoint x: 225, startPoint y: 124, endPoint x: 221, endPoint y: 130, distance: 6.7
click at [225, 125] on input "text" at bounding box center [380, 133] width 465 height 24
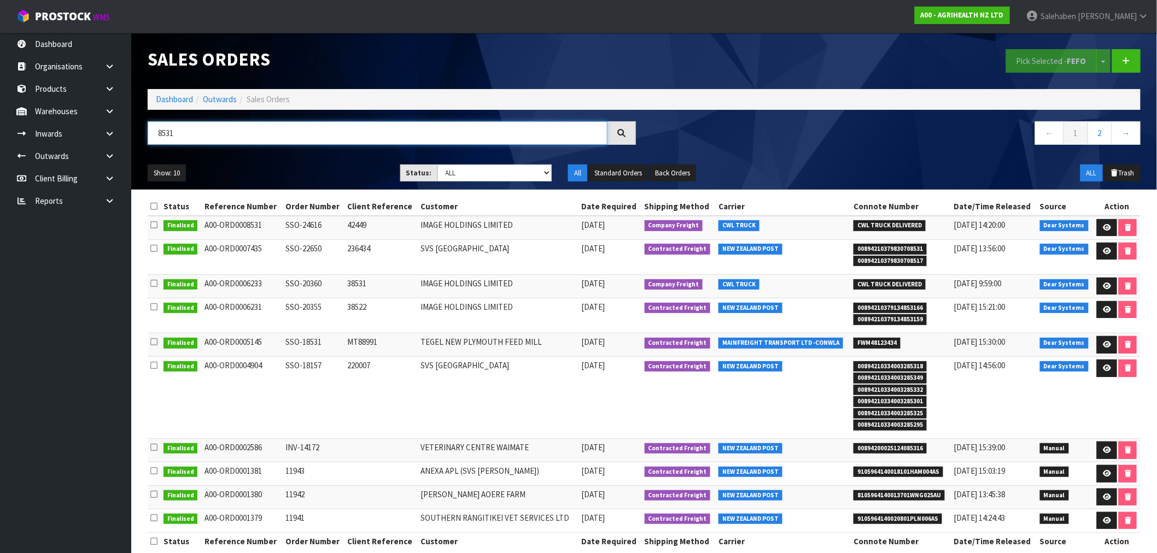
type input "8531"
drag, startPoint x: 179, startPoint y: 98, endPoint x: 171, endPoint y: 101, distance: 8.5
click at [178, 98] on link "Dashboard" at bounding box center [174, 99] width 37 height 10
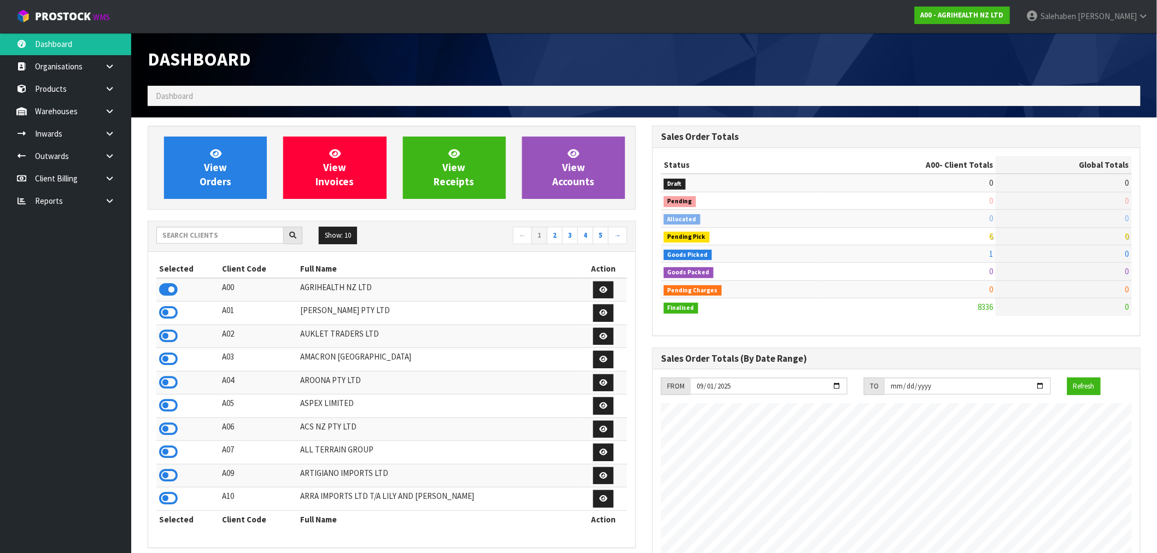
scroll to position [829, 505]
click at [197, 241] on input "text" at bounding box center [219, 235] width 127 height 17
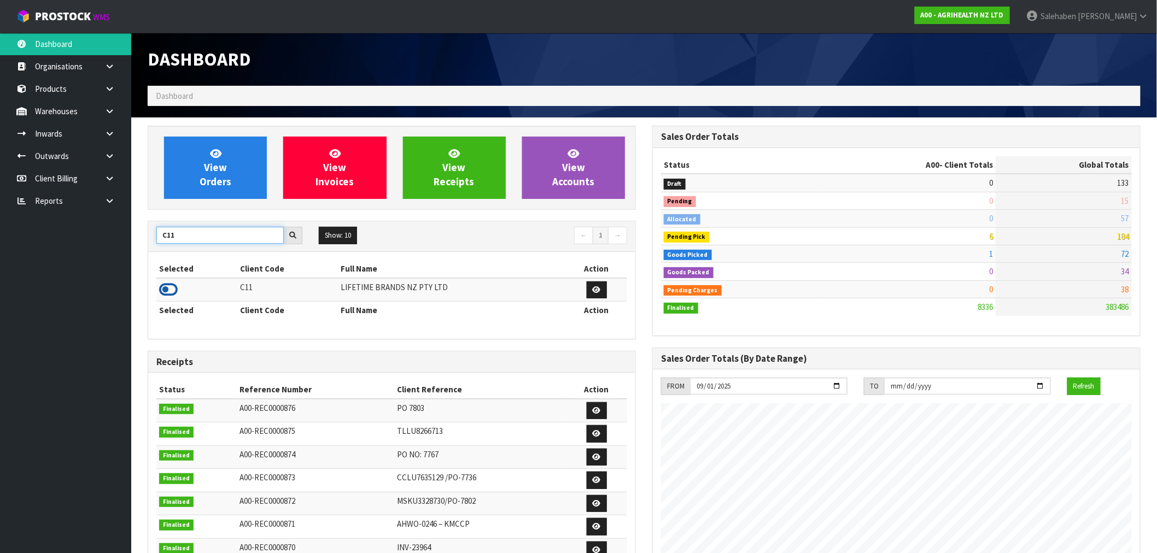
type input "C11"
drag, startPoint x: 166, startPoint y: 290, endPoint x: 217, endPoint y: 234, distance: 75.9
click at [166, 288] on icon at bounding box center [168, 290] width 19 height 16
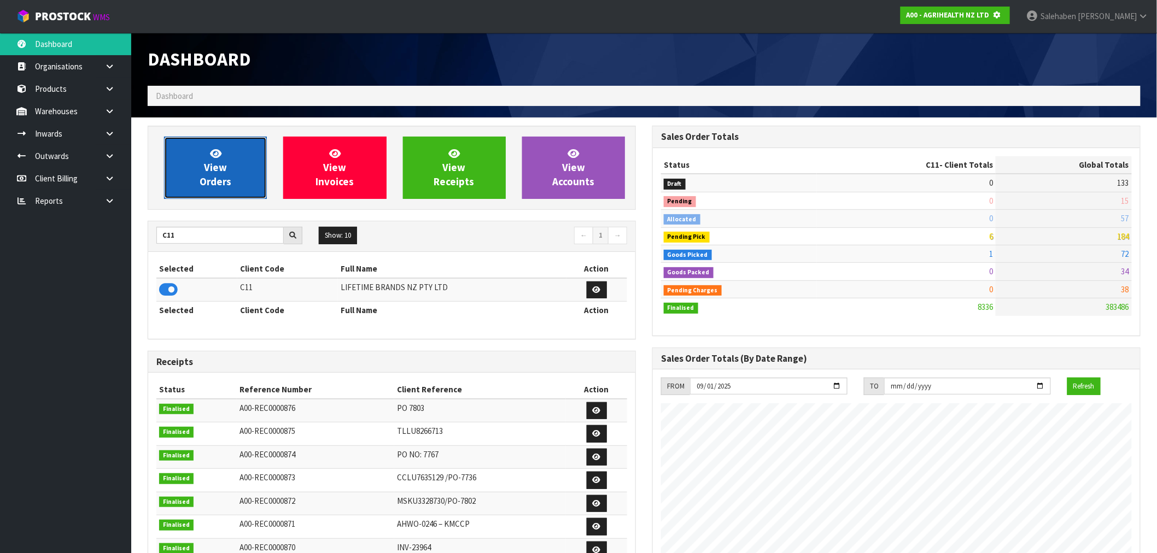
scroll to position [546223, 546399]
click at [227, 168] on link "View Orders" at bounding box center [215, 168] width 103 height 62
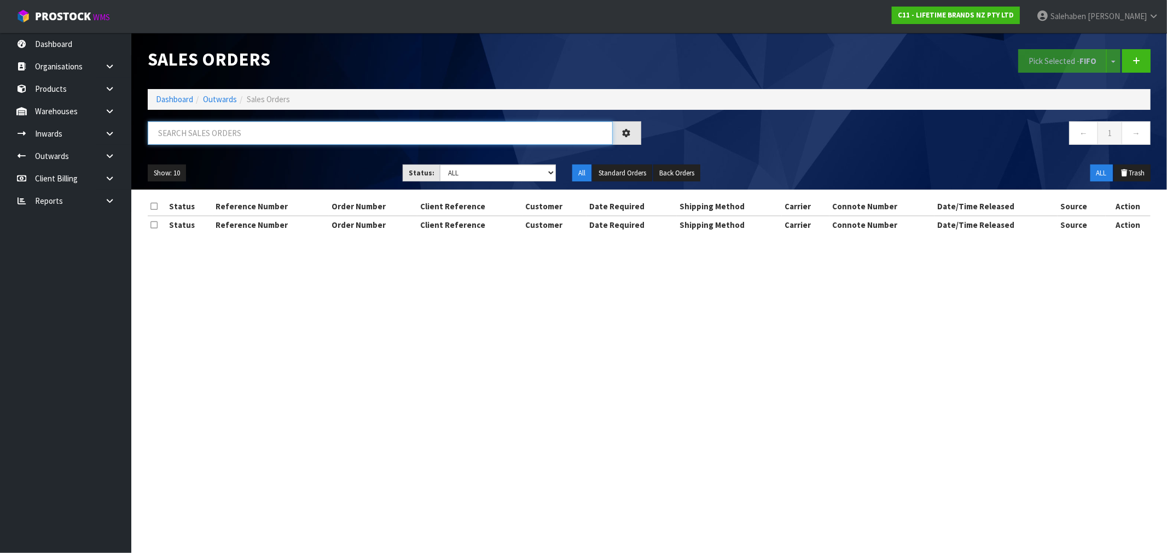
click at [237, 134] on input "text" at bounding box center [380, 133] width 465 height 24
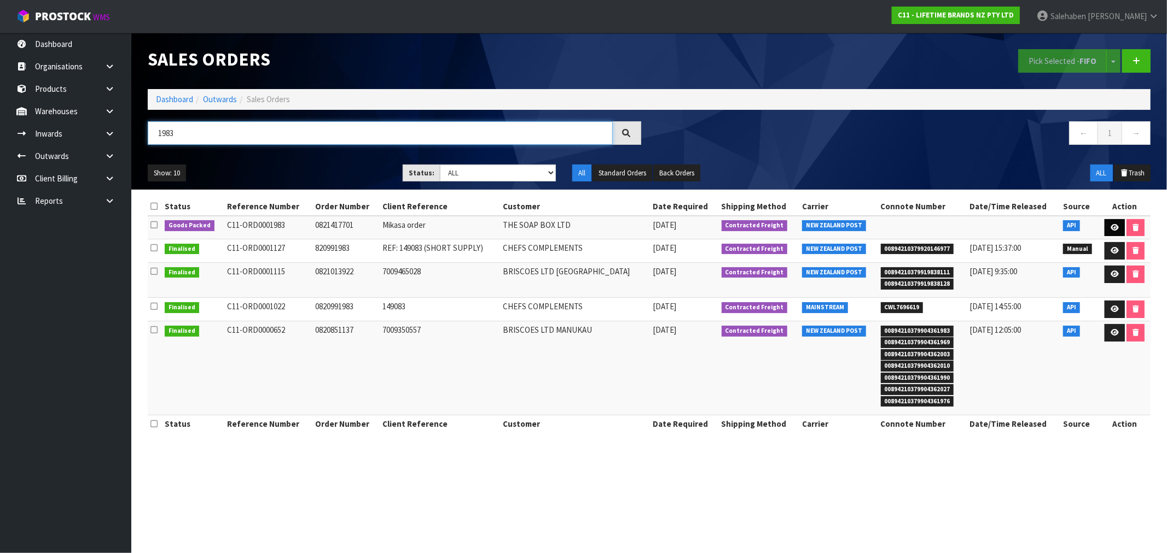
type input "1983"
click at [1116, 224] on link at bounding box center [1114, 228] width 20 height 18
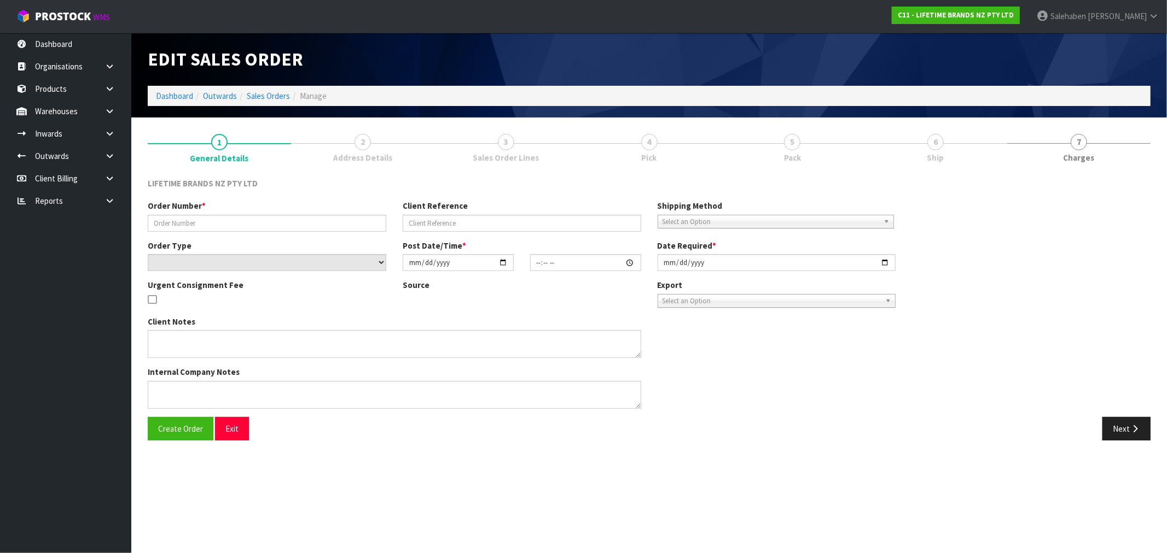
type input "0821417701"
type input "Mikasa order"
select select "number:0"
type input "[DATE]"
type input "10:34:18.000"
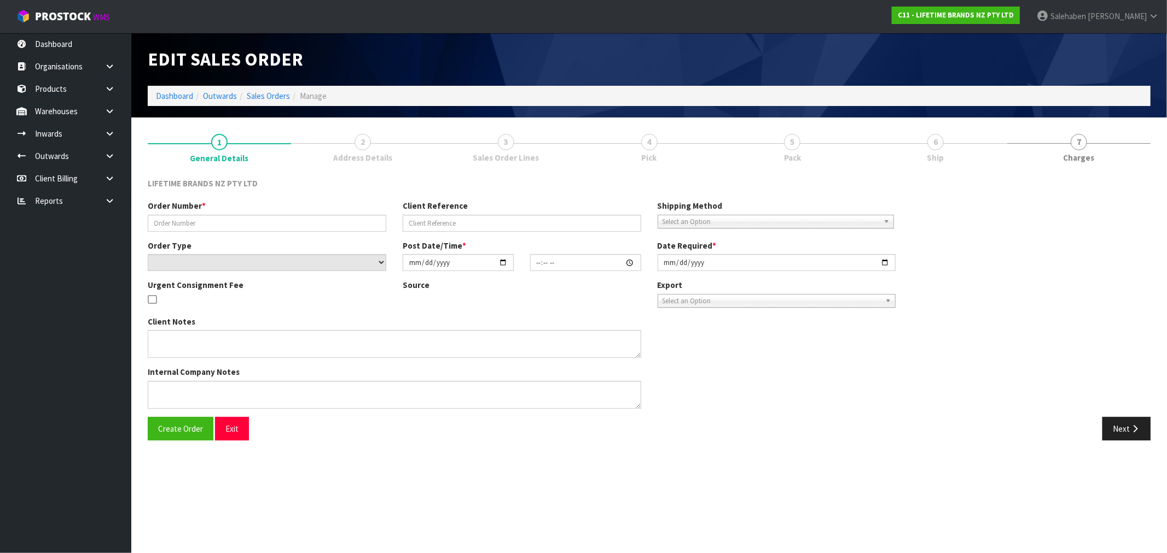
type input "[DATE]"
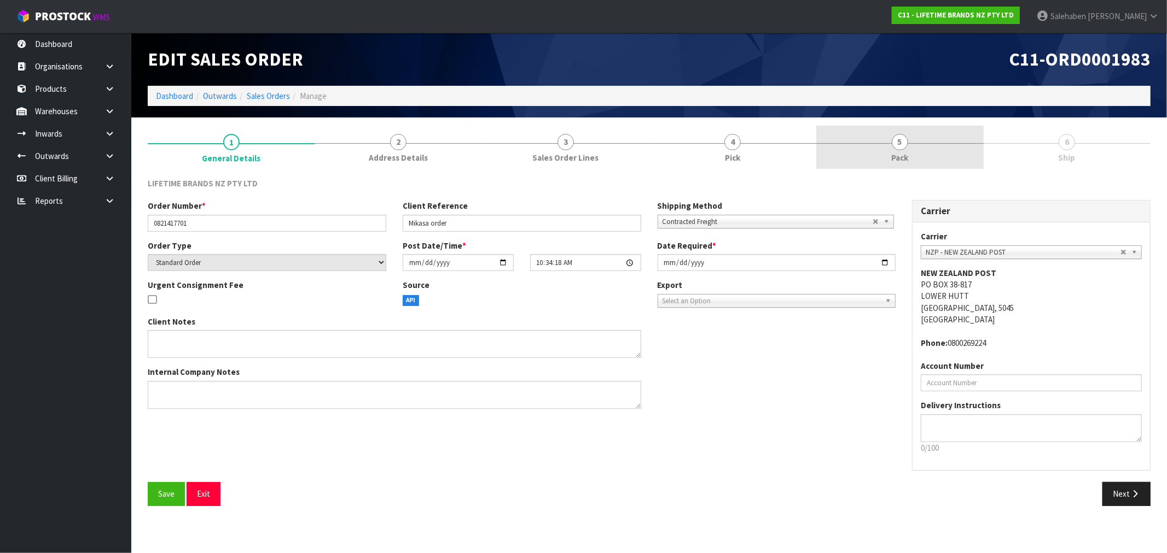
click at [914, 149] on link "5 Pack" at bounding box center [899, 147] width 167 height 43
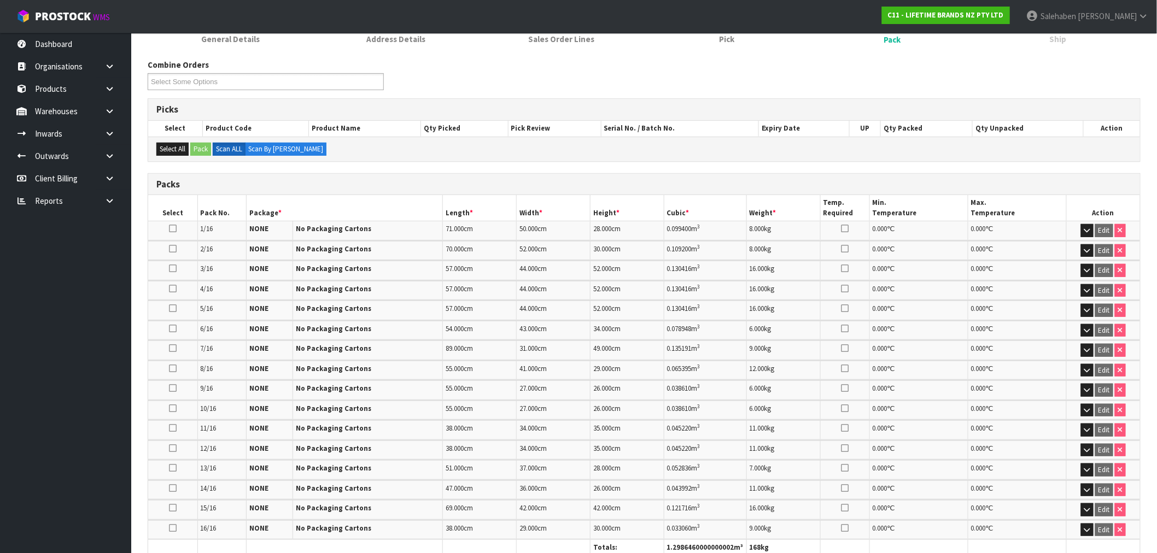
scroll to position [324, 0]
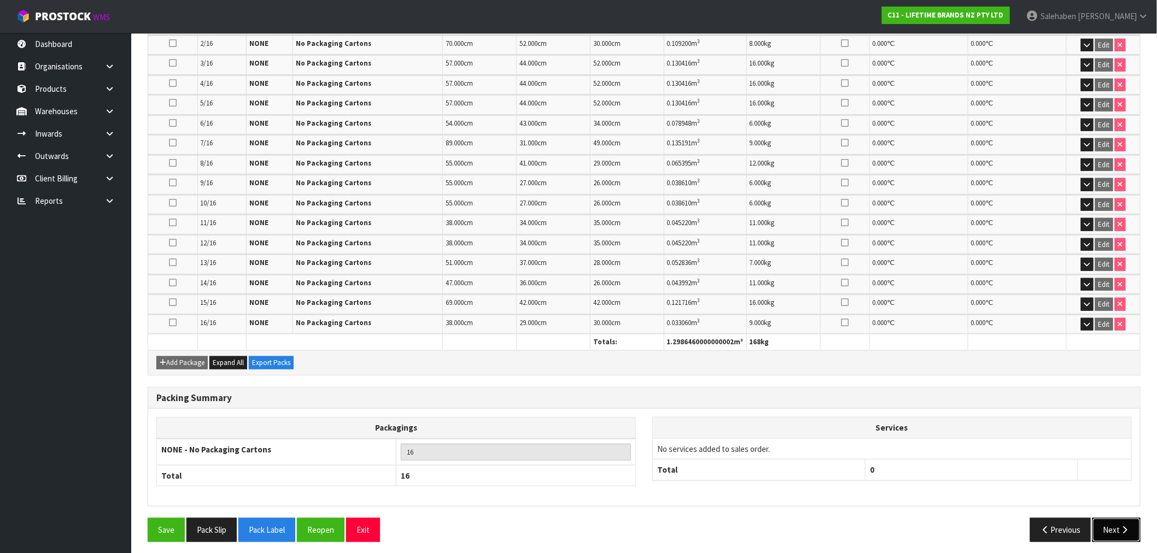
click at [1124, 534] on button "Next" at bounding box center [1117, 530] width 48 height 24
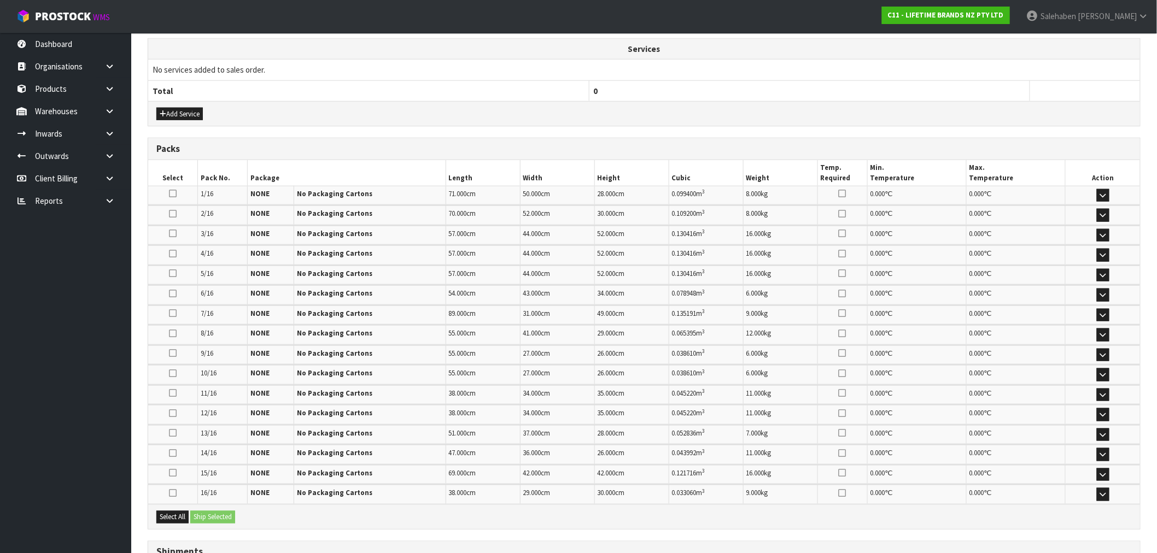
scroll to position [425, 0]
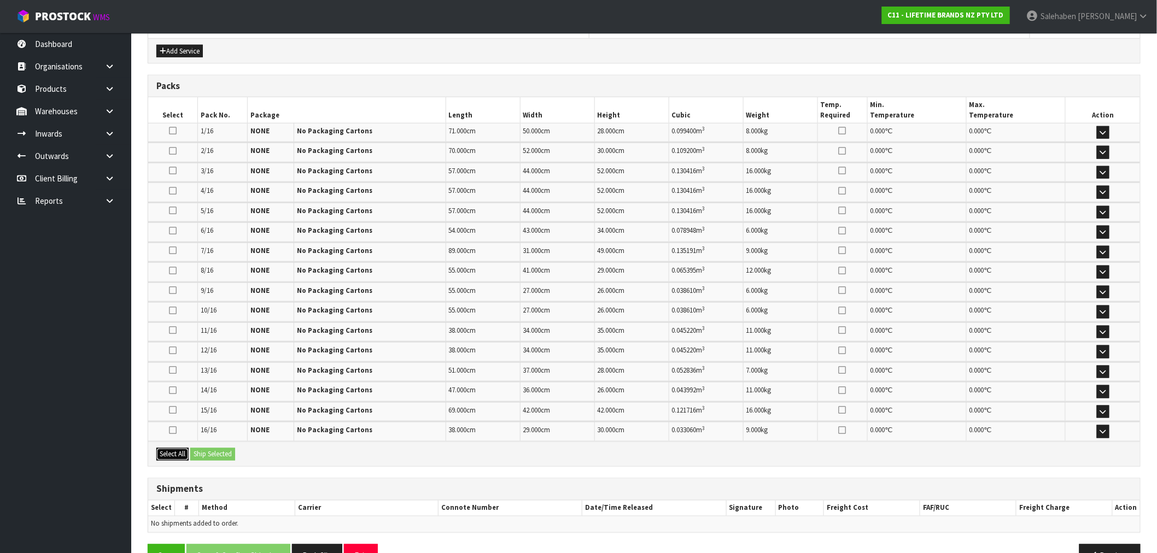
drag, startPoint x: 172, startPoint y: 444, endPoint x: 178, endPoint y: 444, distance: 6.6
click at [173, 448] on button "Select All" at bounding box center [172, 454] width 32 height 13
click at [205, 448] on button "Ship Selected" at bounding box center [212, 454] width 45 height 13
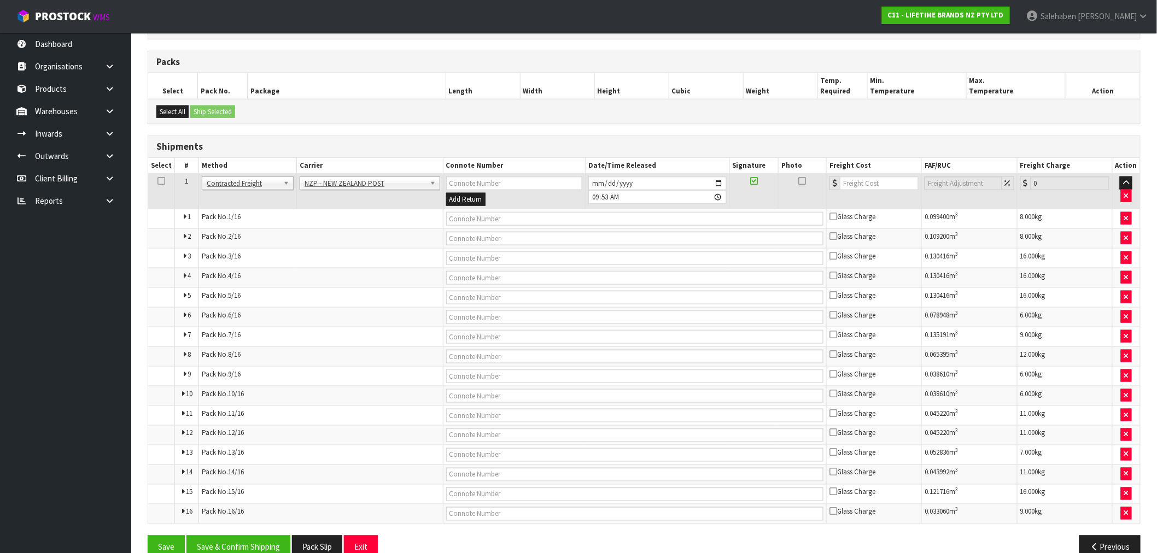
scroll to position [473, 0]
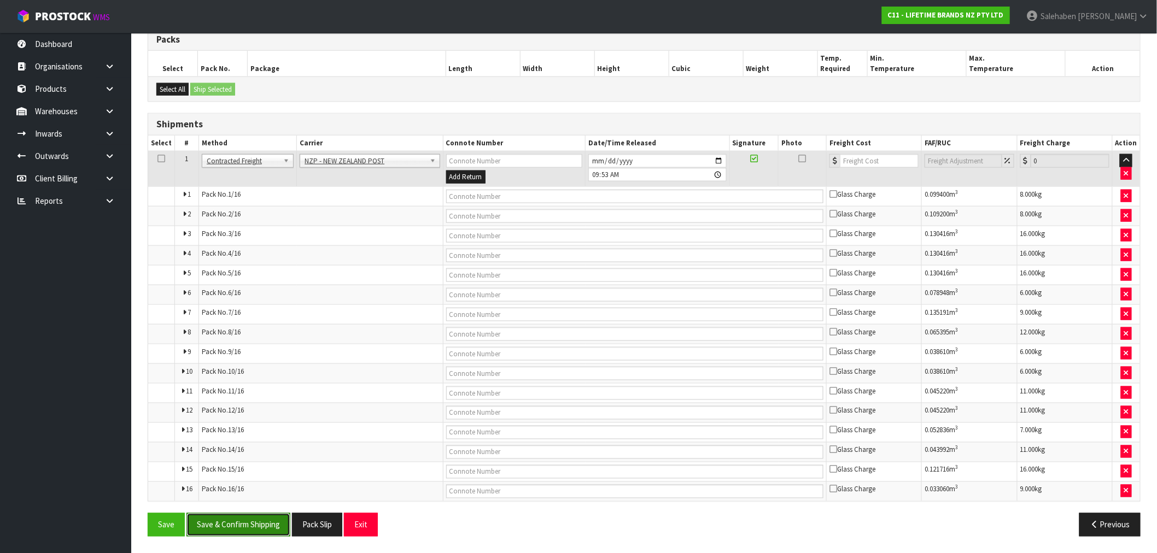
click at [238, 526] on button "Save & Confirm Shipping" at bounding box center [238, 526] width 104 height 24
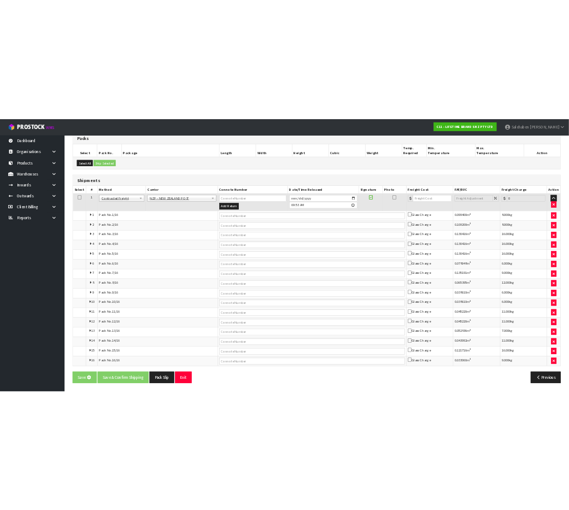
scroll to position [0, 0]
